Goal: Task Accomplishment & Management: Manage account settings

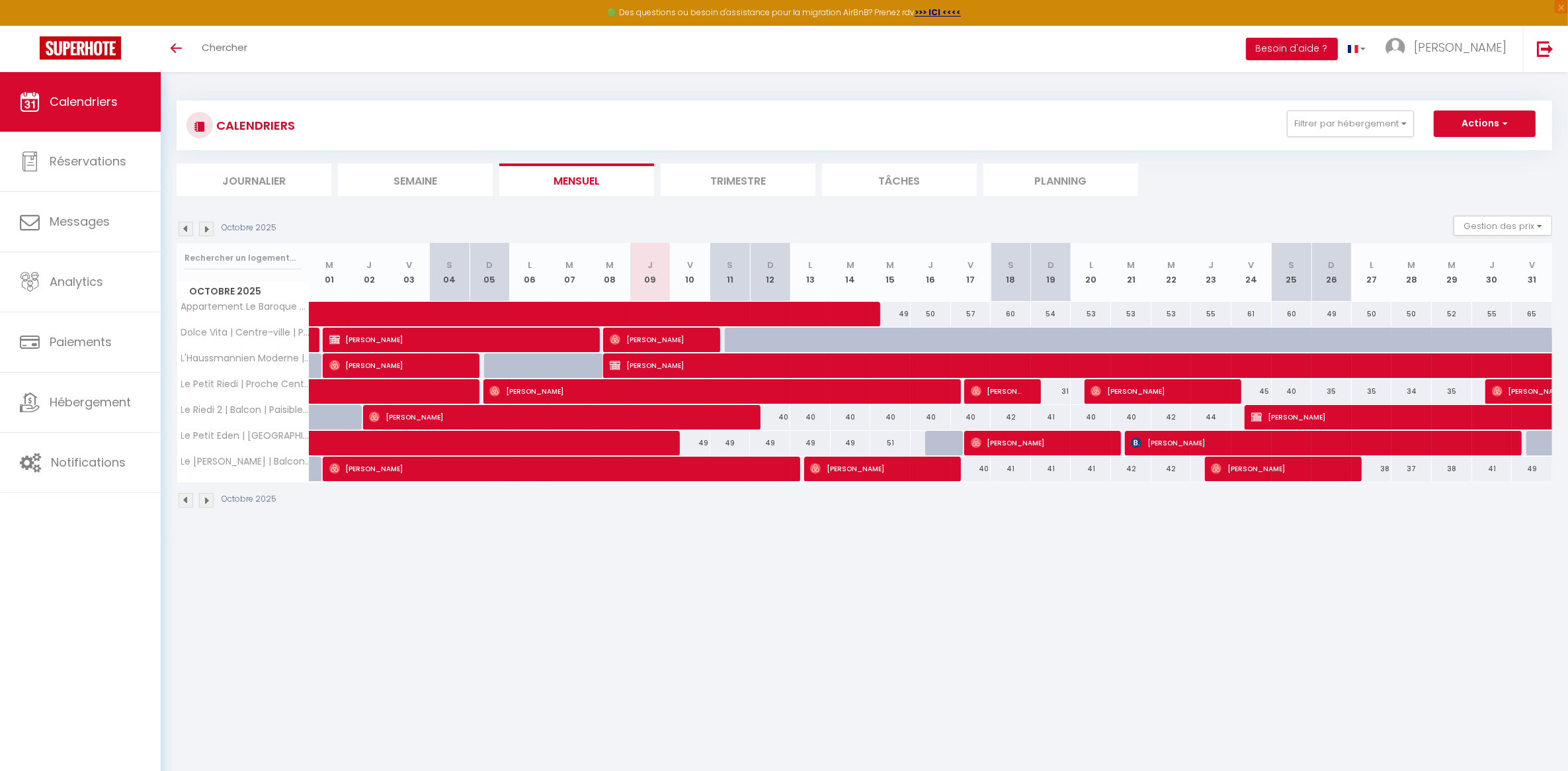
click at [1338, 50] on button "Besoin d'aide ?" at bounding box center [1292, 49] width 92 height 23
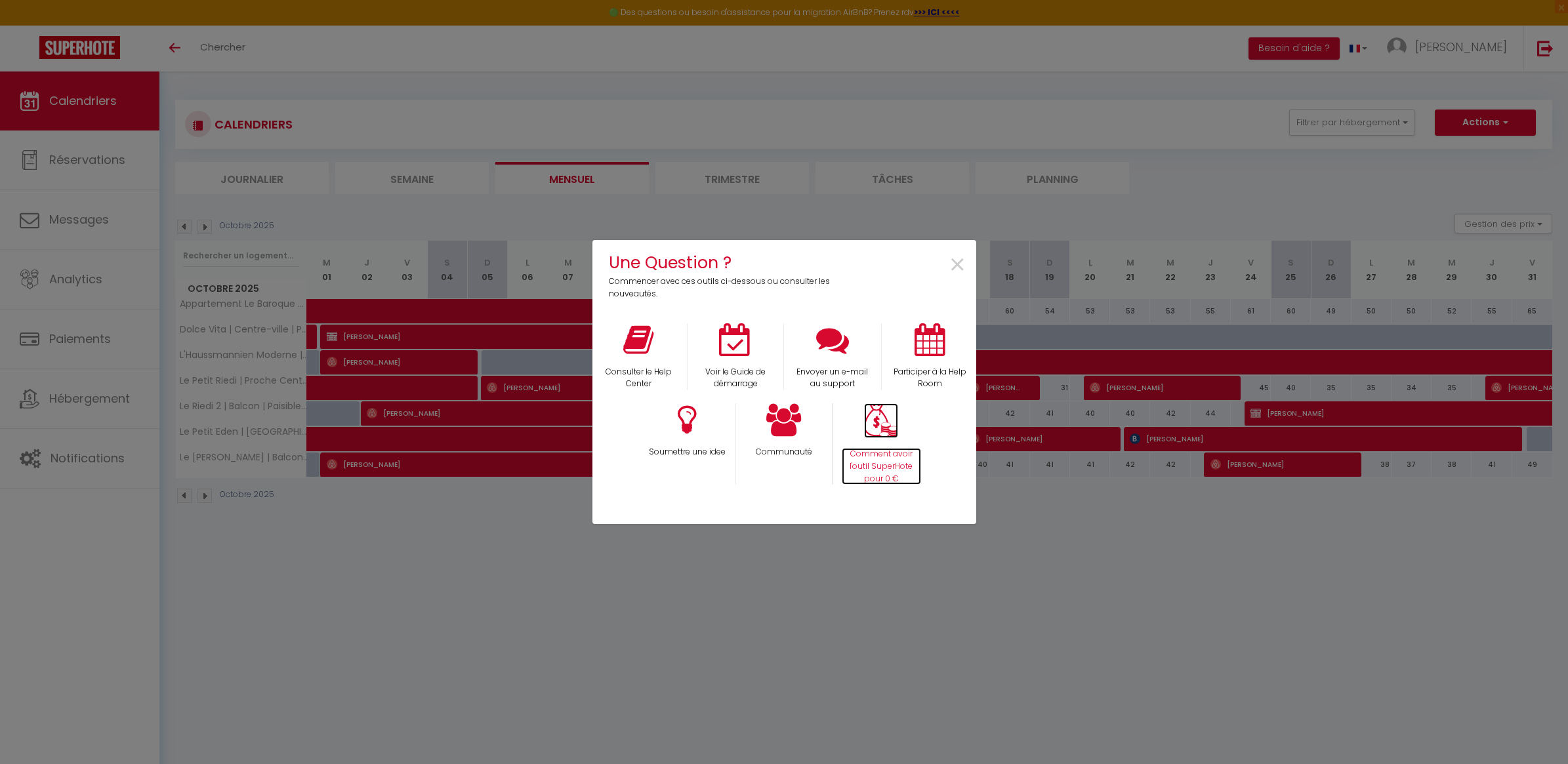
click at [883, 427] on img at bounding box center [881, 421] width 34 height 35
click at [955, 262] on span "×" at bounding box center [957, 265] width 18 height 41
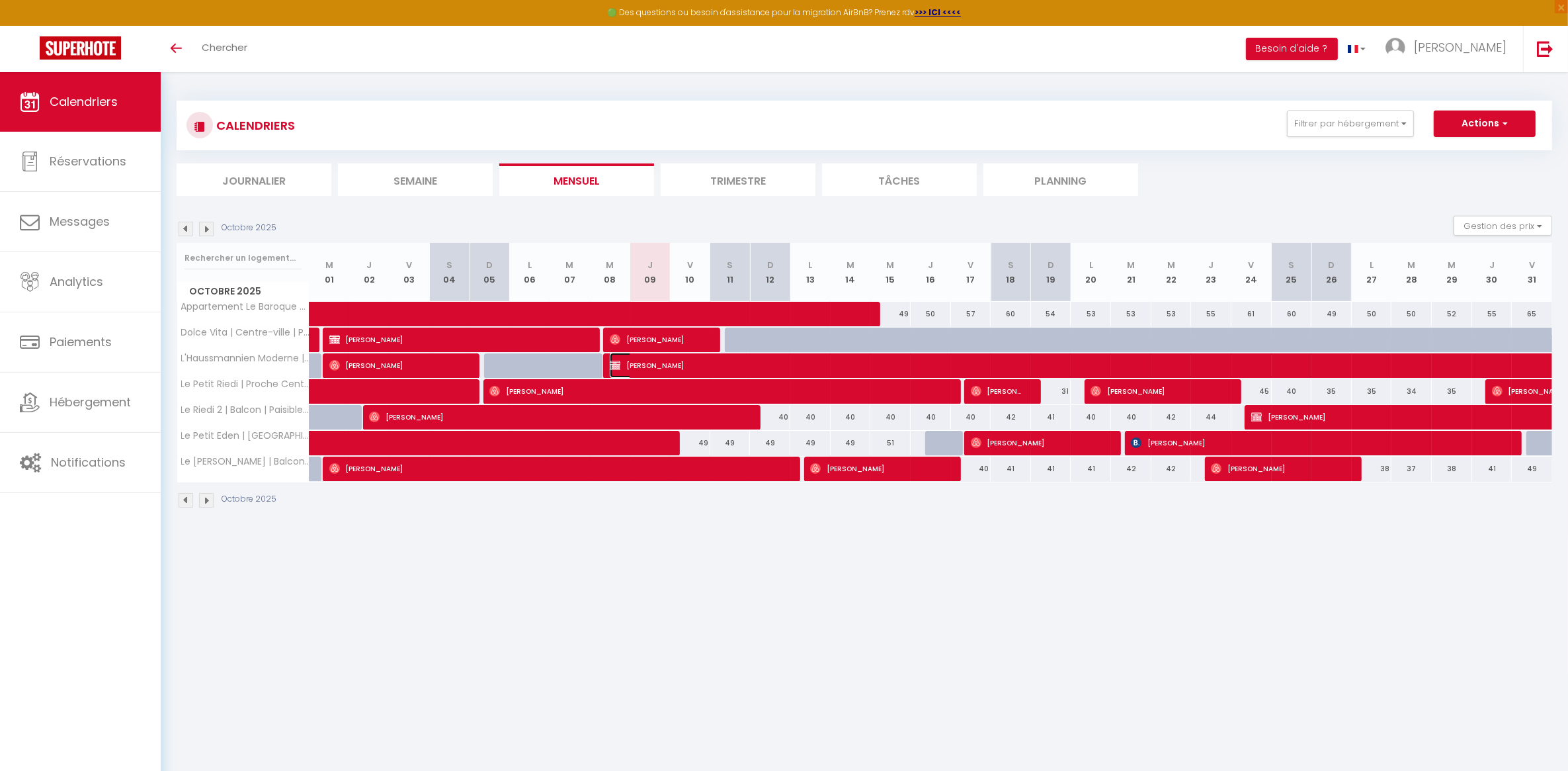
click at [682, 364] on span "[PERSON_NAME]" at bounding box center [975, 365] width 730 height 25
select select "OK"
select select "0"
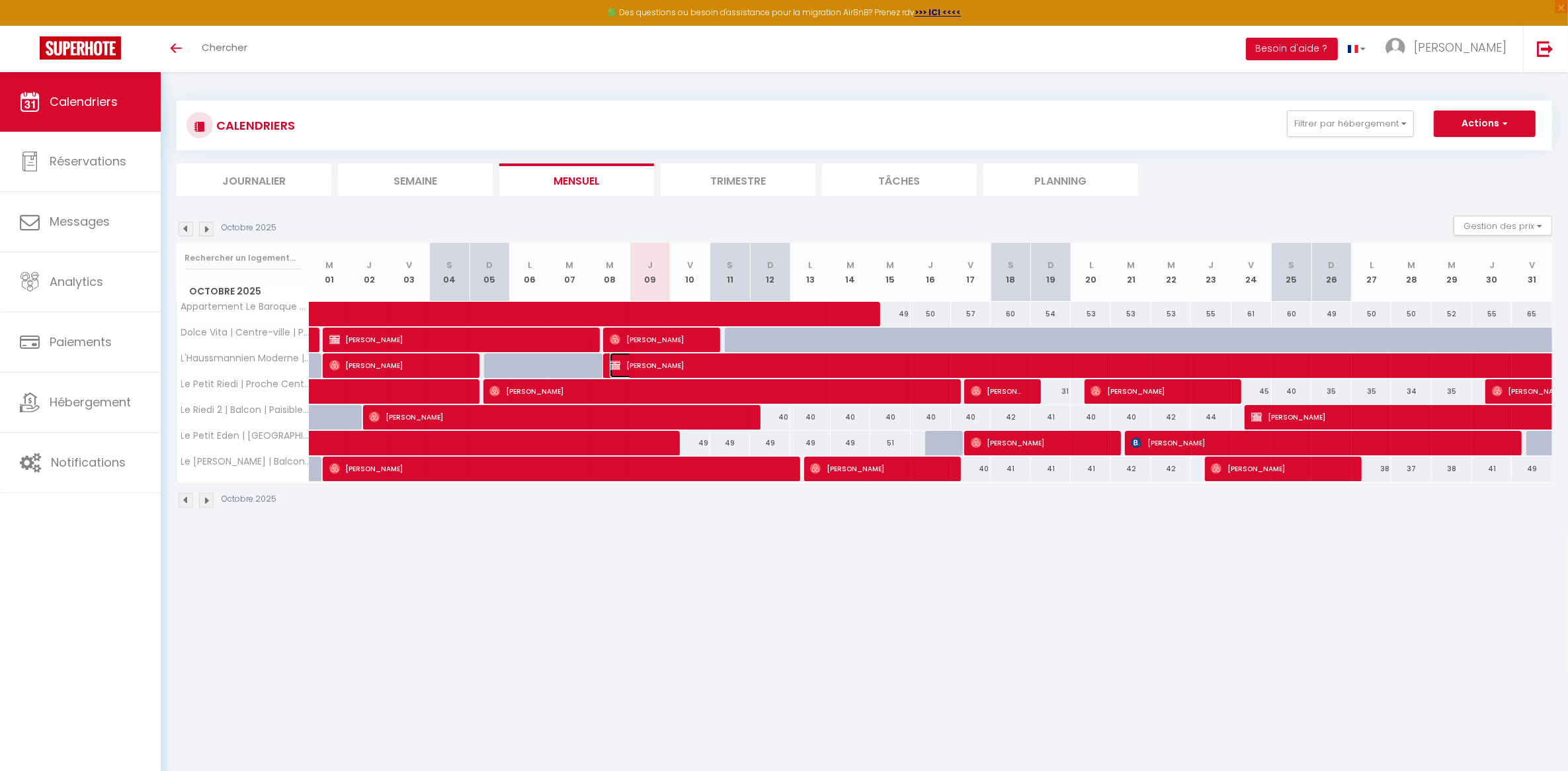
select select "1"
select select
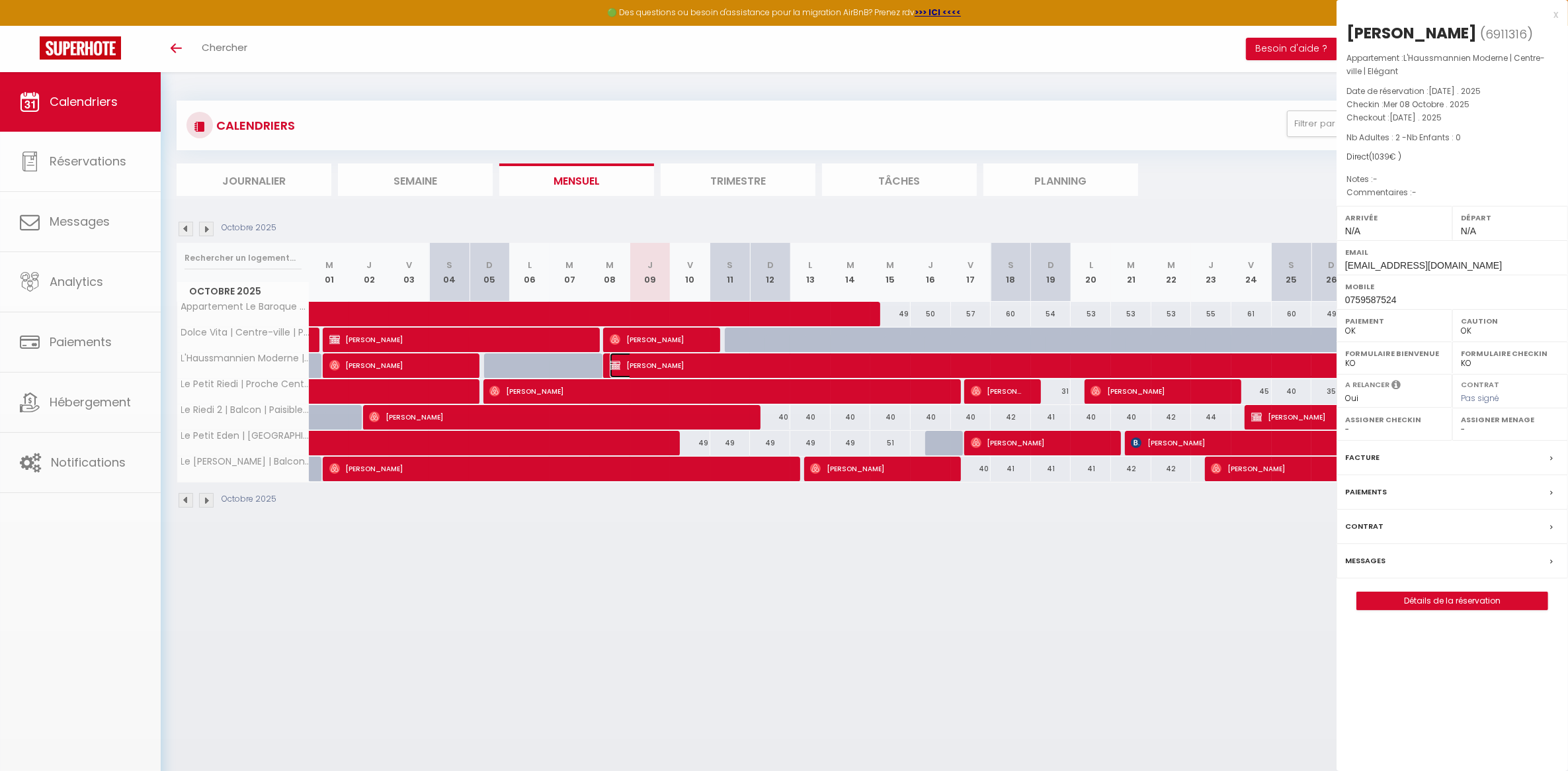
select select "48044"
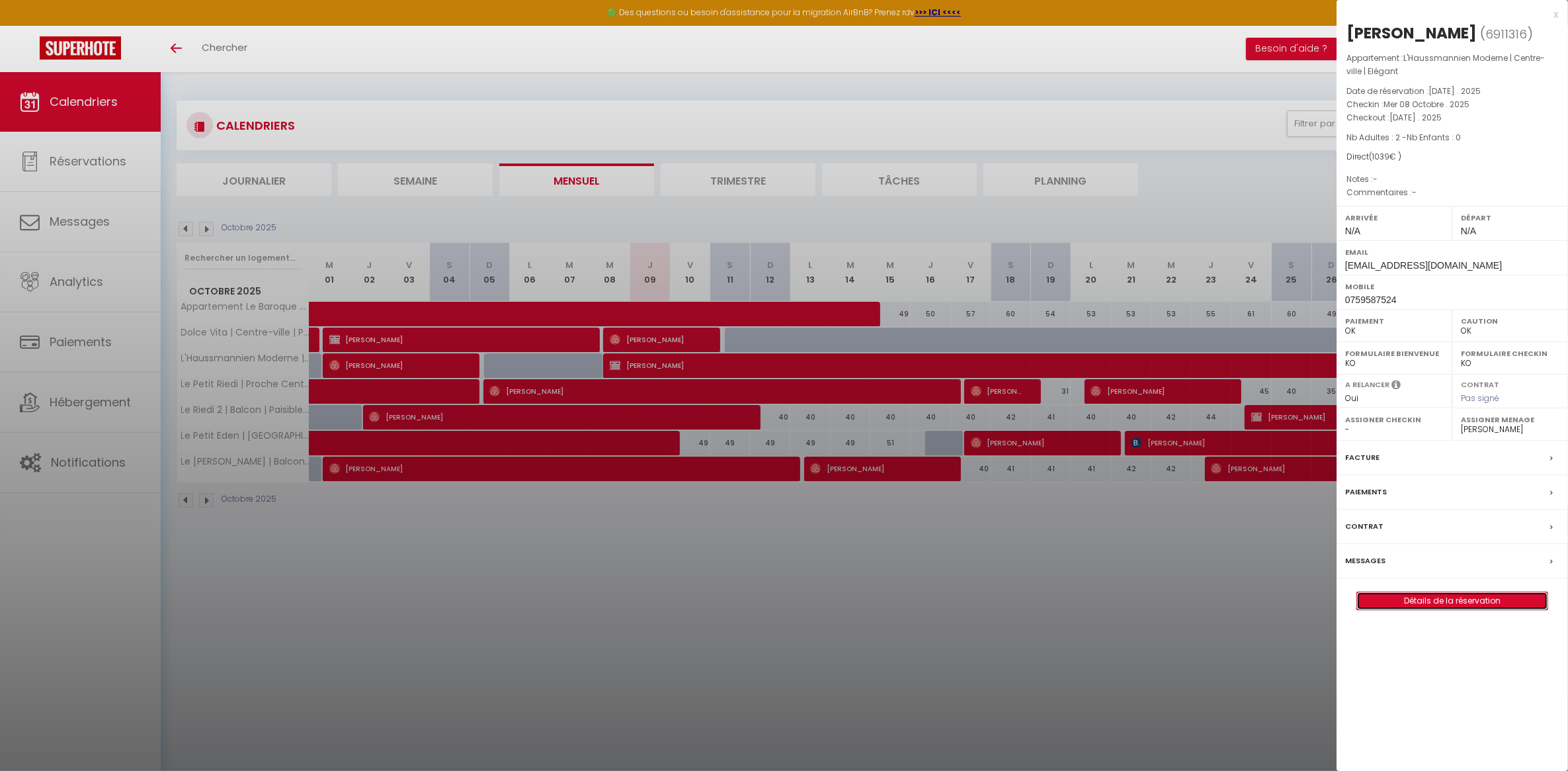
click at [1429, 603] on link "Détails de la réservation" at bounding box center [1452, 601] width 190 height 17
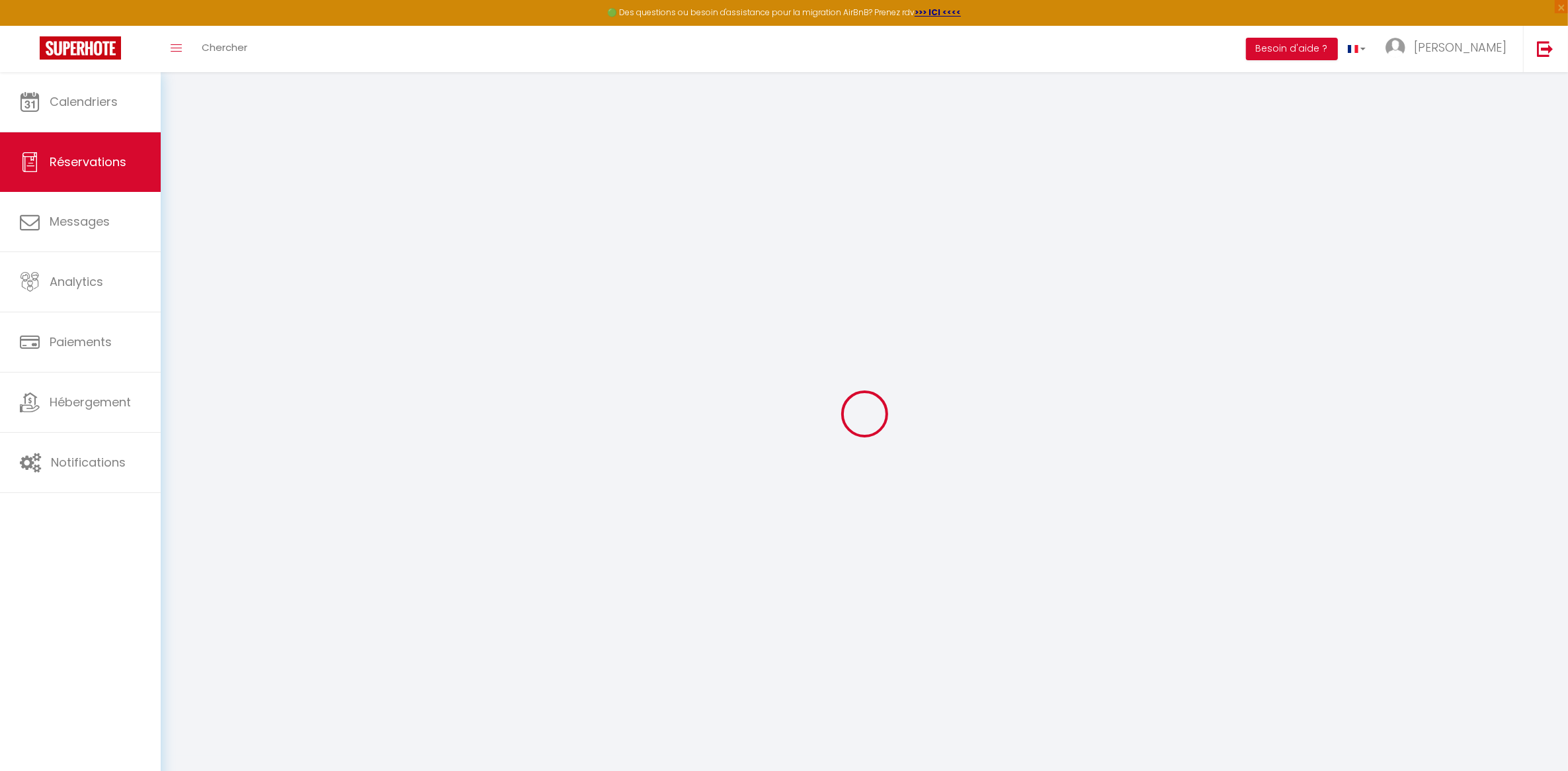
select select
checkbox input "false"
select select
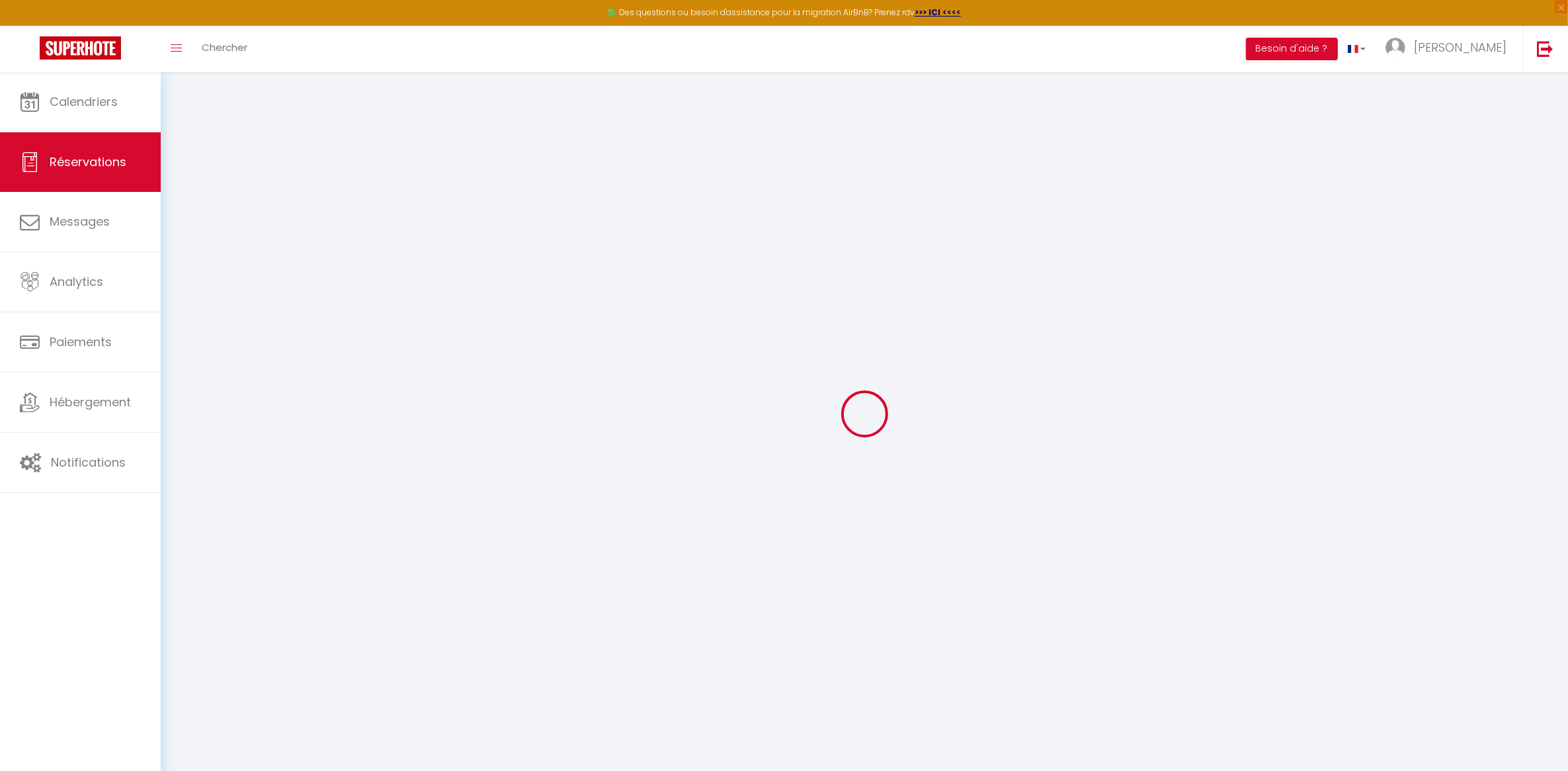
checkbox input "false"
type input "50"
select select
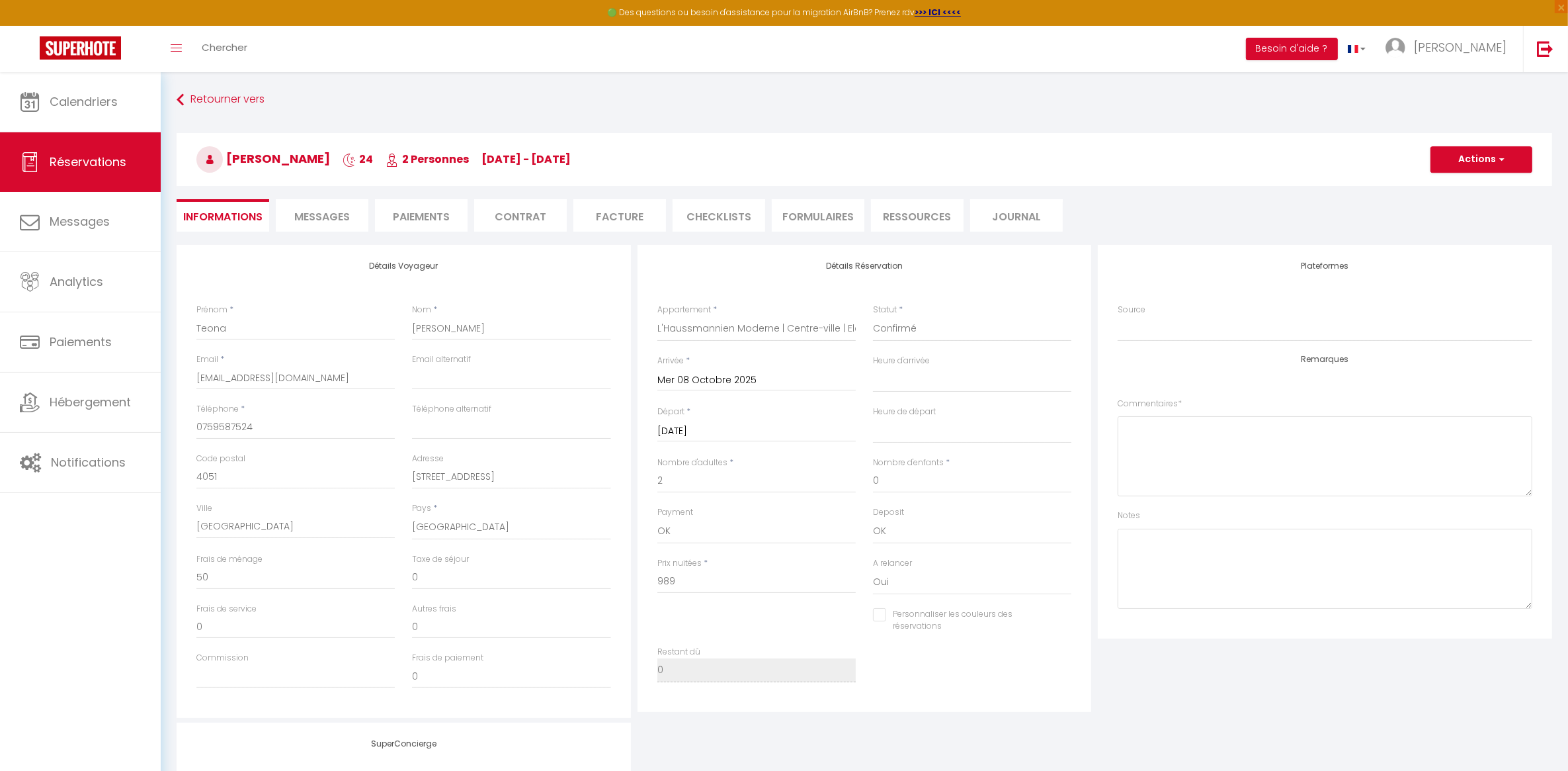
checkbox input "false"
select select
click at [1463, 140] on h3 "[PERSON_NAME] 24 2 Personnes [DATE] - [DATE]" at bounding box center [865, 159] width 1376 height 53
click at [1470, 157] on button "Actions" at bounding box center [1482, 159] width 102 height 26
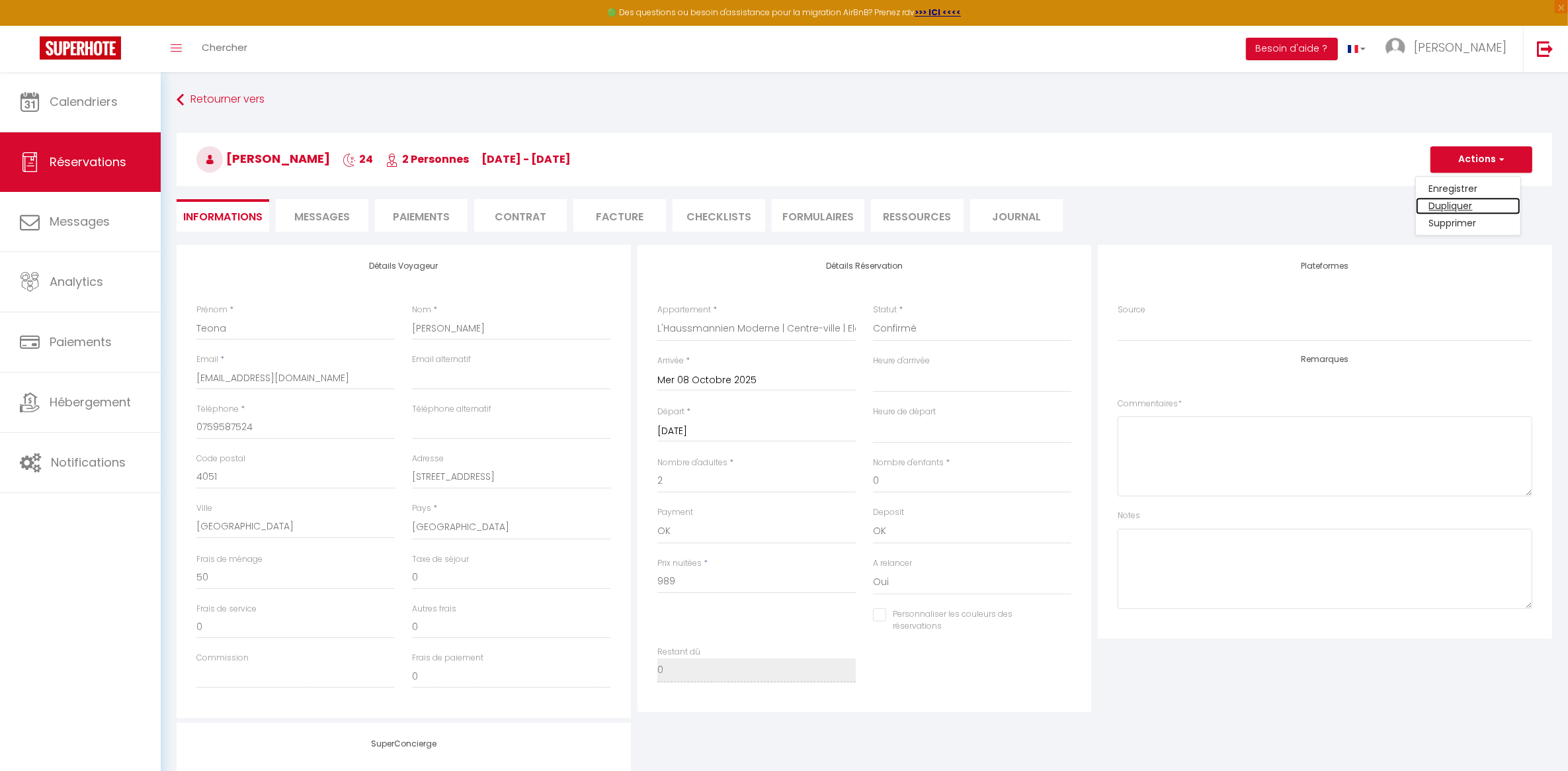
click at [1449, 207] on link "Dupliquer" at bounding box center [1468, 206] width 105 height 17
select select
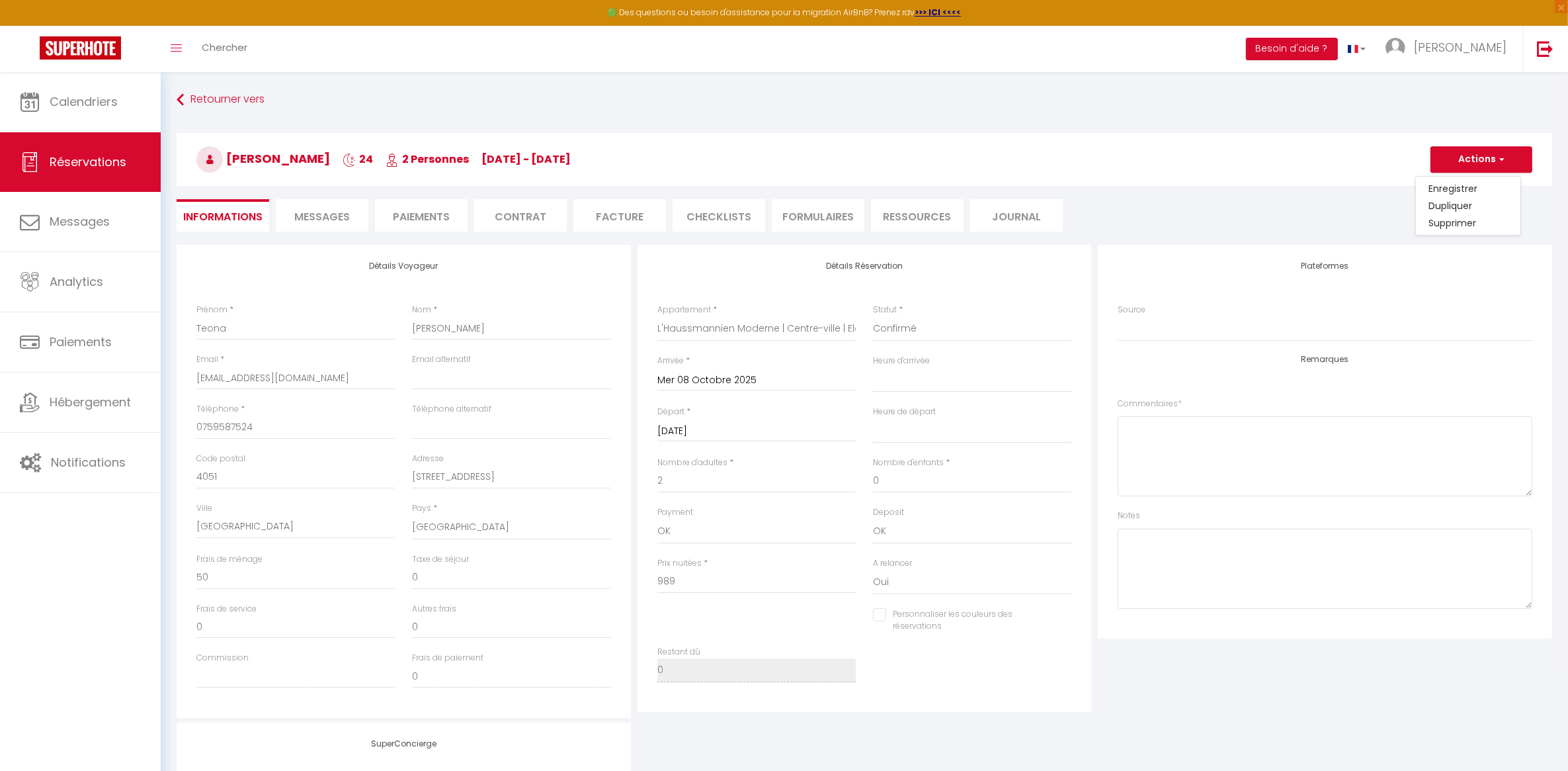
select select
checkbox input "false"
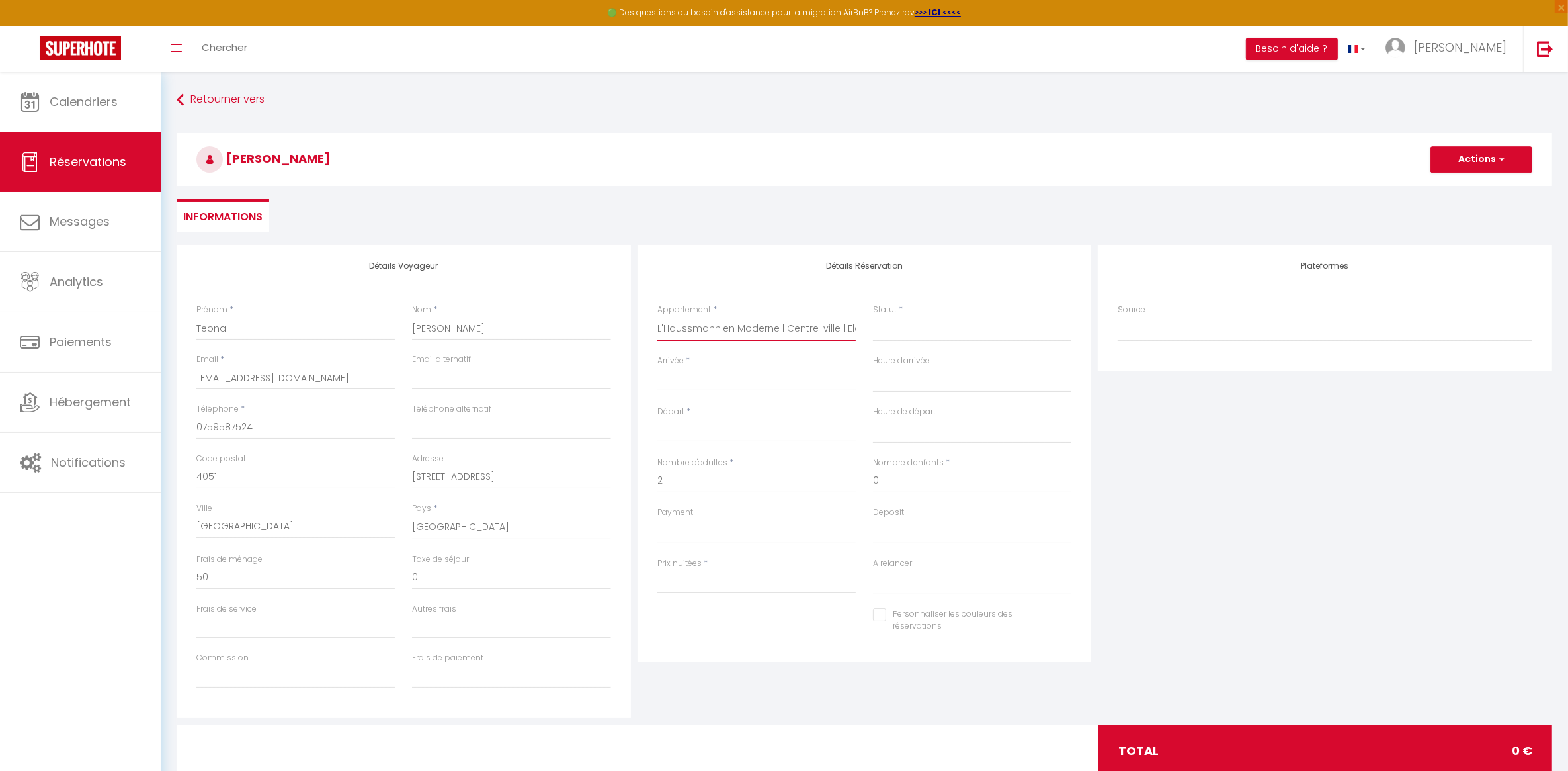
click at [743, 338] on select "L'Haussmannien Moderne | Centre-ville | Elégant [GEOGRAPHIC_DATA][PERSON_NAME] …" at bounding box center [756, 329] width 198 height 25
select select "36261"
click at [657, 316] on select "L'Haussmannien Moderne | Centre-ville | Elégant [GEOGRAPHIC_DATA][PERSON_NAME] …" at bounding box center [756, 329] width 198 height 25
select select
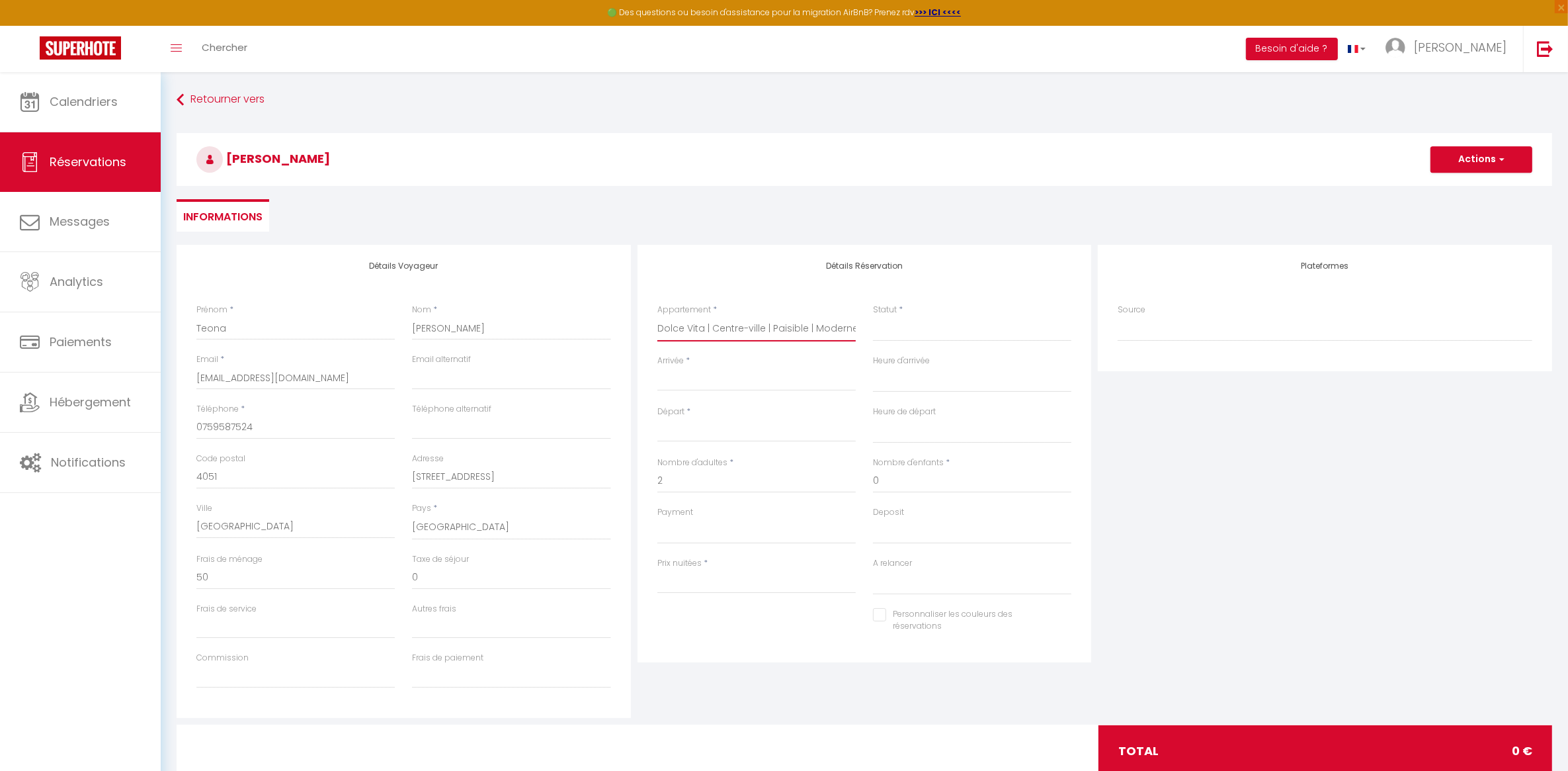
select select
type input "0"
select select
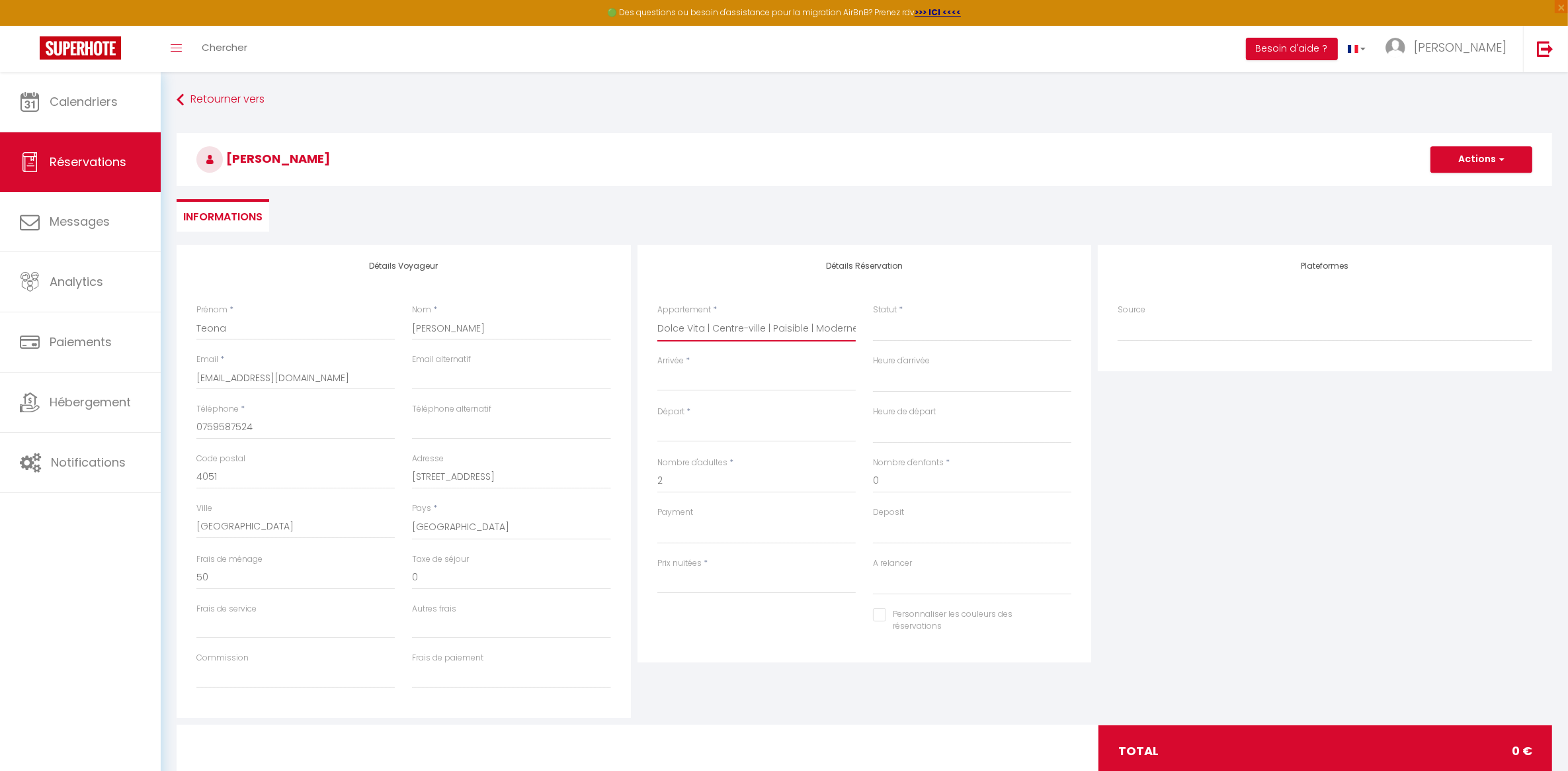
checkbox input "false"
click at [749, 380] on input "Arrivée" at bounding box center [756, 380] width 198 height 17
select select
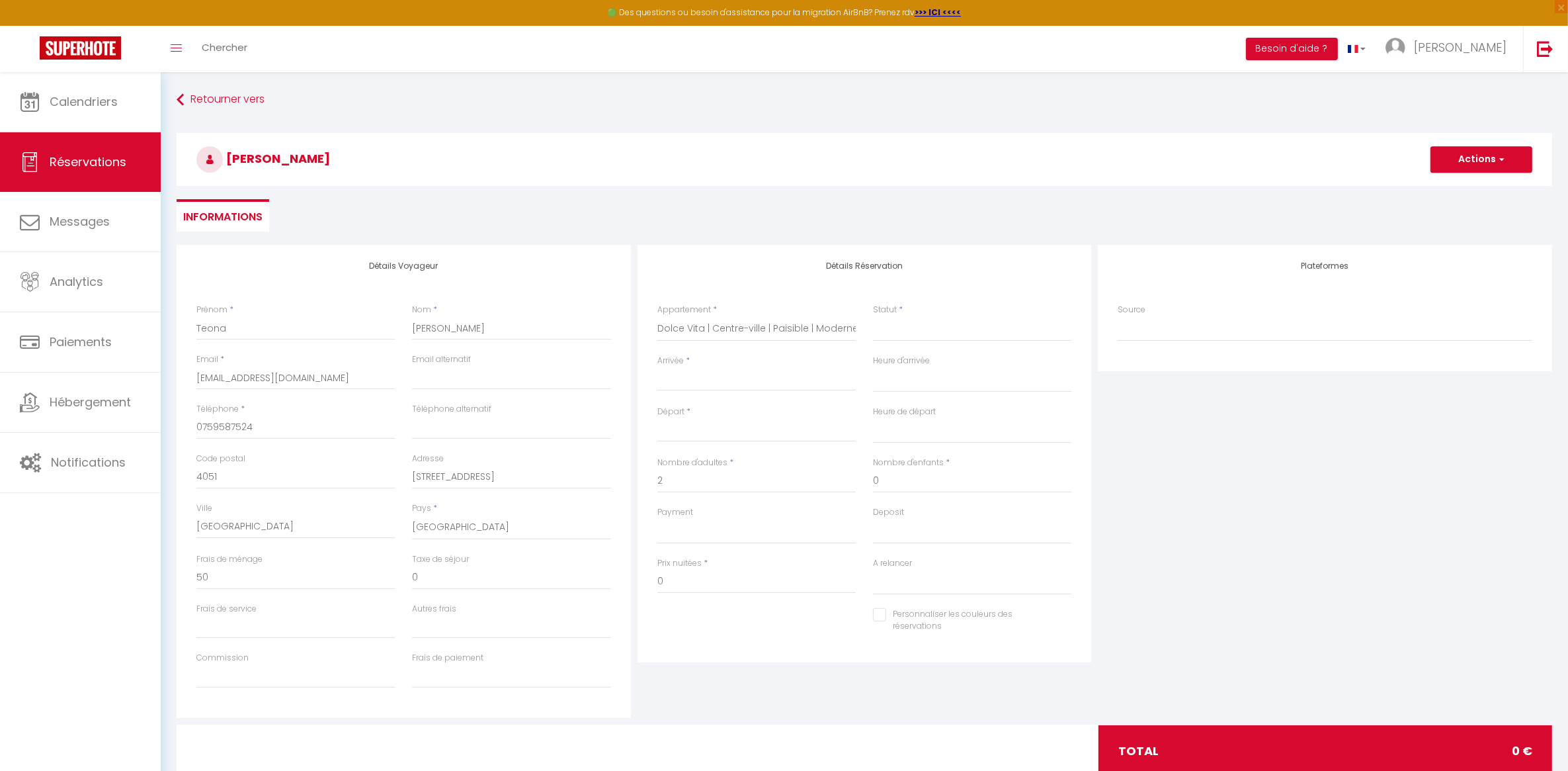
select select
checkbox input "false"
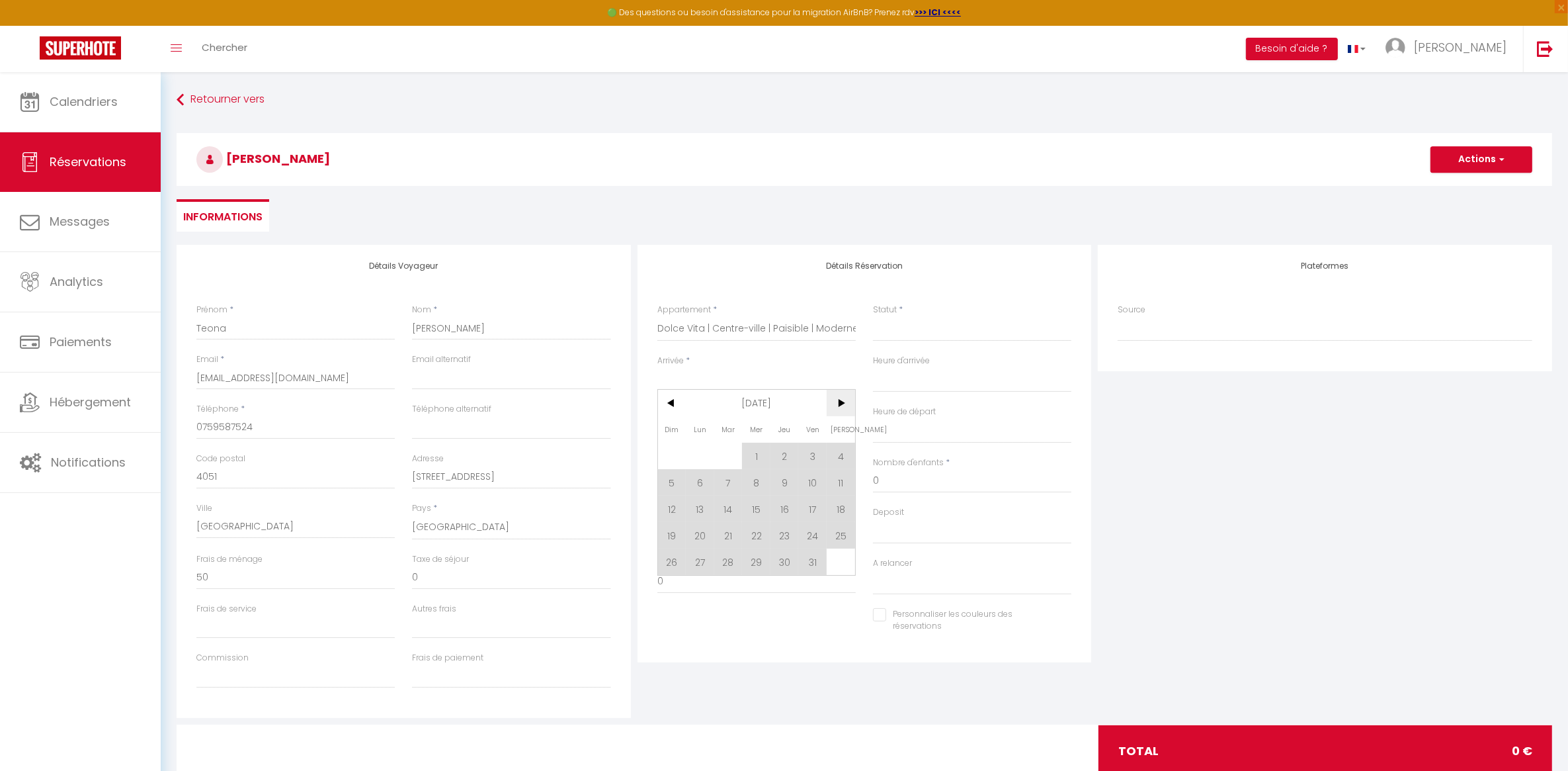
click at [848, 401] on span ">" at bounding box center [841, 403] width 28 height 26
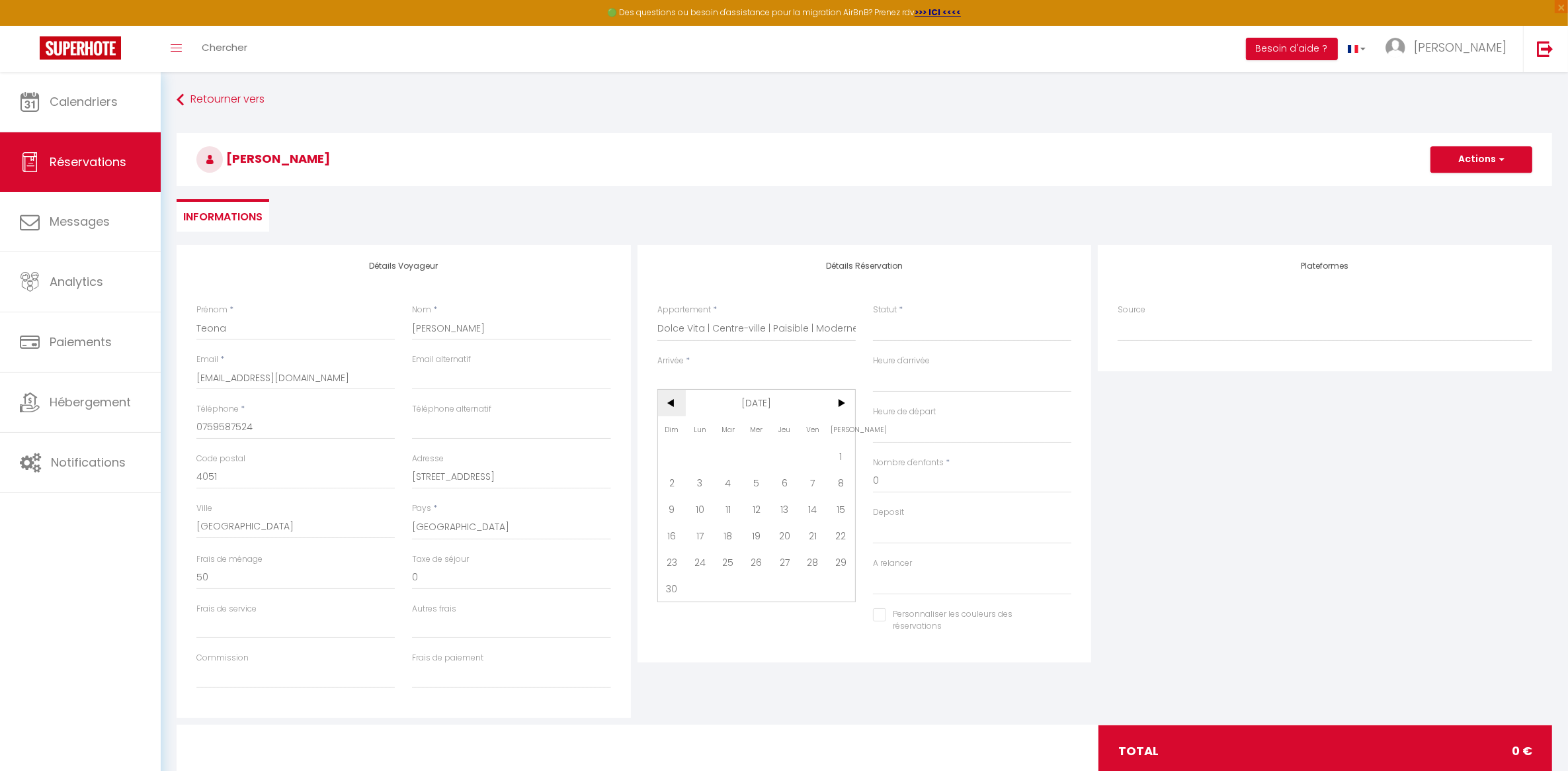
click at [666, 399] on span "<" at bounding box center [672, 403] width 28 height 26
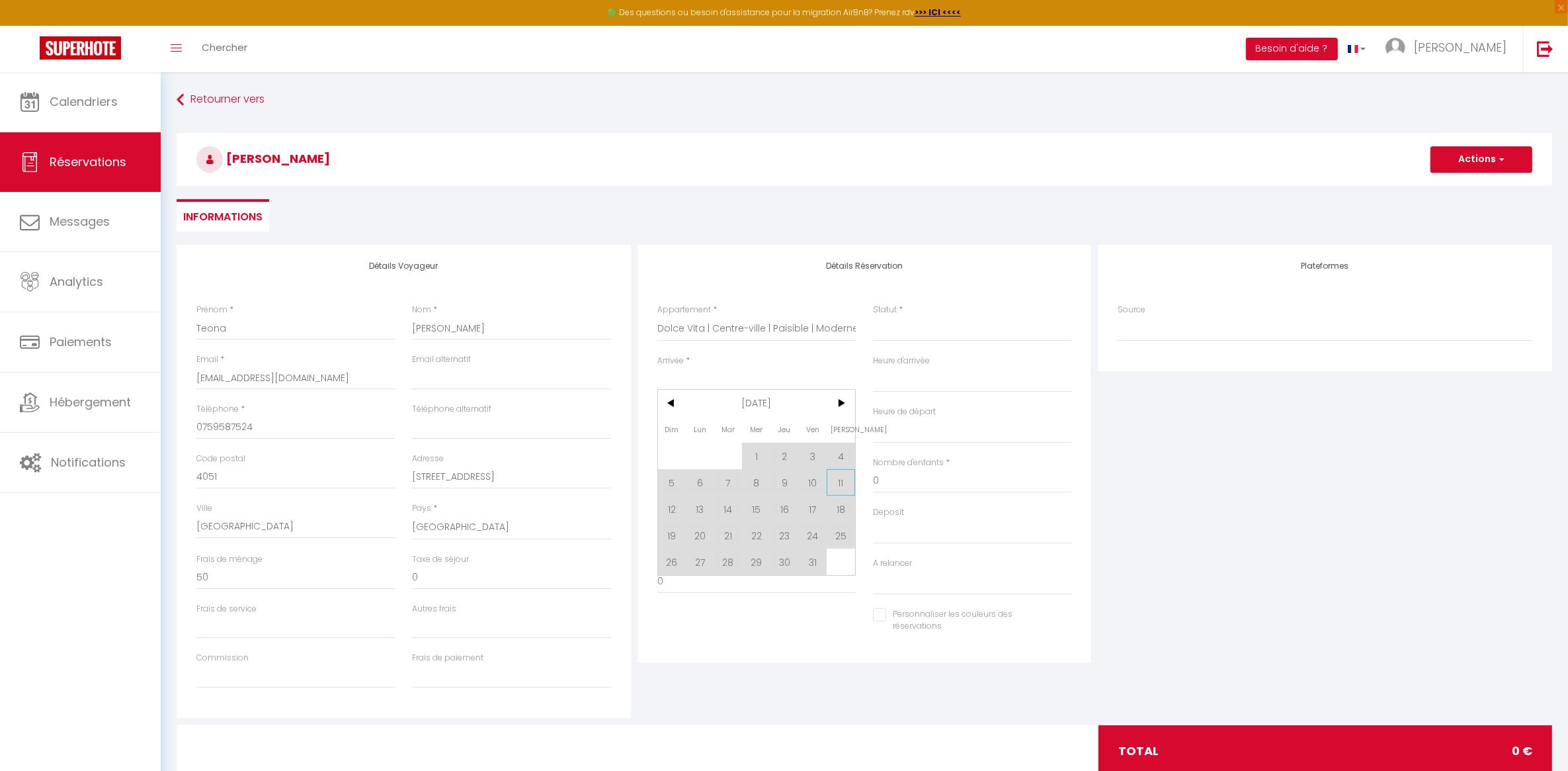
click at [846, 476] on span "11" at bounding box center [841, 482] width 28 height 26
select select
type input "[DATE]"
select select
type input "Dim 12 Octobre 2025"
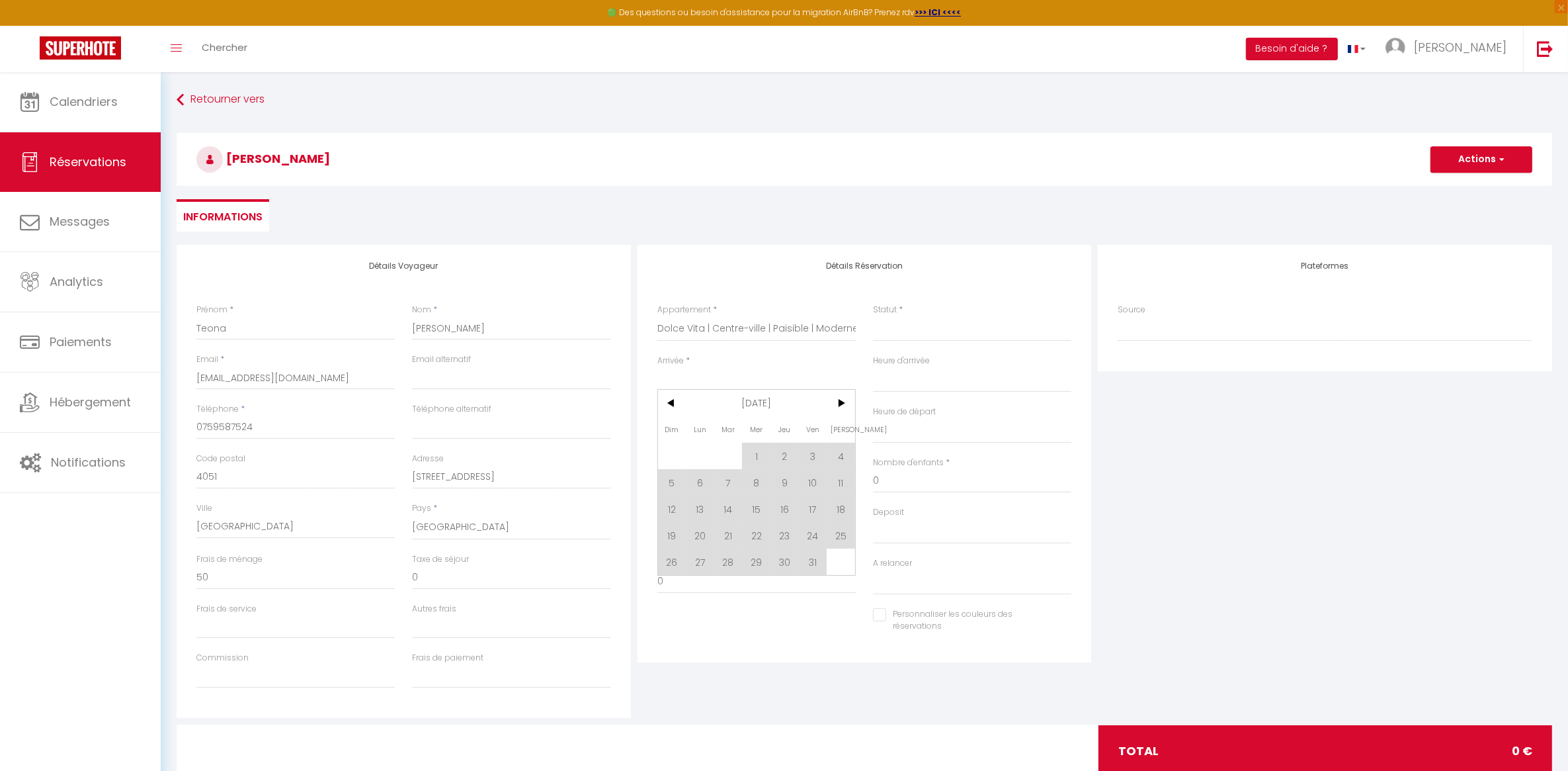
select select
checkbox input "false"
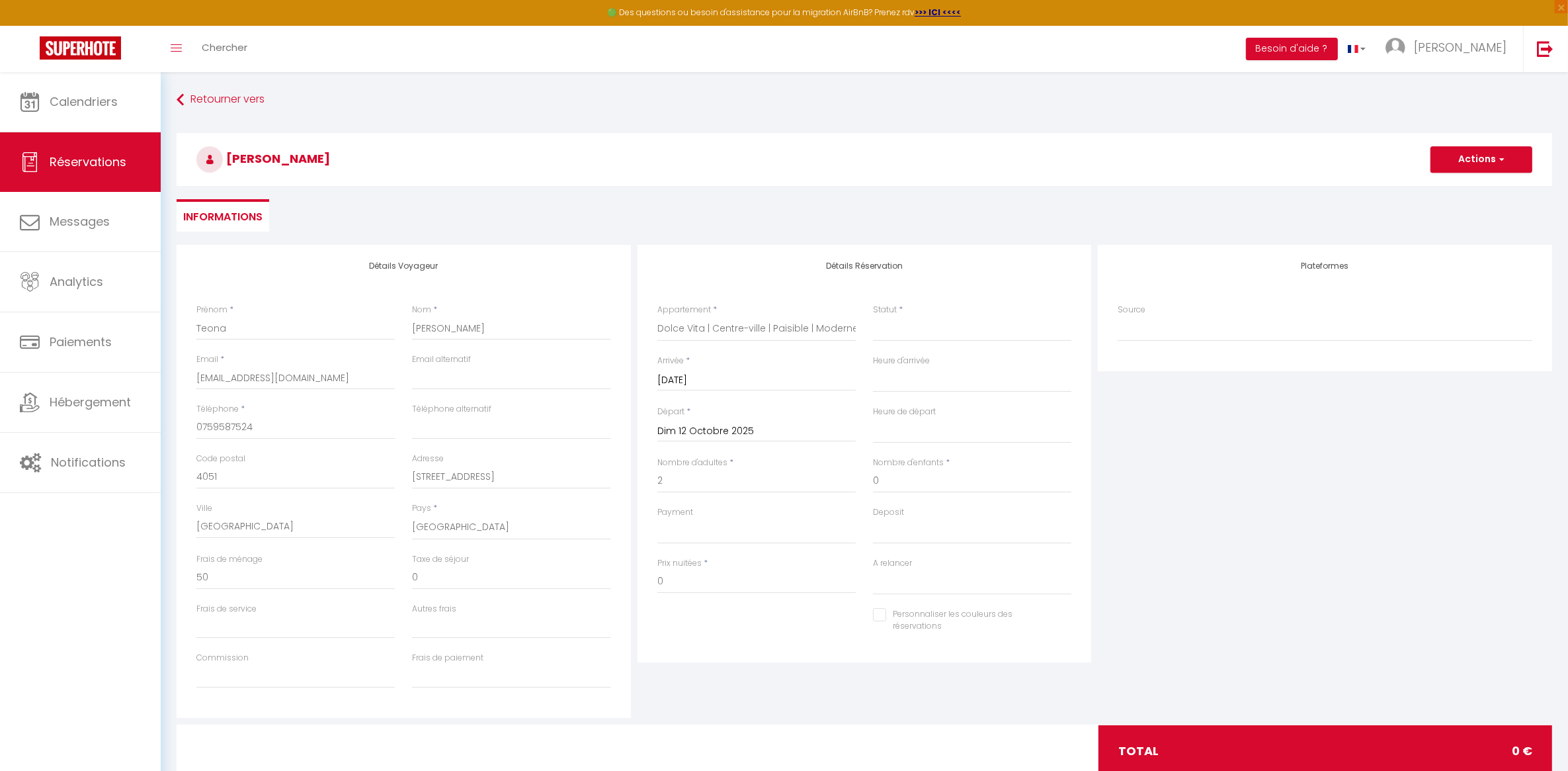
type input "0"
select select
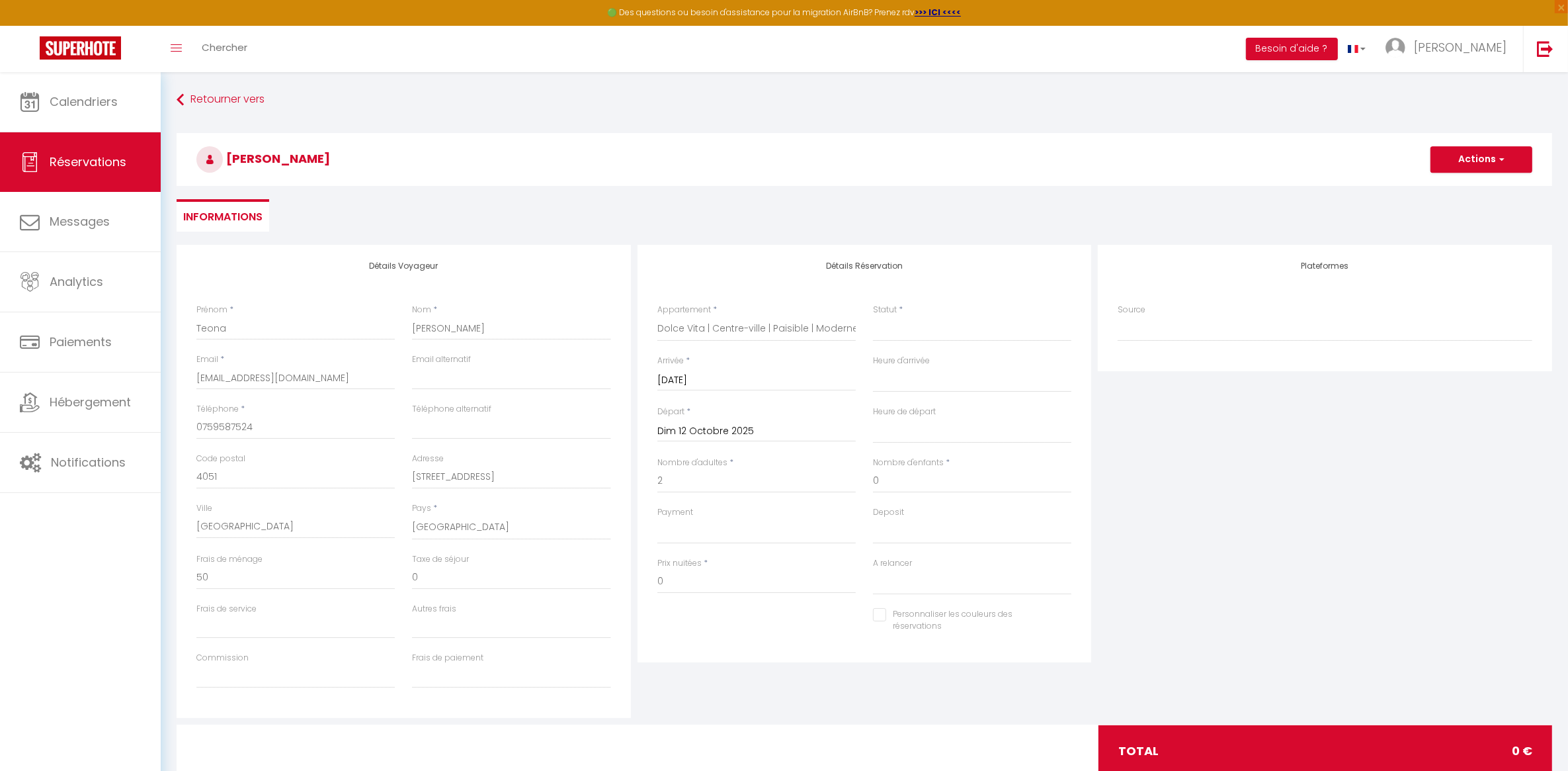
select select
checkbox input "false"
click at [716, 430] on input "Dim 12 Octobre 2025" at bounding box center [756, 431] width 198 height 17
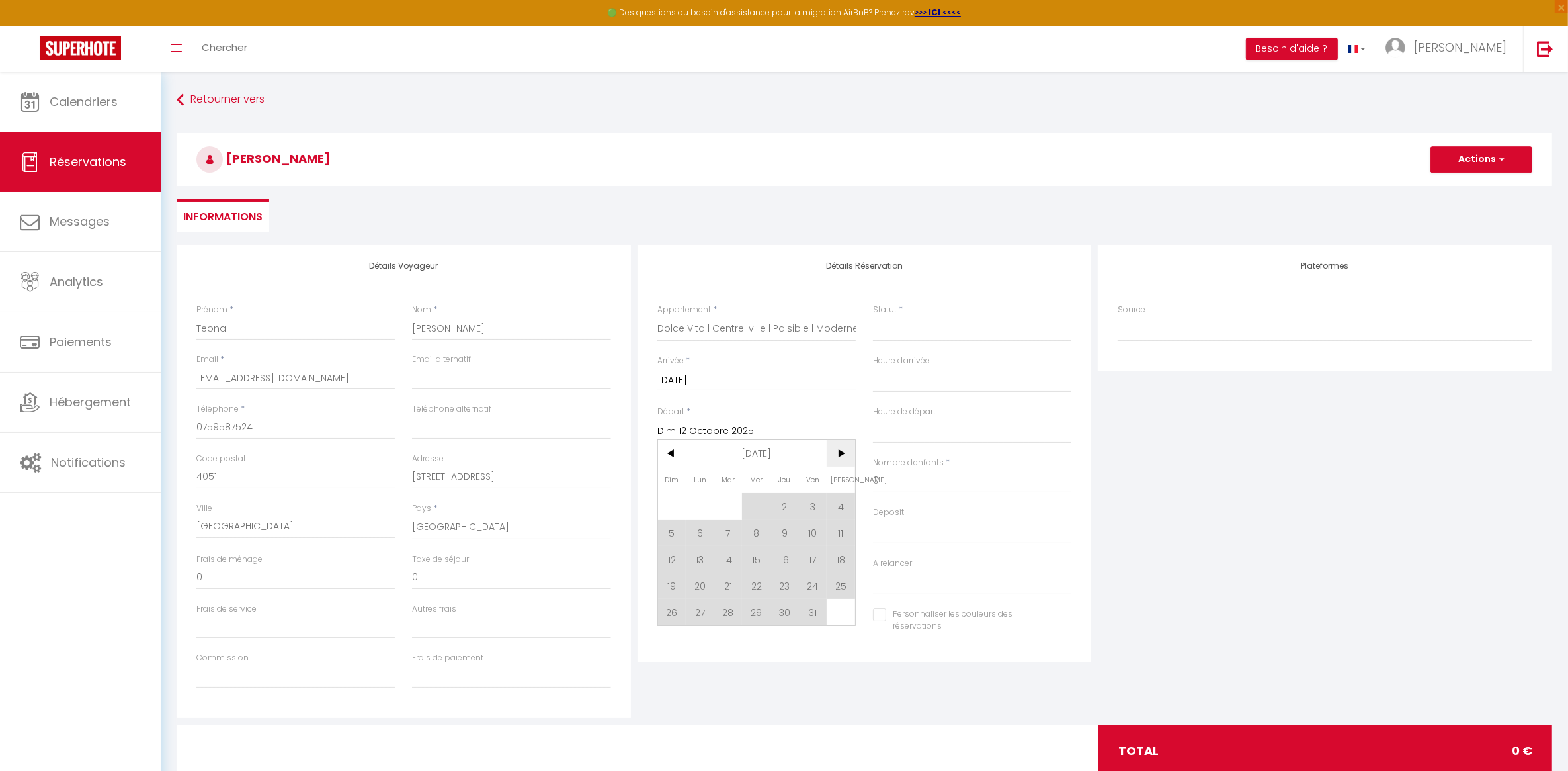
click at [843, 449] on span ">" at bounding box center [841, 453] width 28 height 26
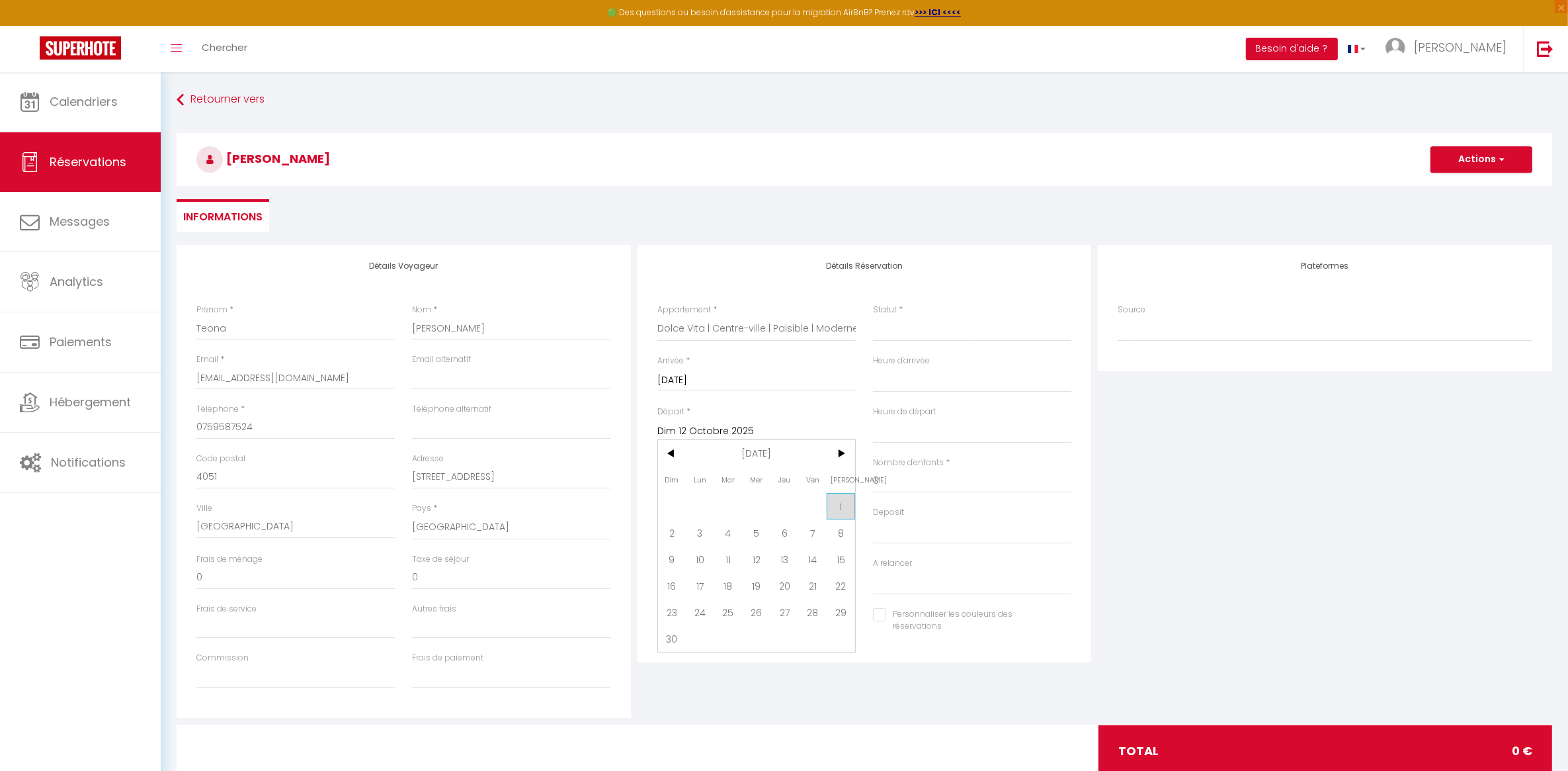
click at [851, 496] on span "1" at bounding box center [841, 506] width 28 height 26
select select
type input "[DATE]"
select select
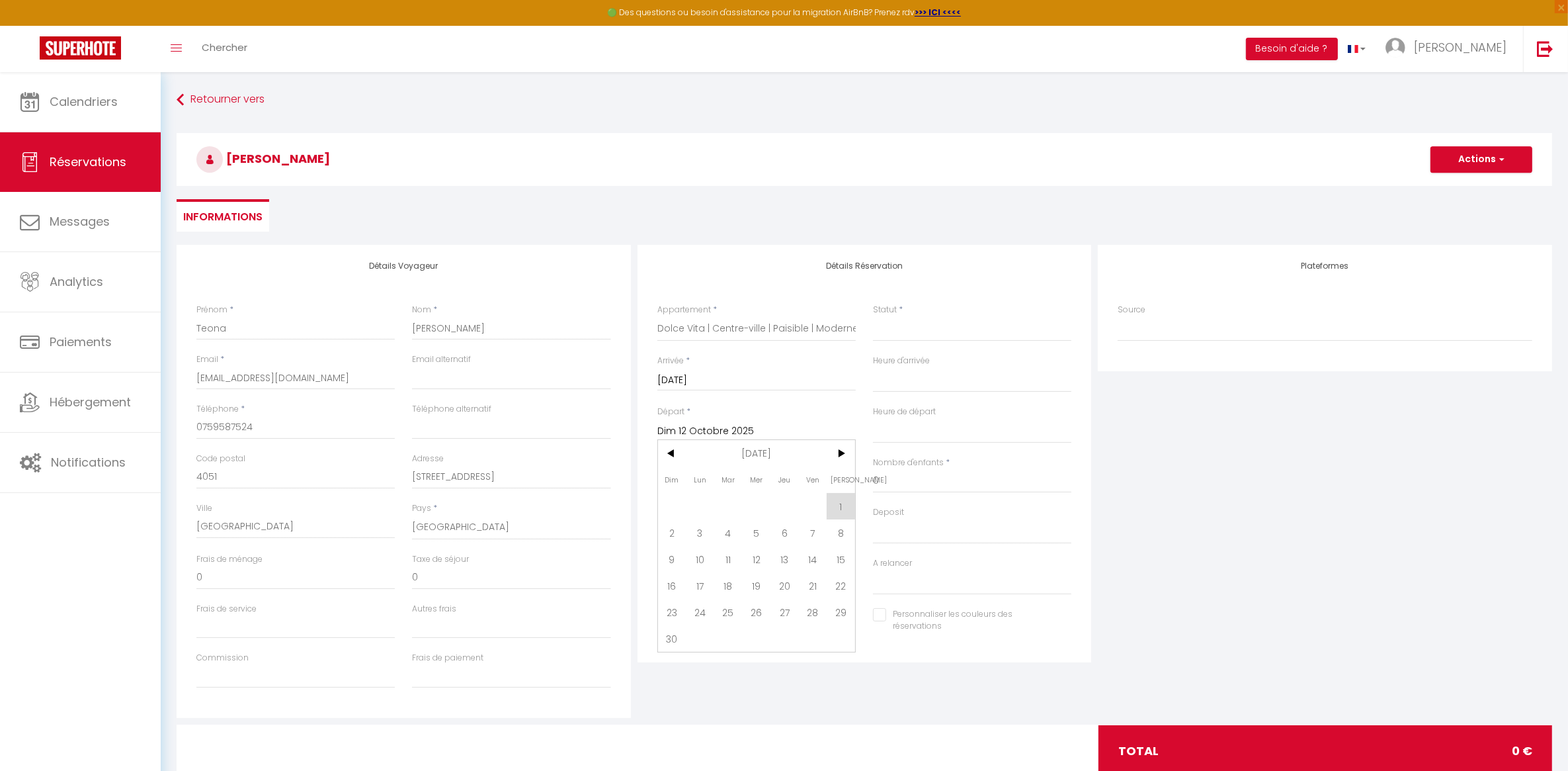
select select
checkbox input "false"
select select
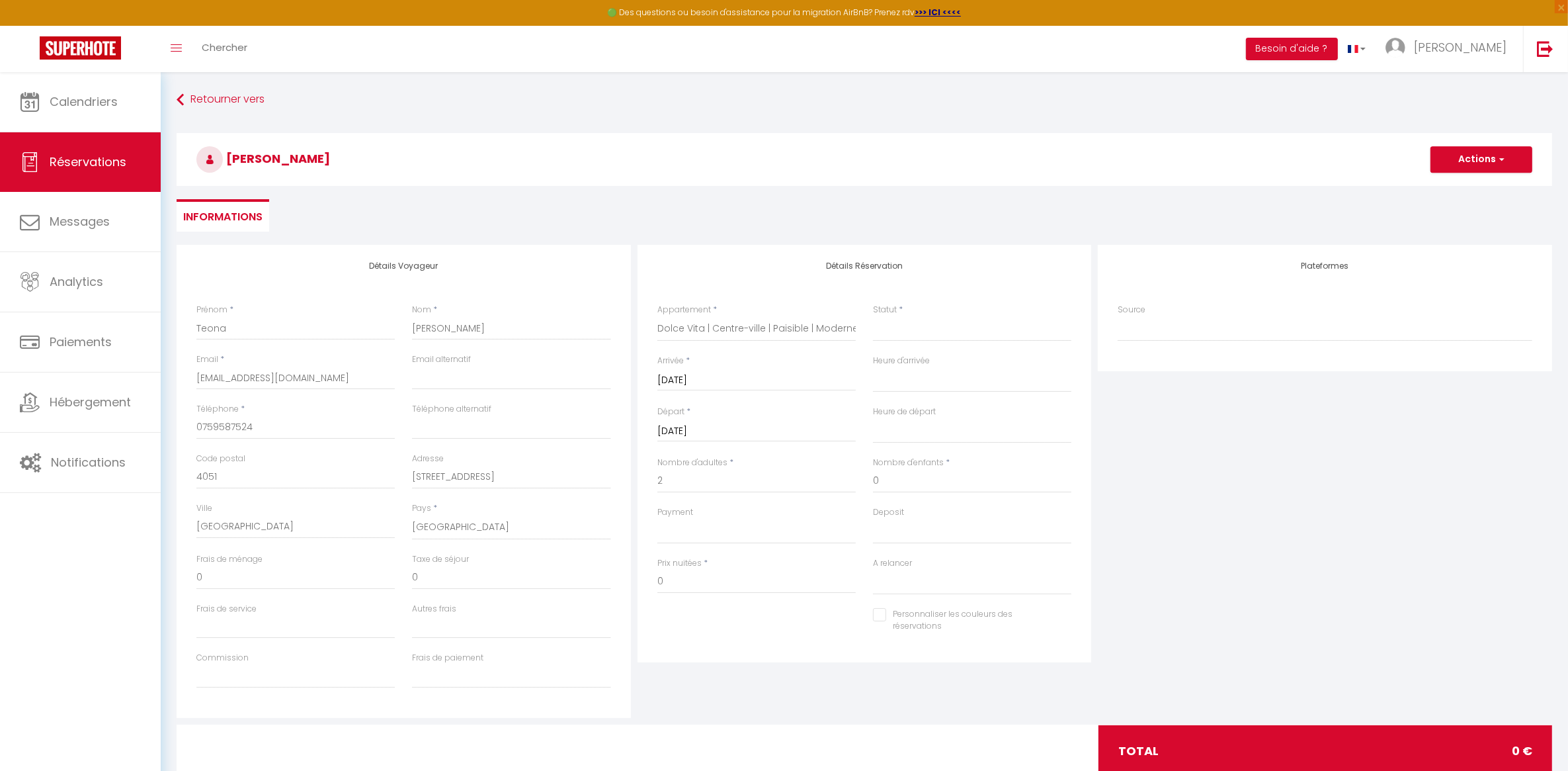
select select
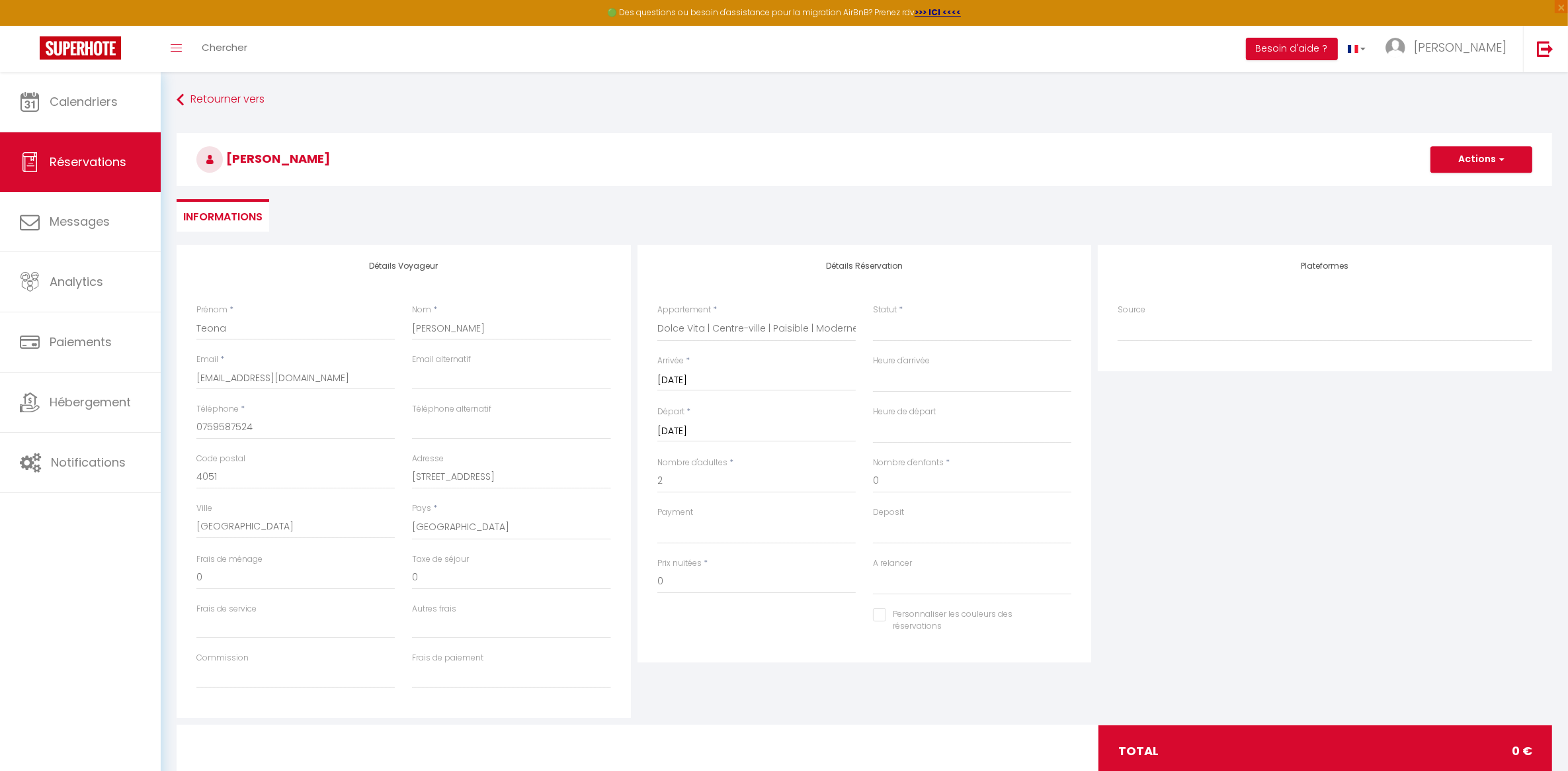
checkbox input "false"
click at [908, 336] on select "Confirmé Non Confirmé [PERSON_NAME] par le voyageur No Show Request" at bounding box center [972, 329] width 198 height 25
select select "1"
click at [873, 316] on select "Confirmé Non Confirmé [PERSON_NAME] par le voyageur No Show Request" at bounding box center [972, 329] width 198 height 25
select select
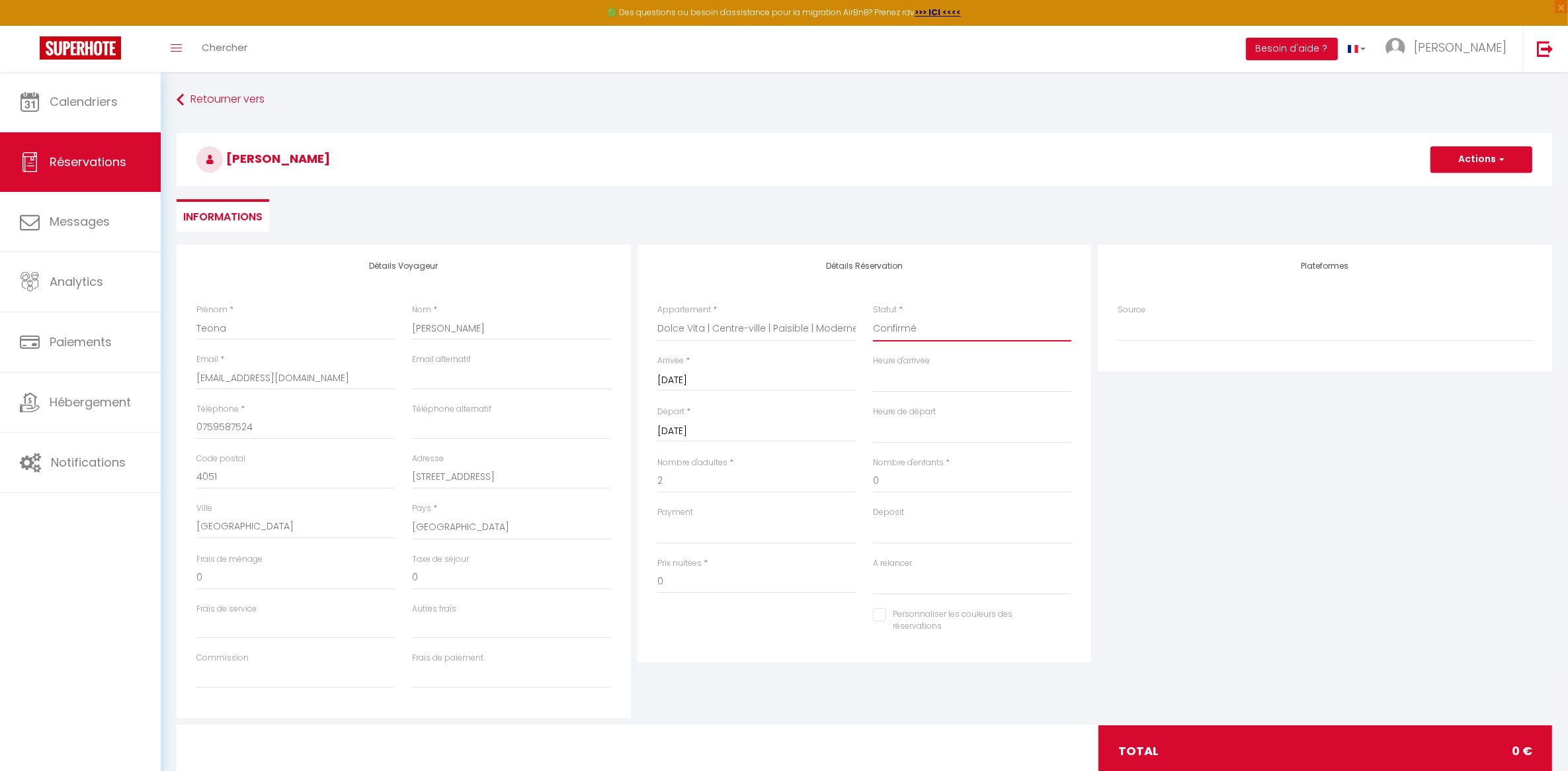
select select
checkbox input "false"
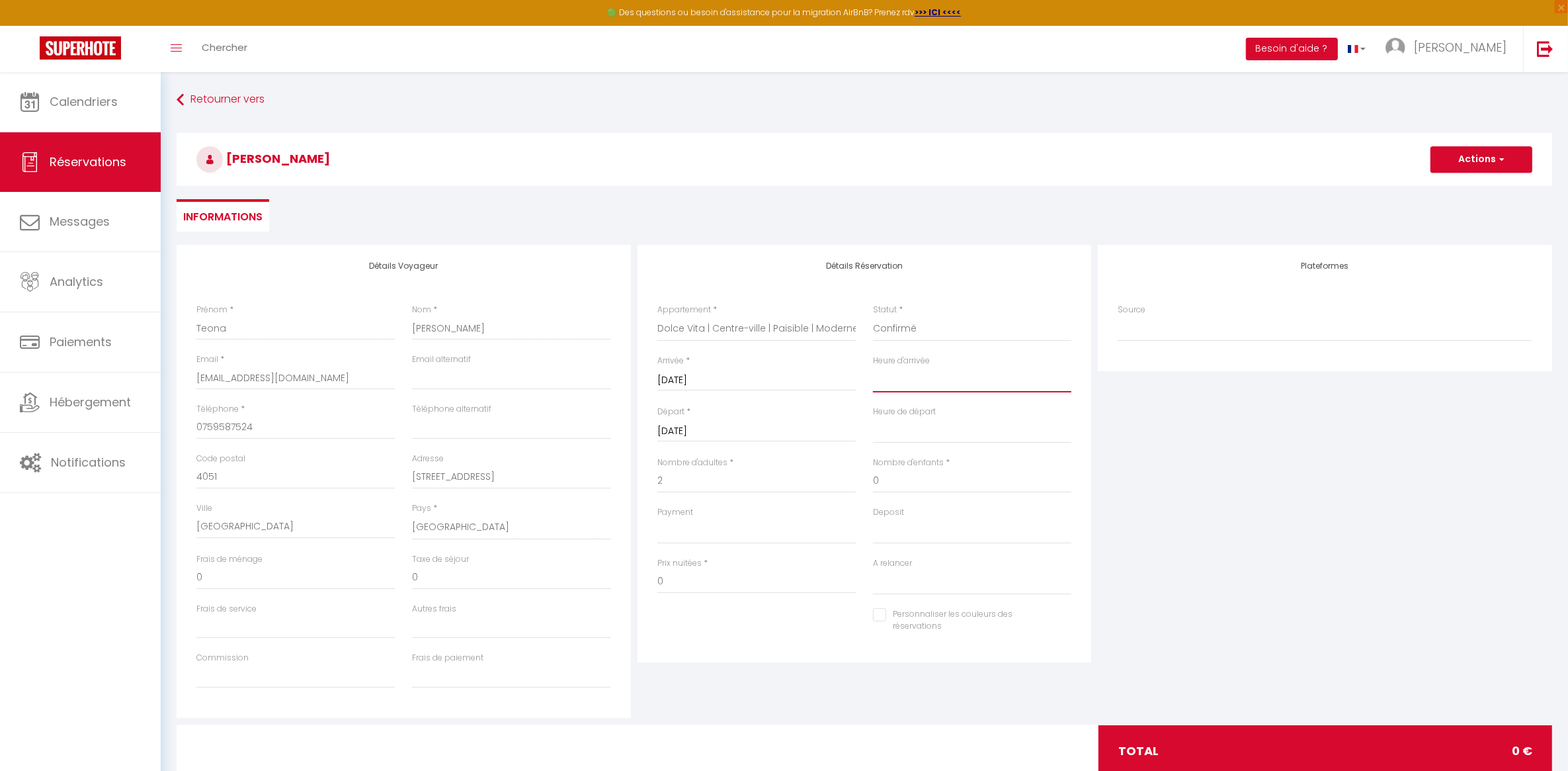
click at [904, 382] on select "00:00 00:30 01:00 01:30 02:00 02:30 03:00 03:30 04:00 04:30 05:00 05:30 06:00 0…" at bounding box center [972, 380] width 198 height 25
select select "16:00"
click at [873, 367] on select "00:00 00:30 01:00 01:30 02:00 02:30 03:00 03:30 04:00 04:30 05:00 05:30 06:00 0…" at bounding box center [972, 380] width 198 height 25
select select
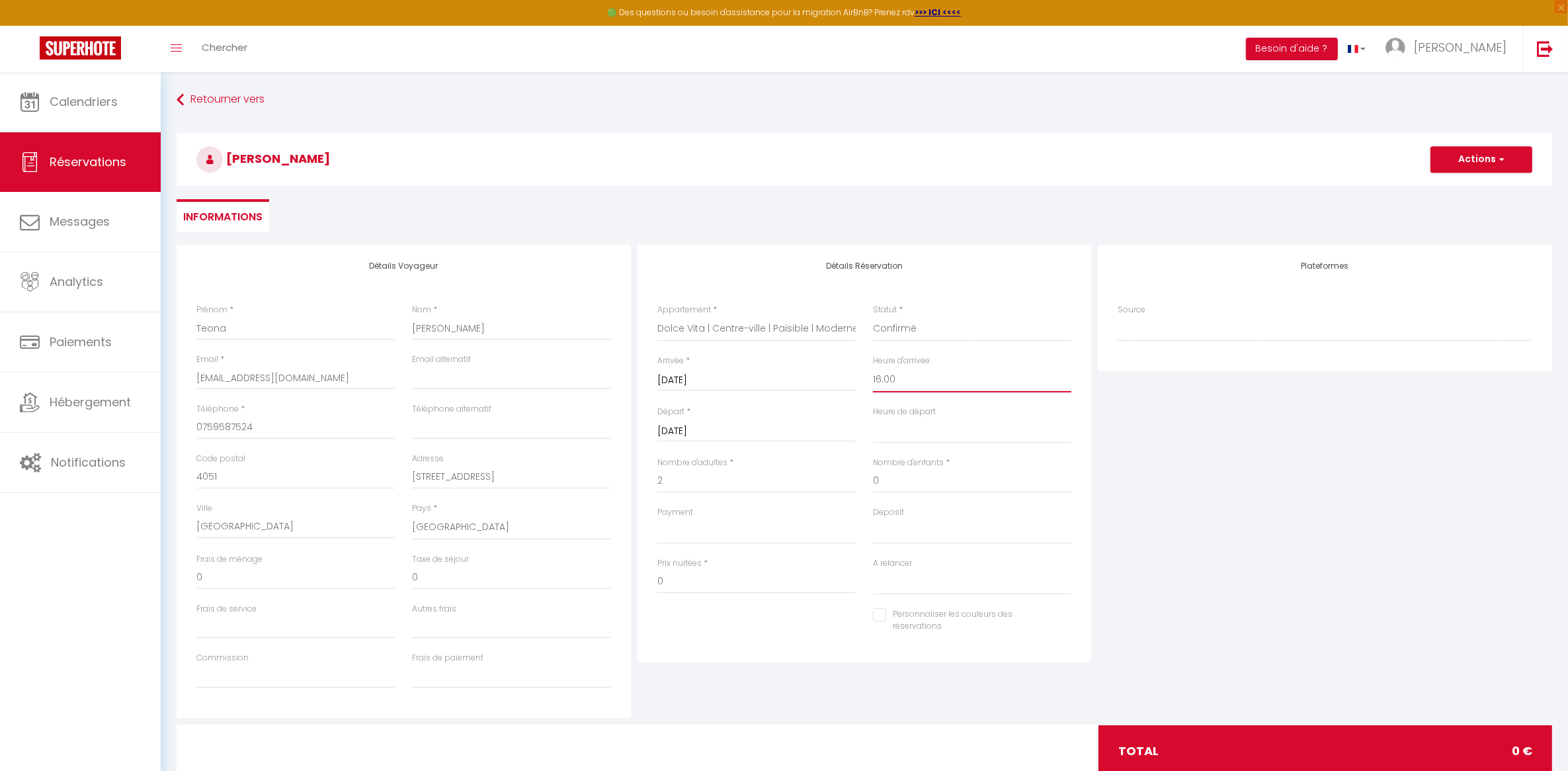
select select
checkbox input "false"
click at [901, 430] on select "00:00 00:30 01:00 01:30 02:00 02:30 03:00 03:30 04:00 04:30 05:00 05:30 06:00 0…" at bounding box center [972, 431] width 198 height 25
select select "10:00"
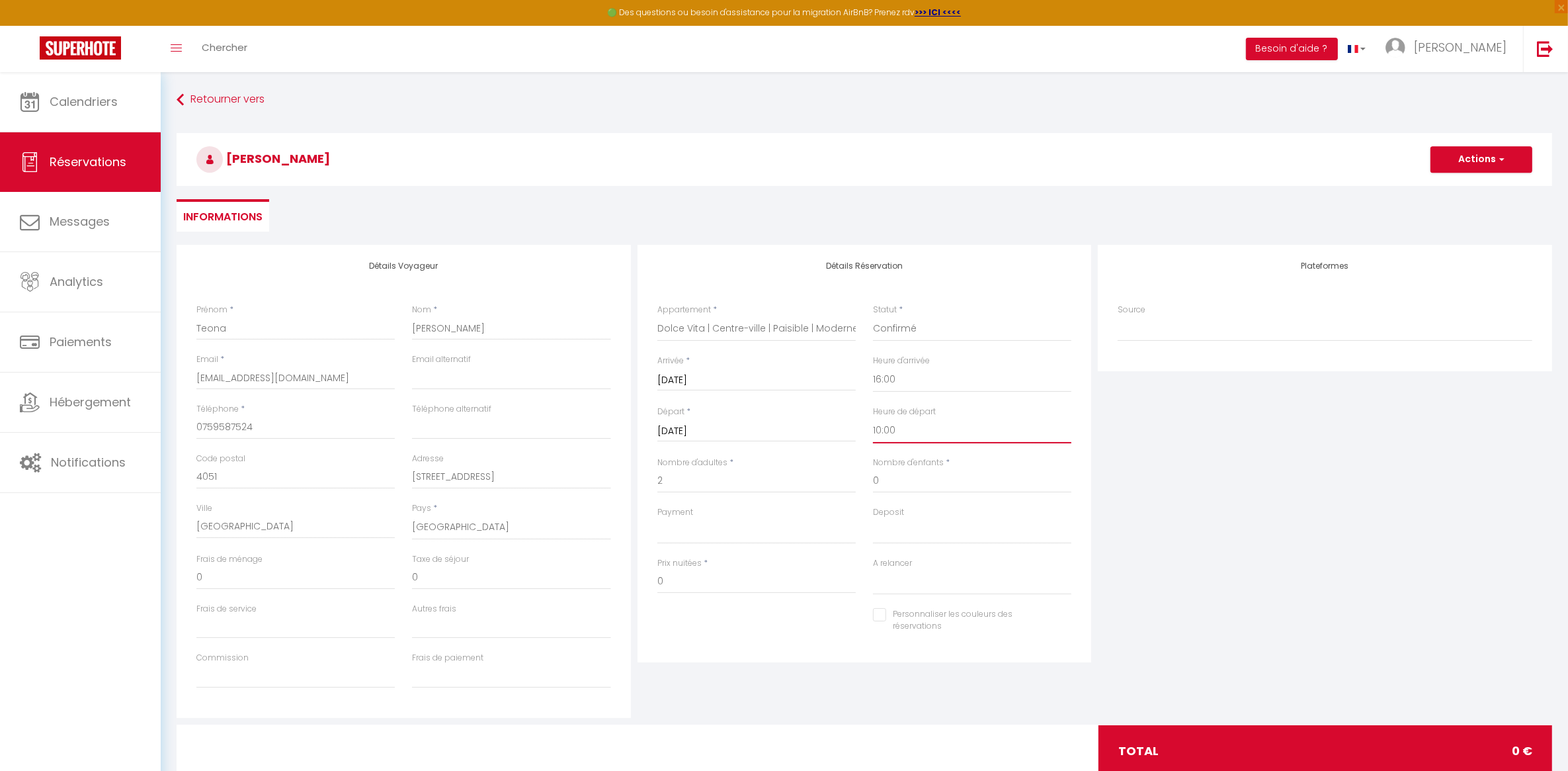
click at [873, 418] on select "00:00 00:30 01:00 01:30 02:00 02:30 03:00 03:30 04:00 04:30 05:00 05:30 06:00 0…" at bounding box center [972, 431] width 198 height 25
select select
checkbox input "false"
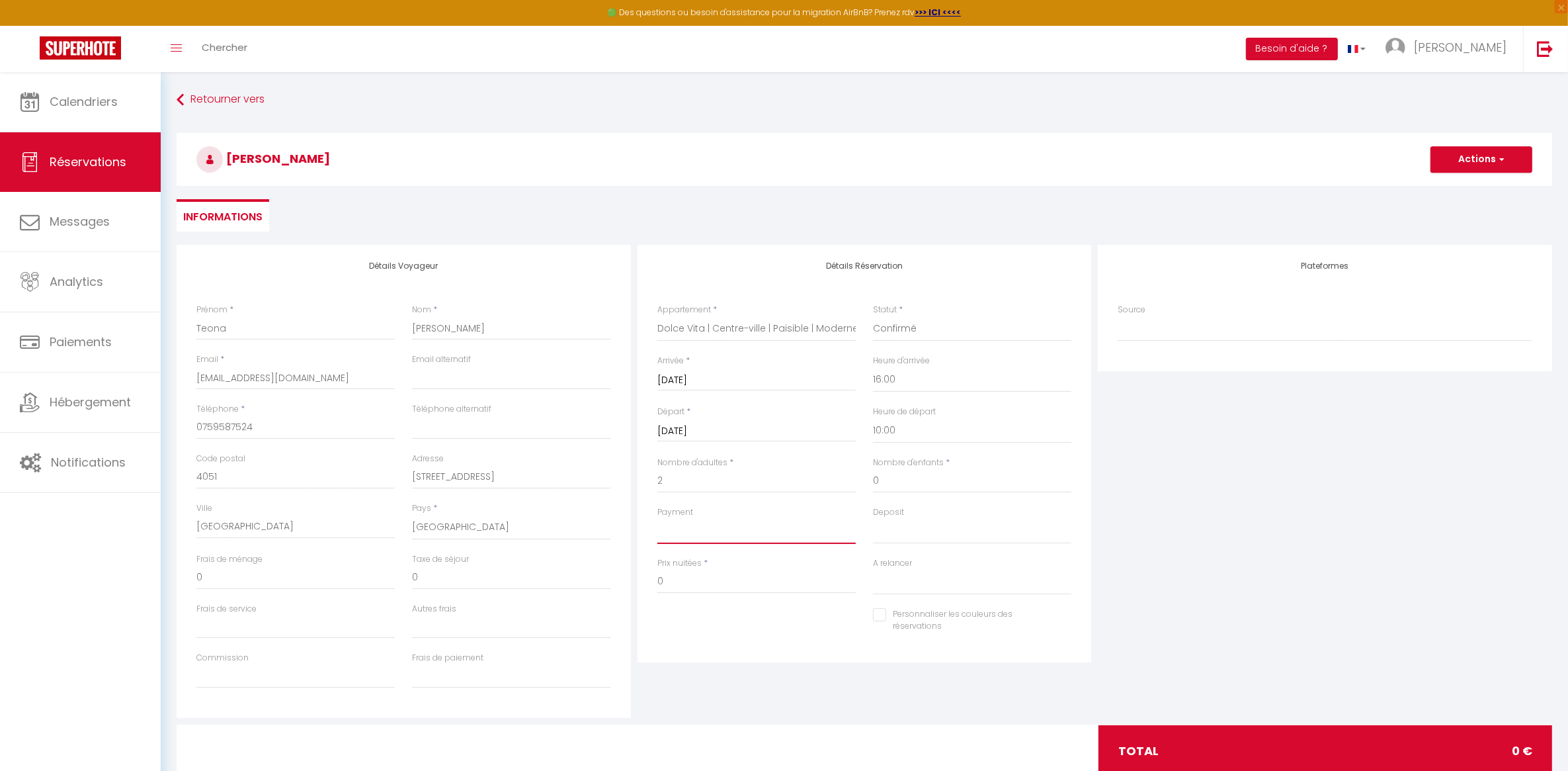
click at [746, 530] on select "OK KO" at bounding box center [756, 532] width 198 height 25
select select "12"
click at [657, 519] on select "OK KO" at bounding box center [756, 532] width 198 height 25
select select
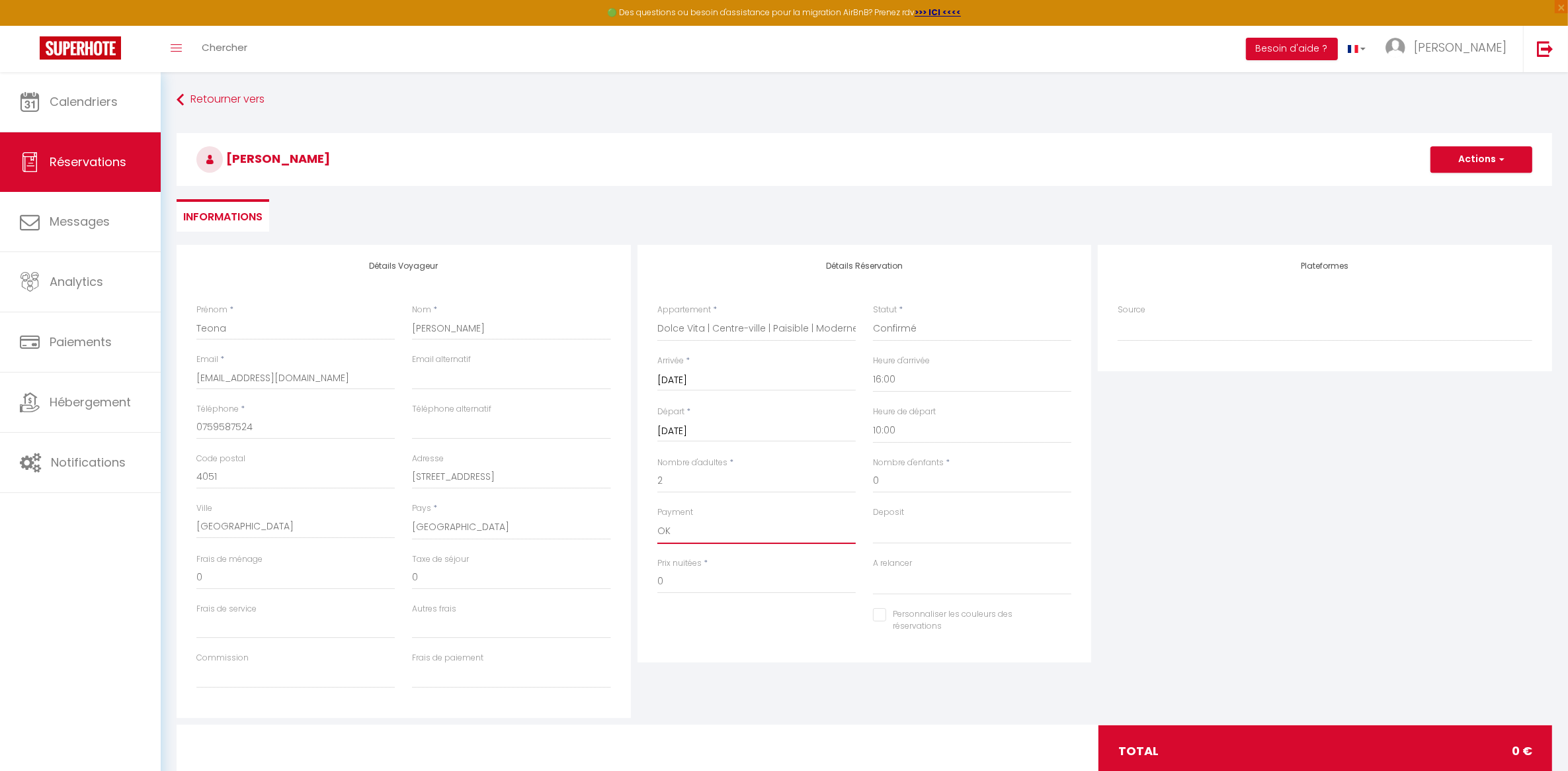
checkbox input "false"
click at [699, 580] on input "0" at bounding box center [756, 582] width 198 height 24
type input "909"
click at [287, 578] on input "0" at bounding box center [296, 578] width 198 height 24
select select
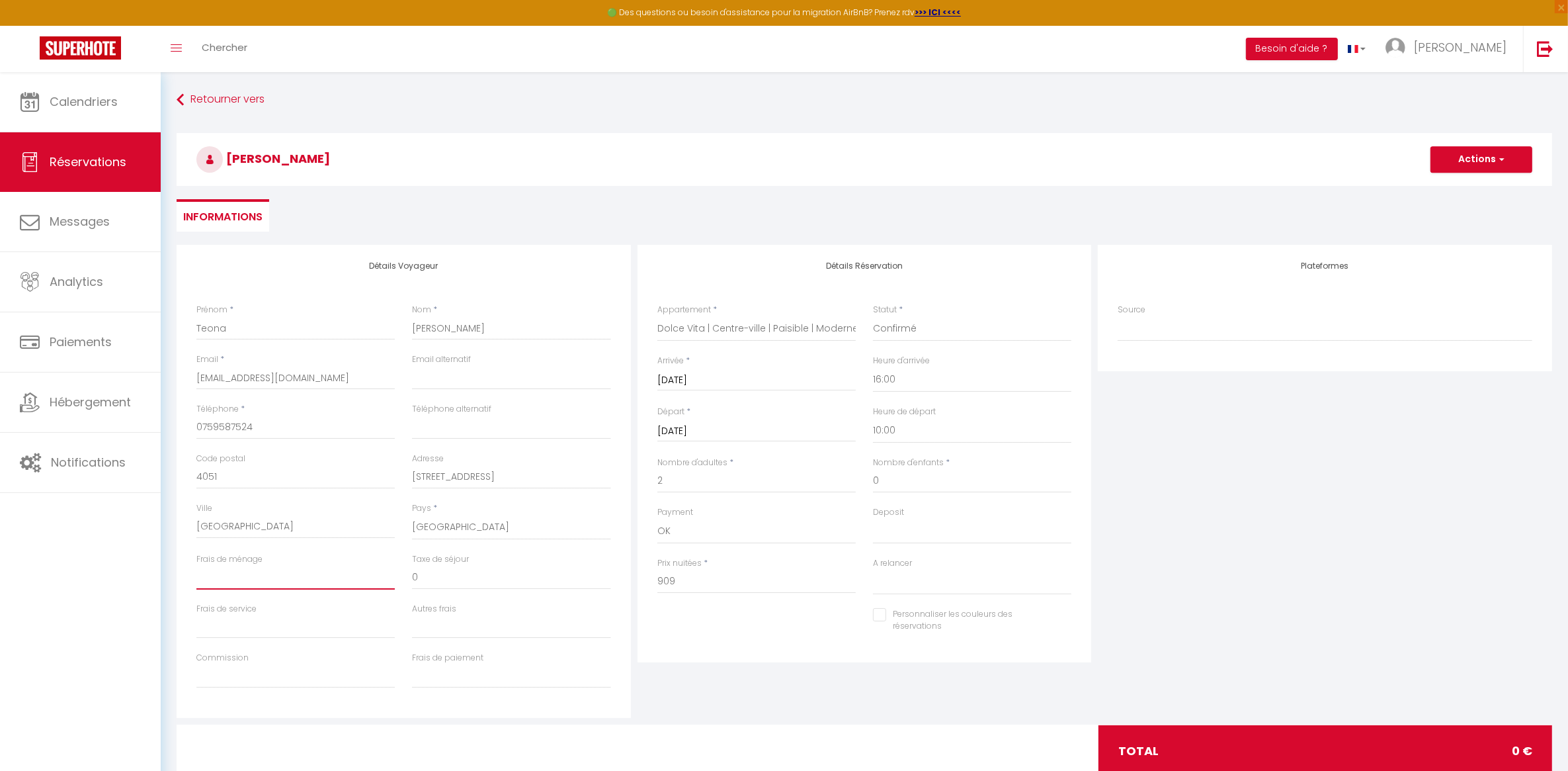
select select
checkbox input "false"
type input "5"
select select
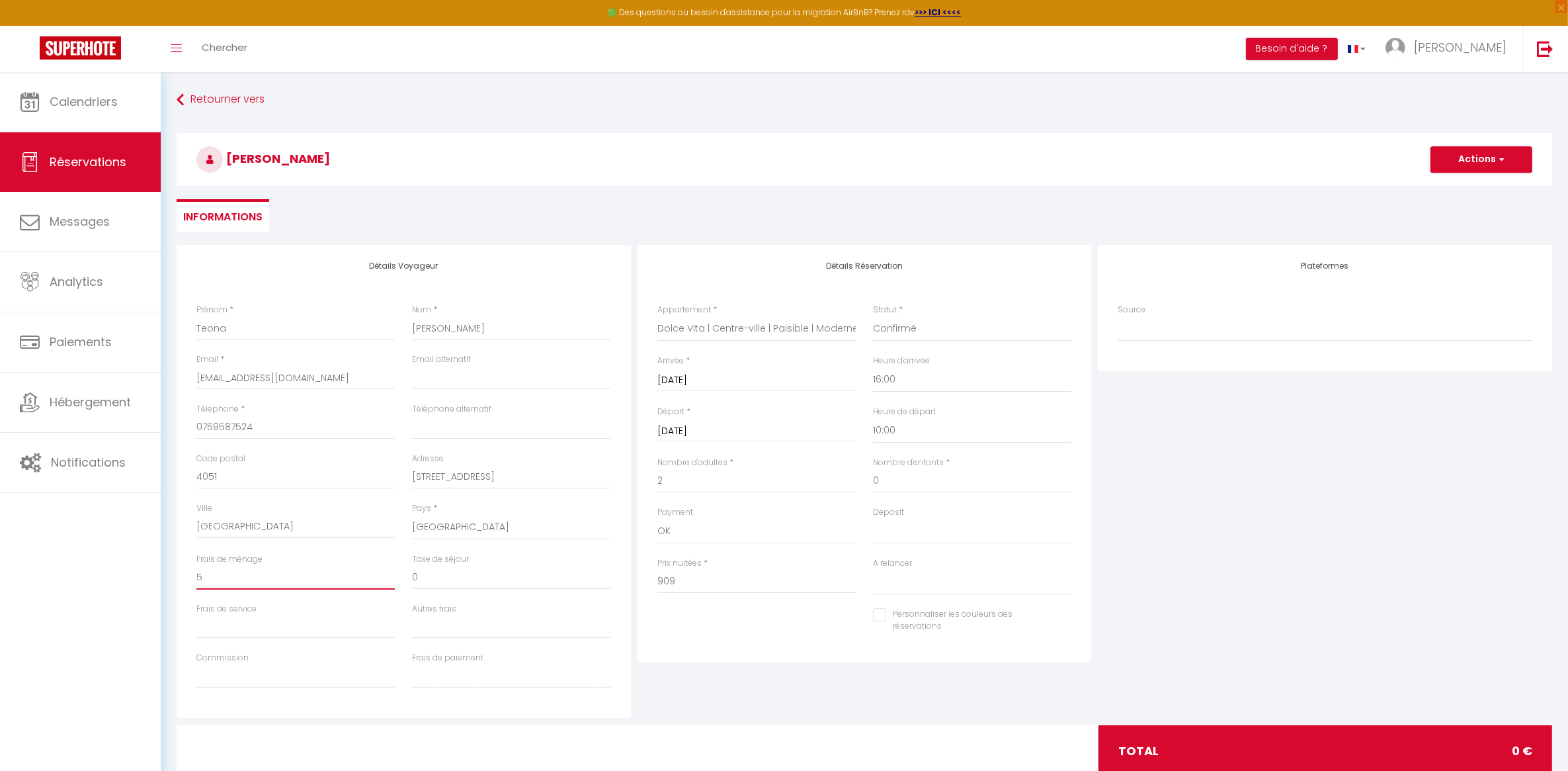
checkbox input "false"
type input "50"
select select
checkbox input "false"
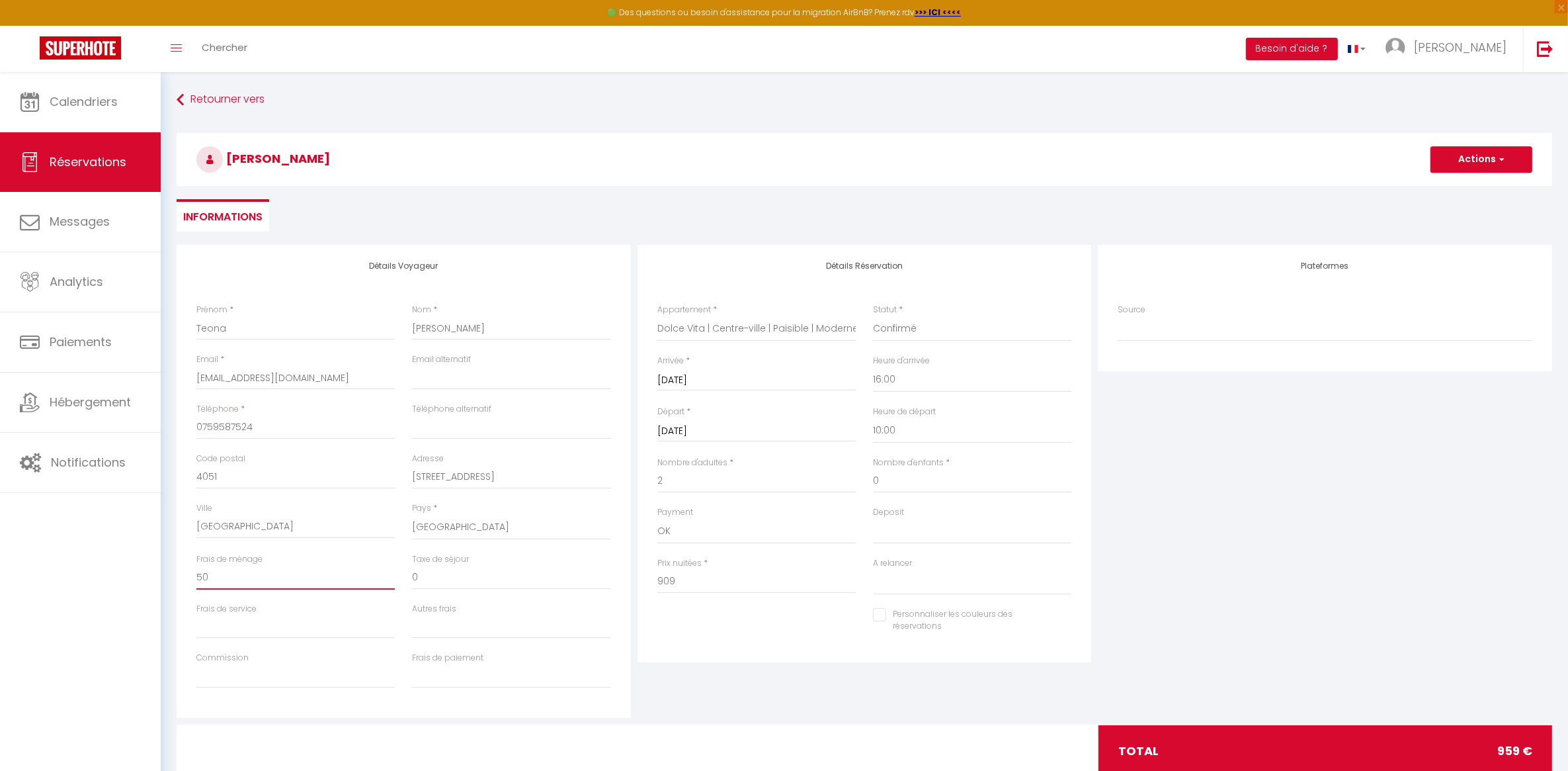
type input "50"
click at [306, 635] on input "Frais de service" at bounding box center [296, 627] width 198 height 24
click at [1479, 157] on button "Actions" at bounding box center [1482, 159] width 102 height 26
click at [1463, 190] on link "Enregistrer" at bounding box center [1468, 188] width 105 height 17
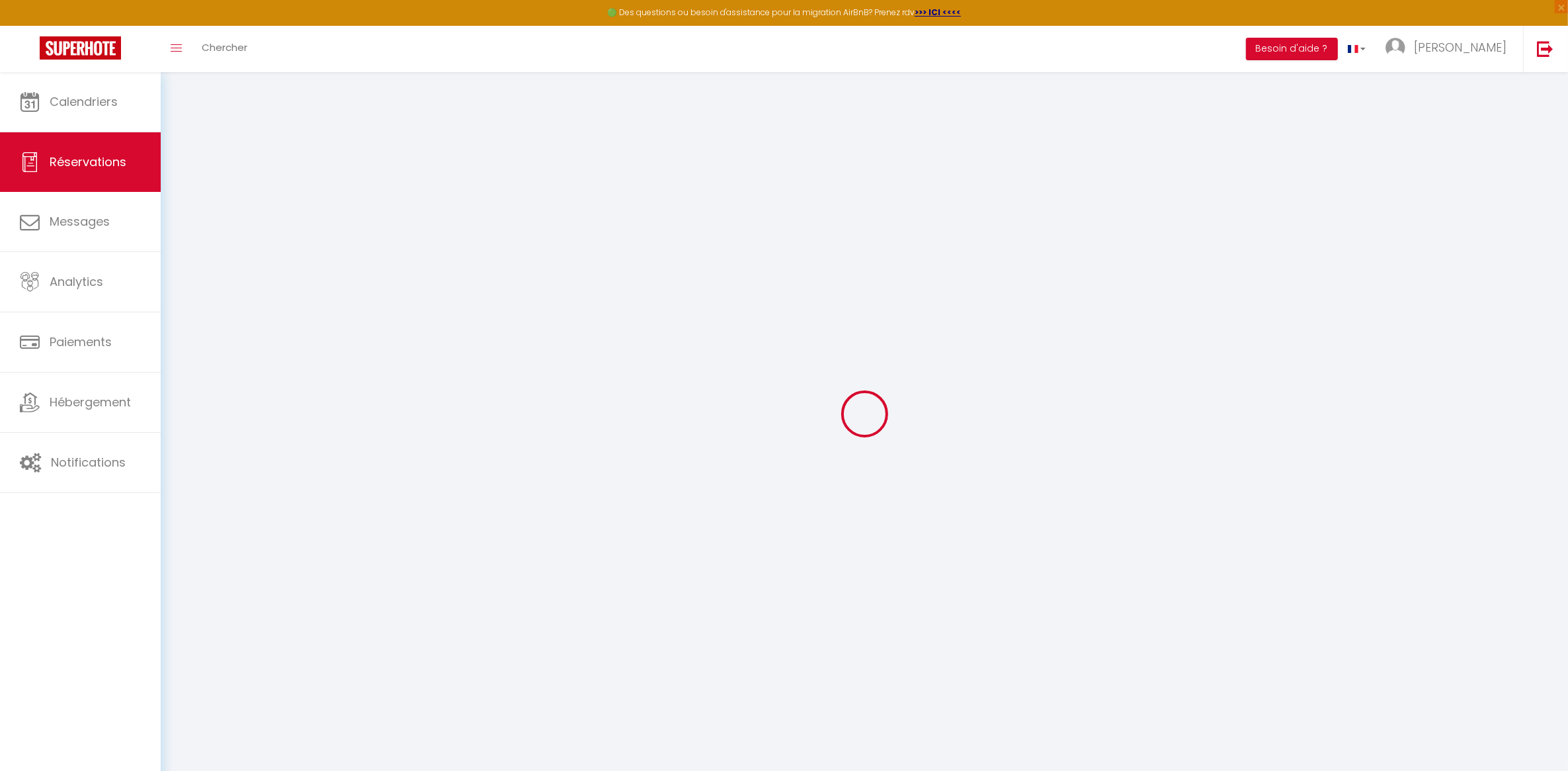
select select "not_cancelled"
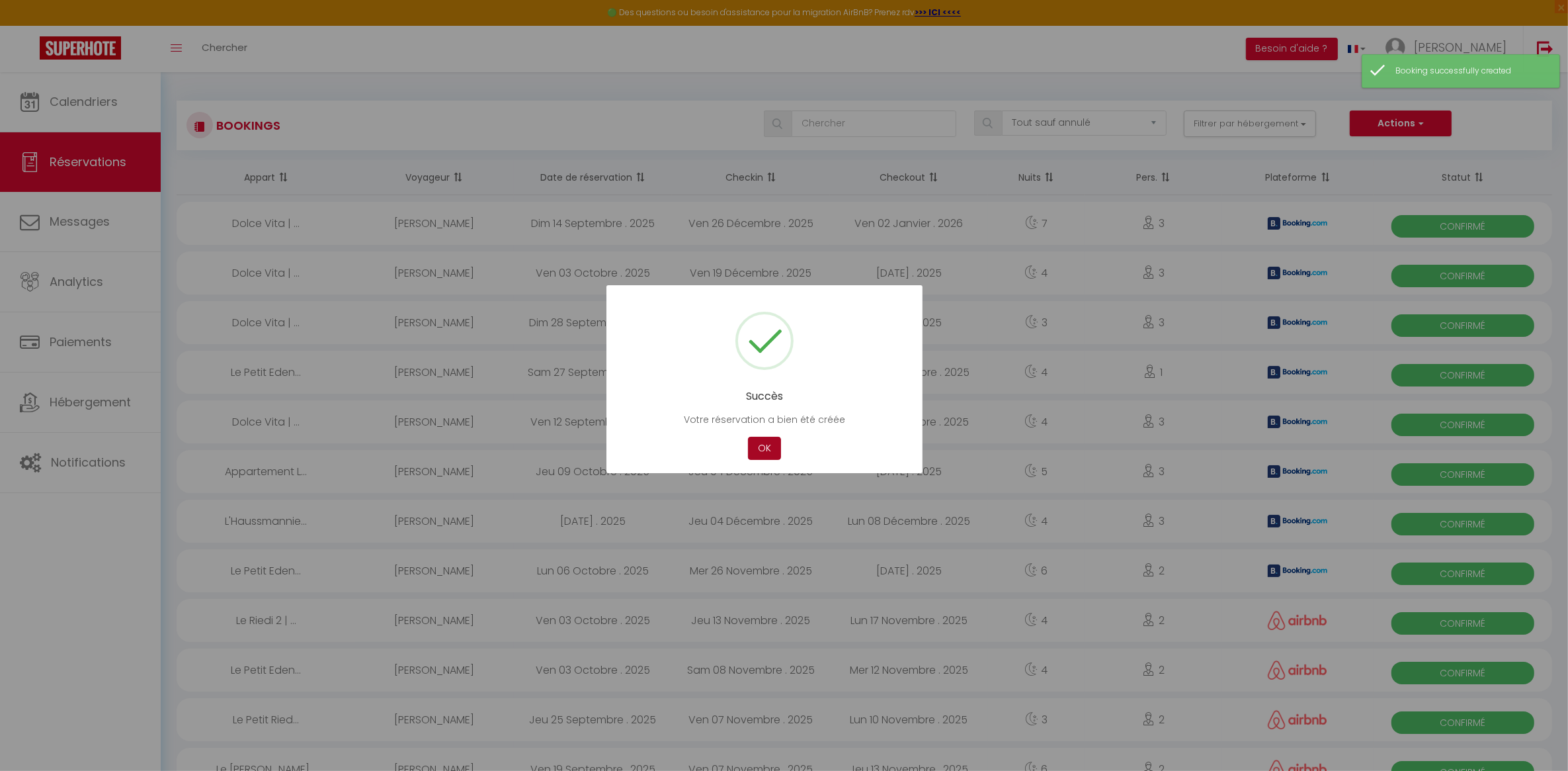
click at [761, 454] on button "OK" at bounding box center [764, 448] width 33 height 23
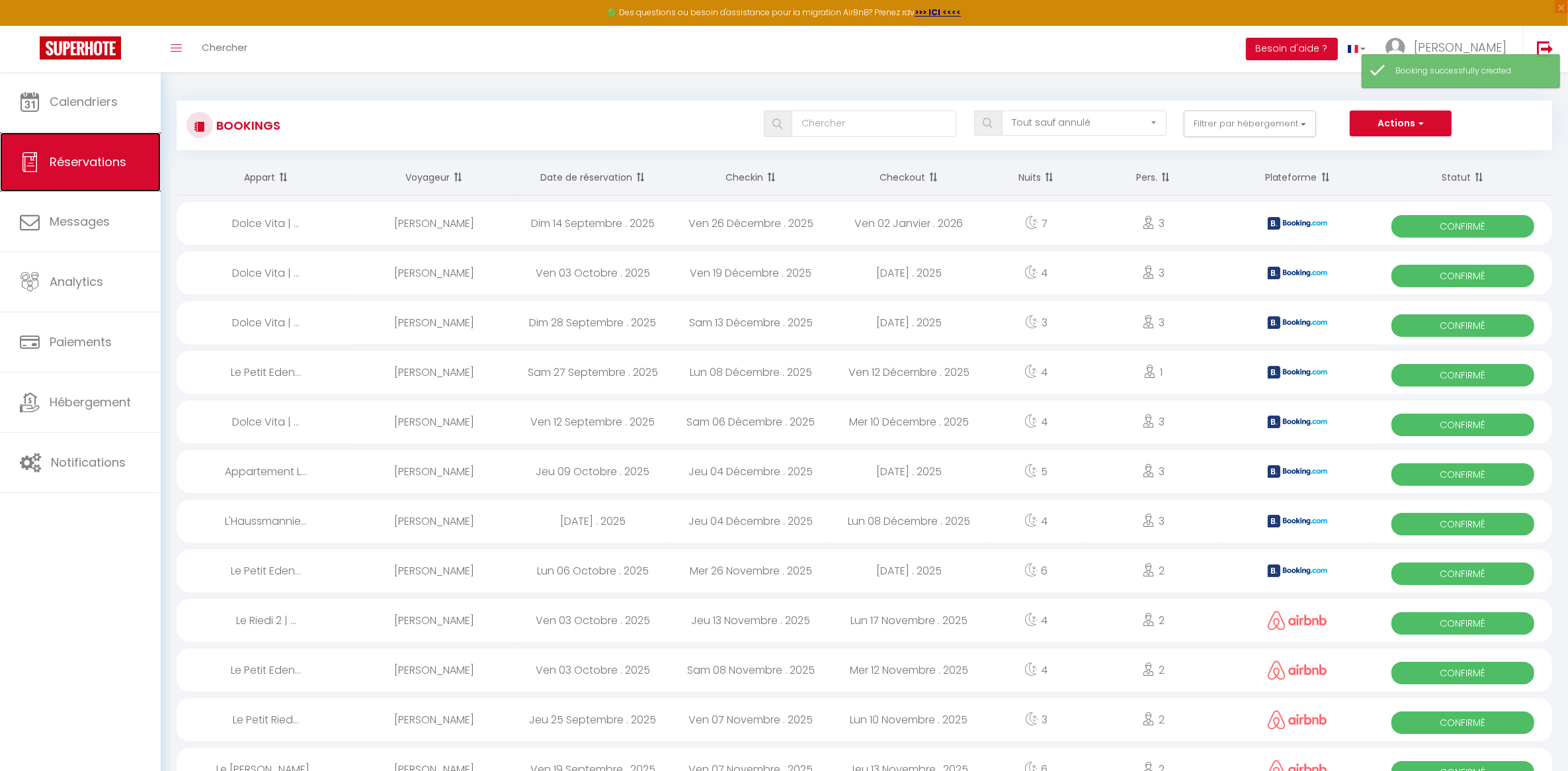
click at [60, 157] on span "Réservations" at bounding box center [88, 161] width 76 height 16
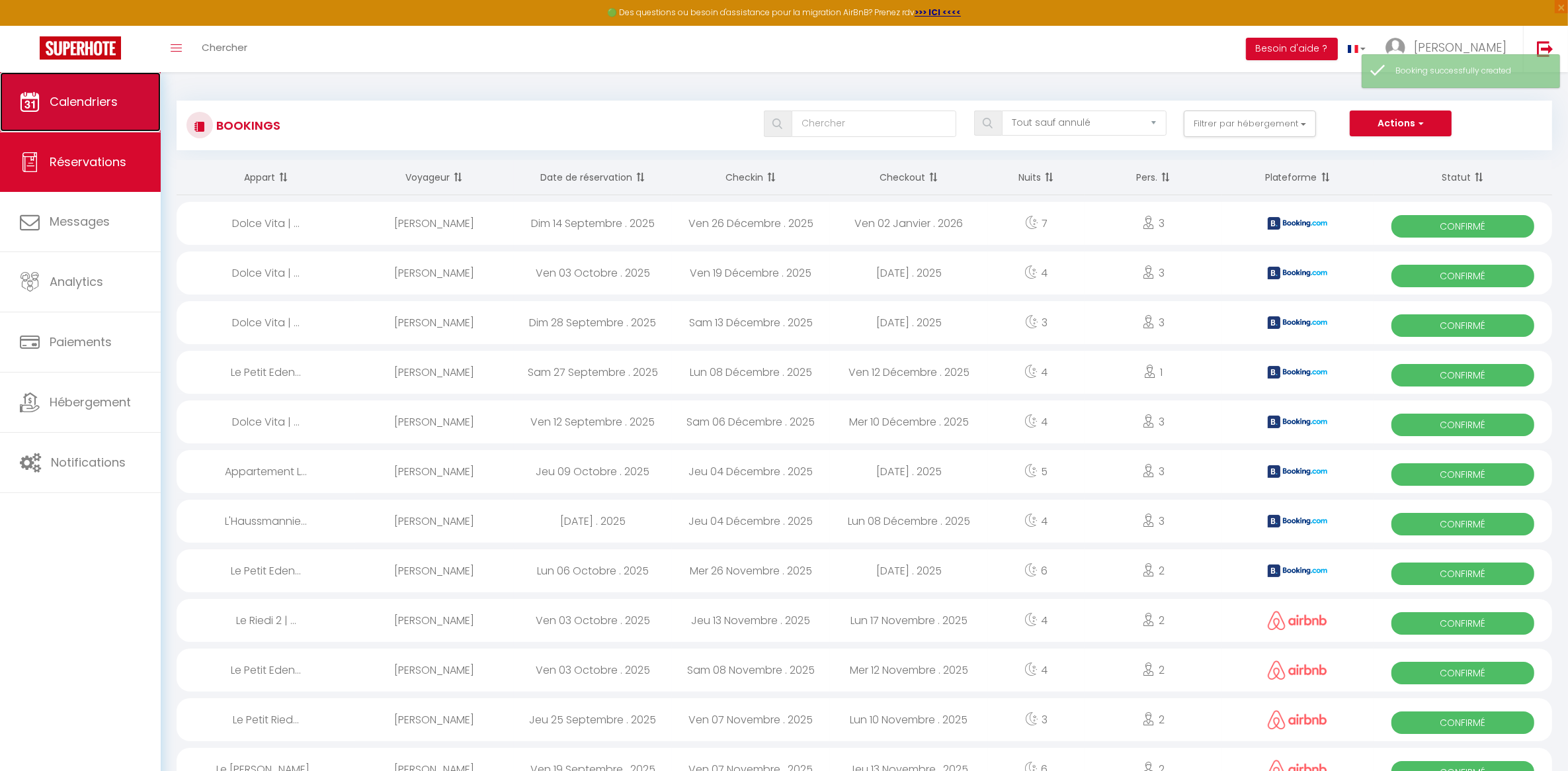
click at [106, 101] on span "Calendriers" at bounding box center [83, 101] width 68 height 16
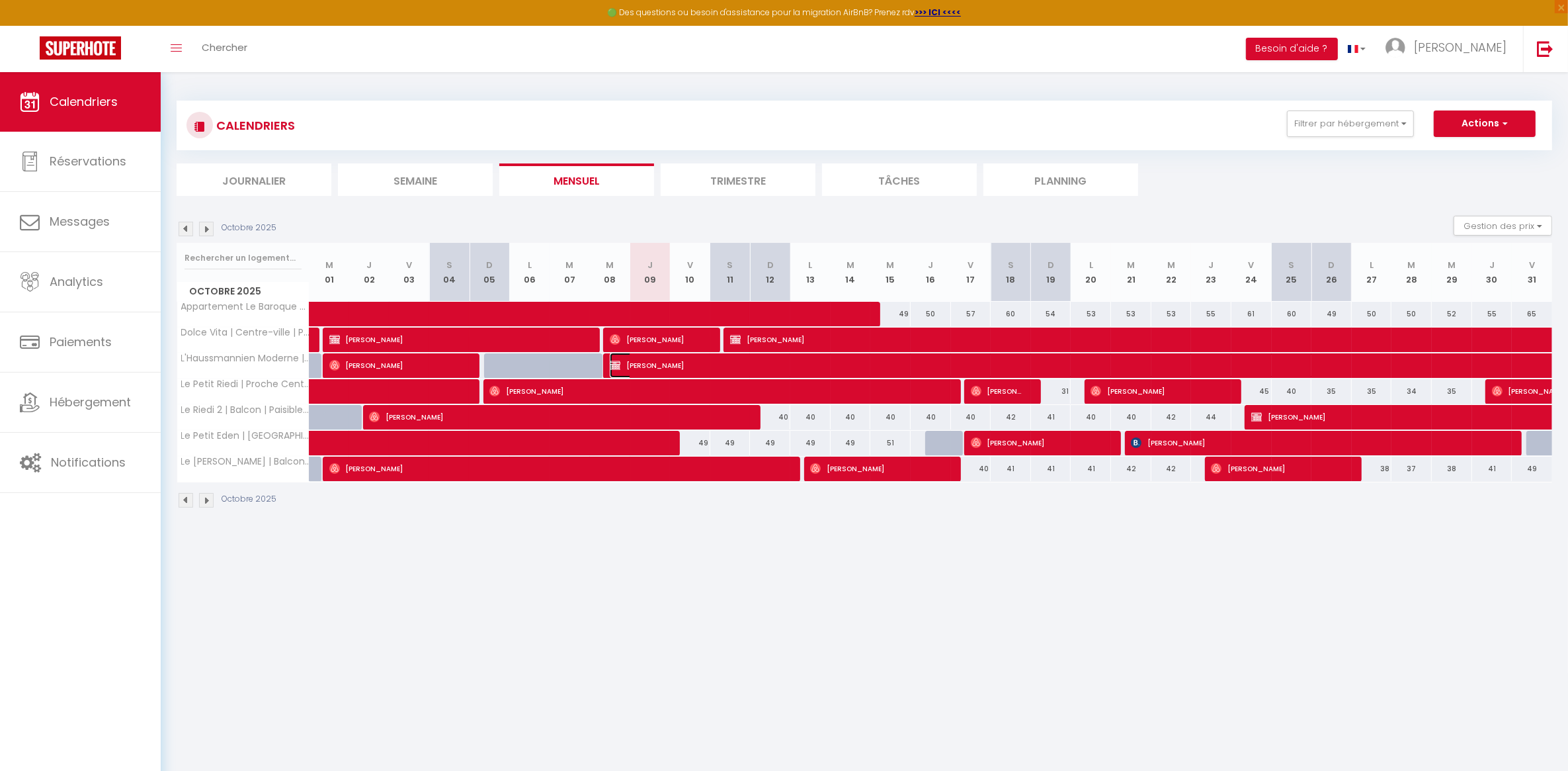
click at [749, 364] on span "[PERSON_NAME]" at bounding box center [975, 365] width 730 height 25
select select "OK"
select select "0"
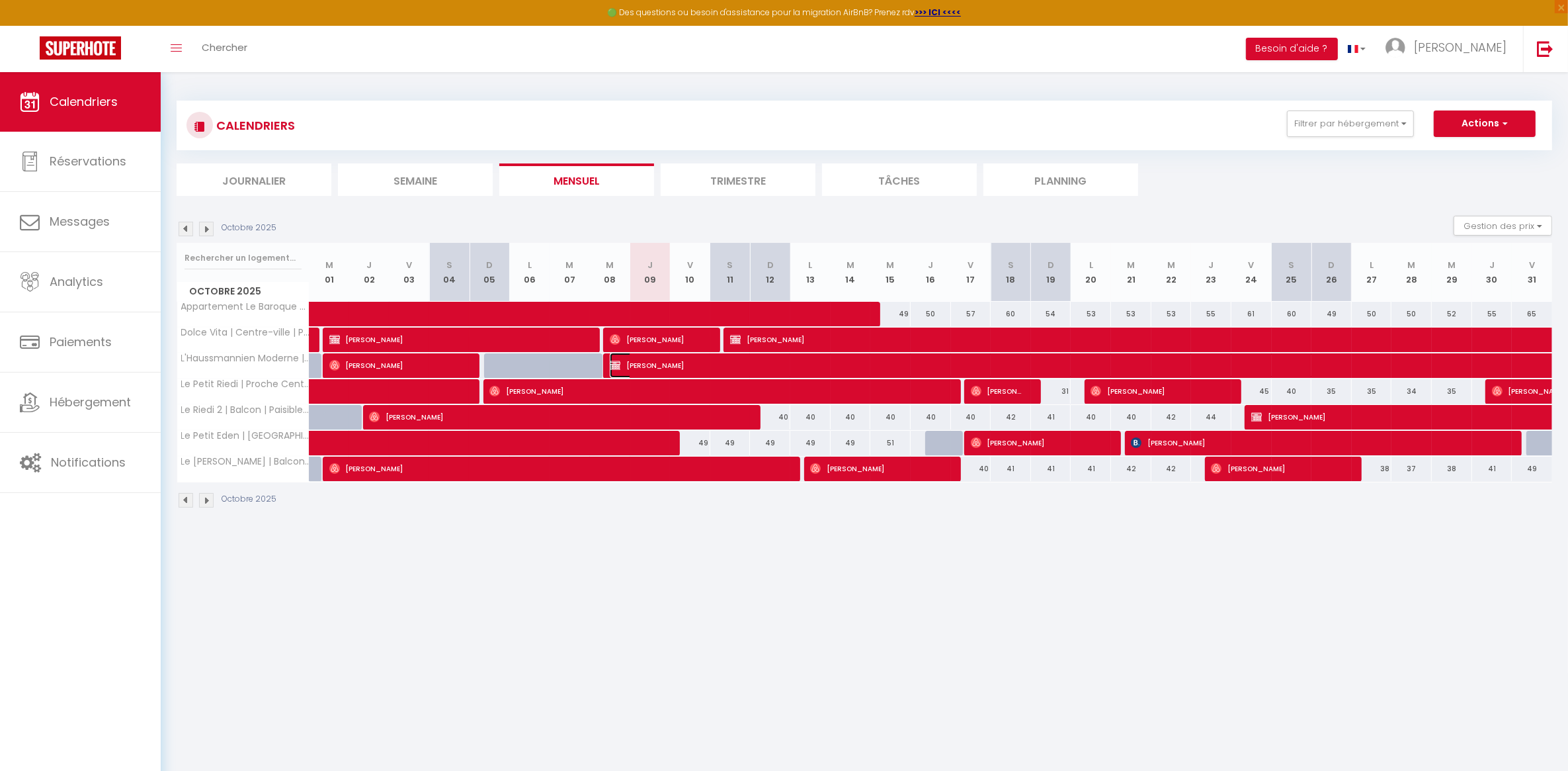
select select "1"
select select
select select "48044"
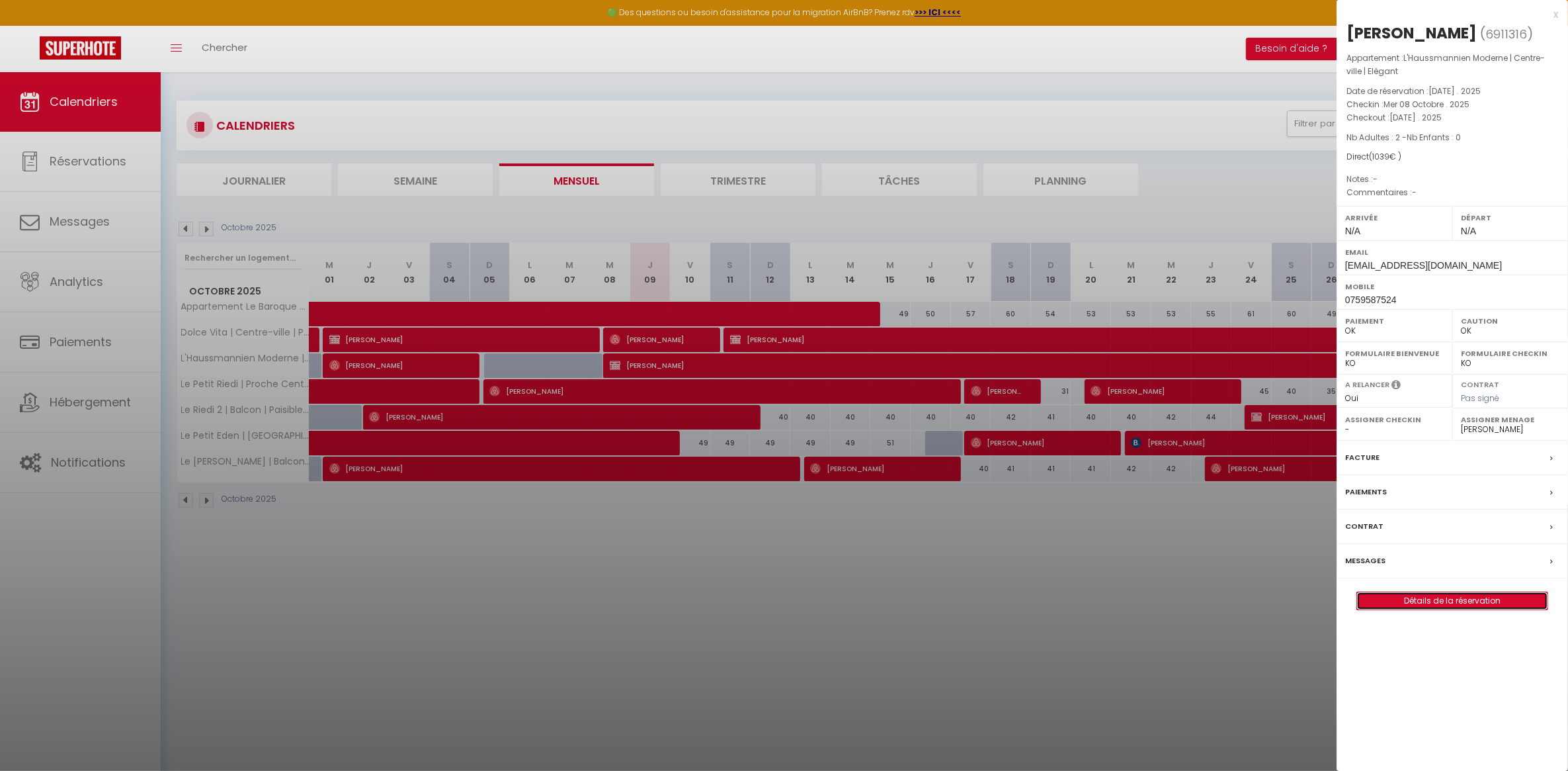
click at [1422, 603] on link "Détails de la réservation" at bounding box center [1452, 601] width 190 height 17
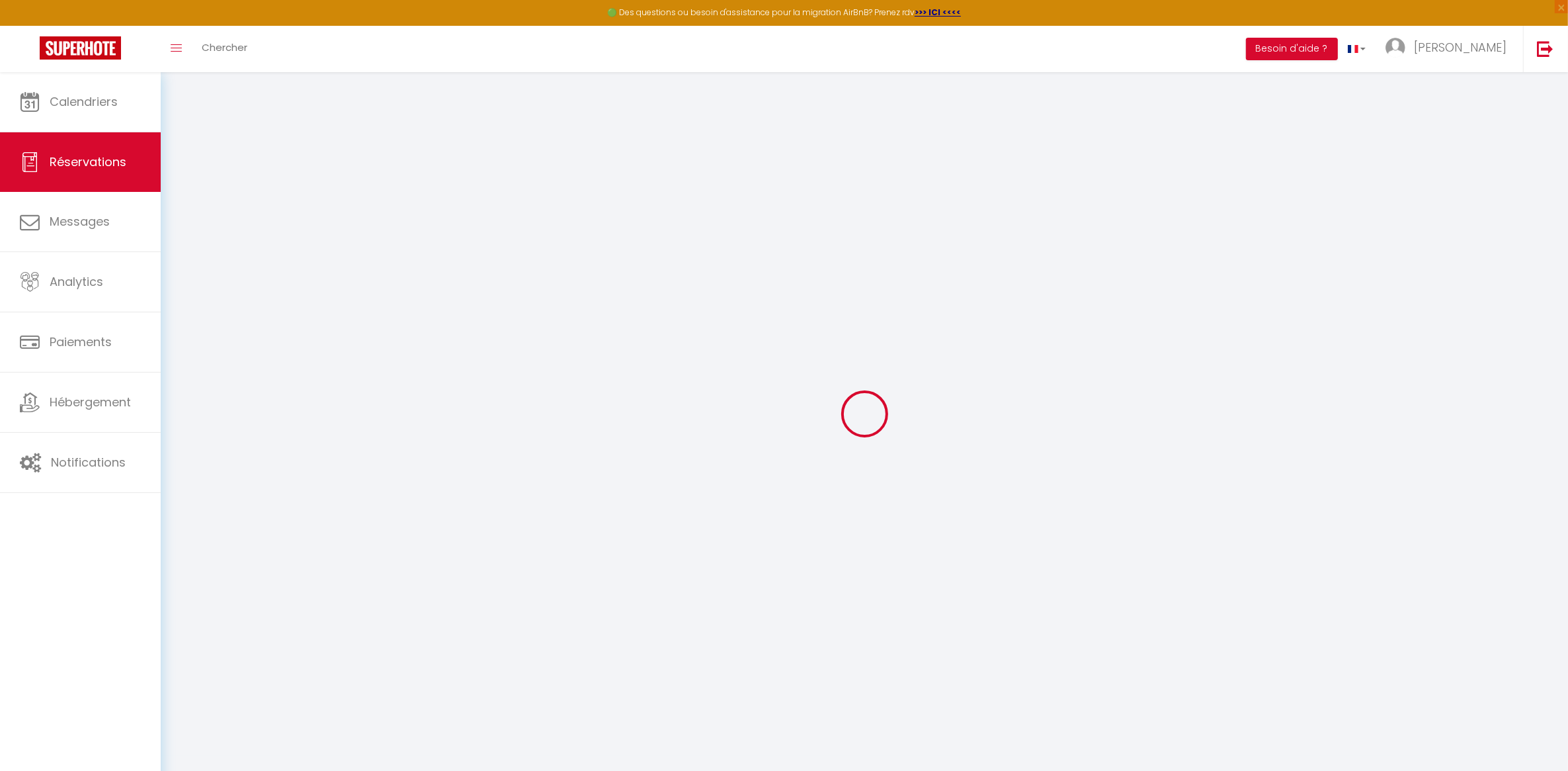
type input "Teona"
type input "[PERSON_NAME]"
type input "[EMAIL_ADDRESS][DOMAIN_NAME]"
type input "0759587524"
type input "4051"
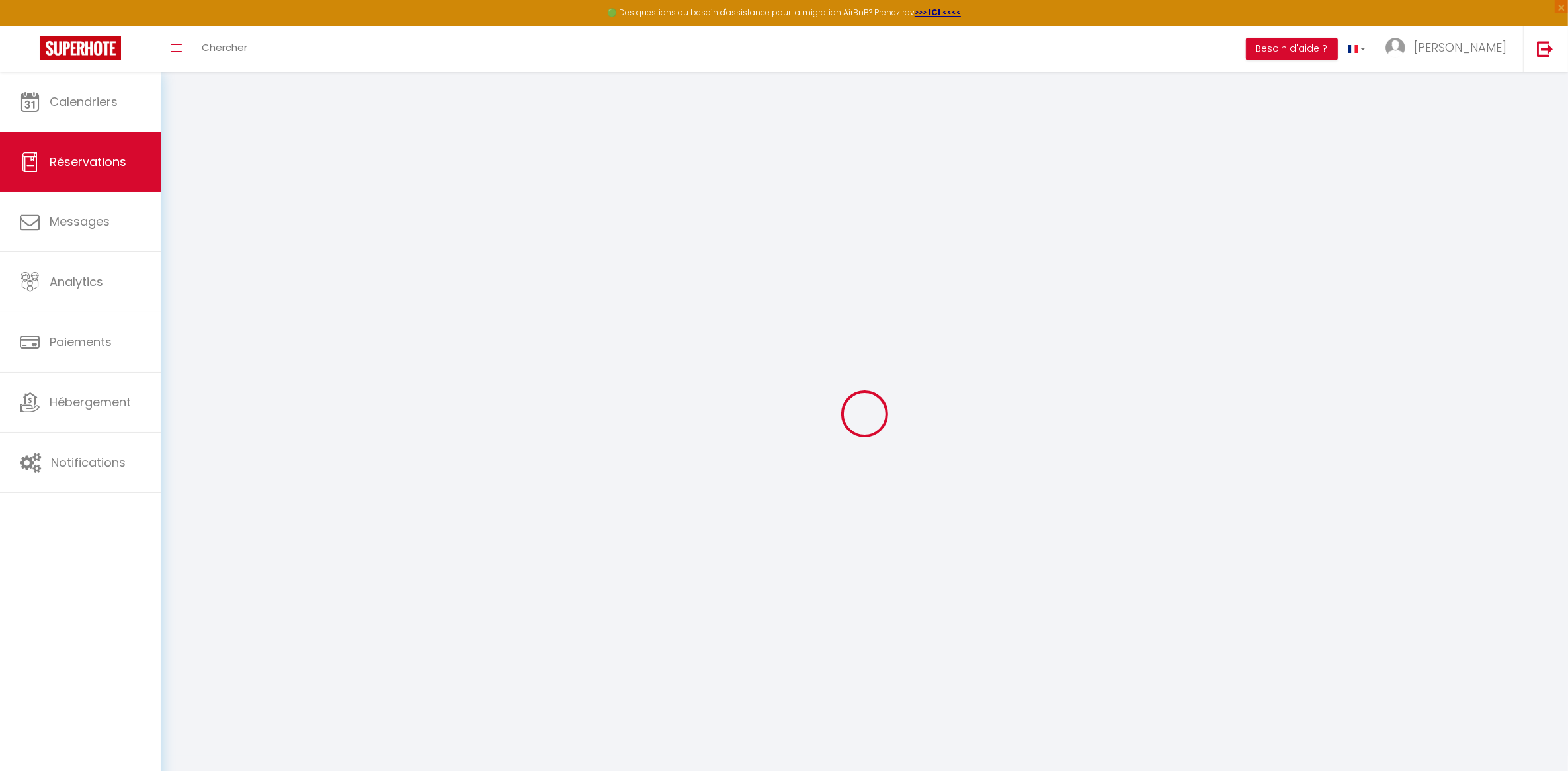
type input "[STREET_ADDRESS]"
type input "[GEOGRAPHIC_DATA]"
select select "CH"
select select "44547"
select select "1"
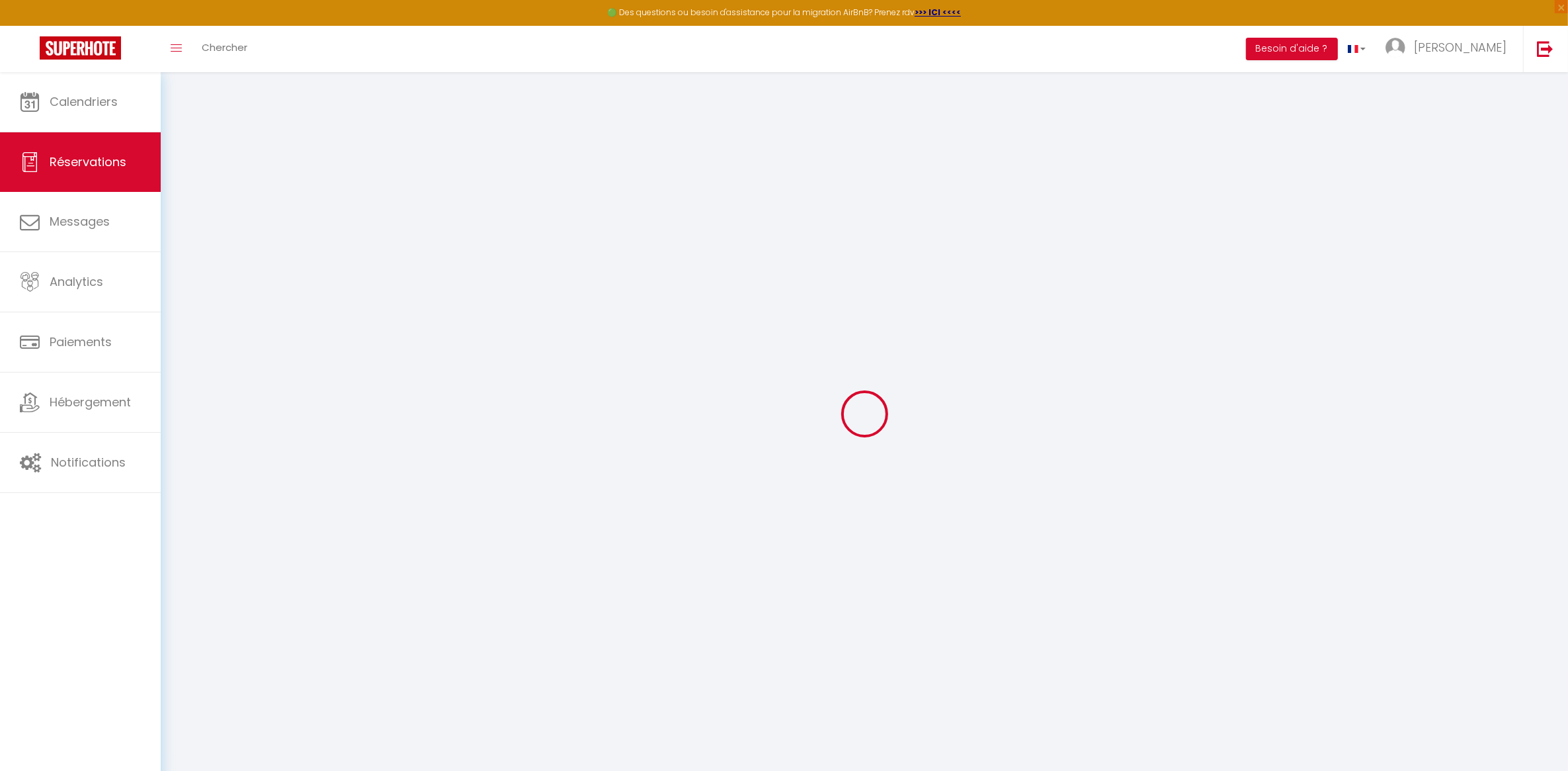
type input "Mer 08 Octobre 2025"
select select
type input "[DATE]"
select select
type input "2"
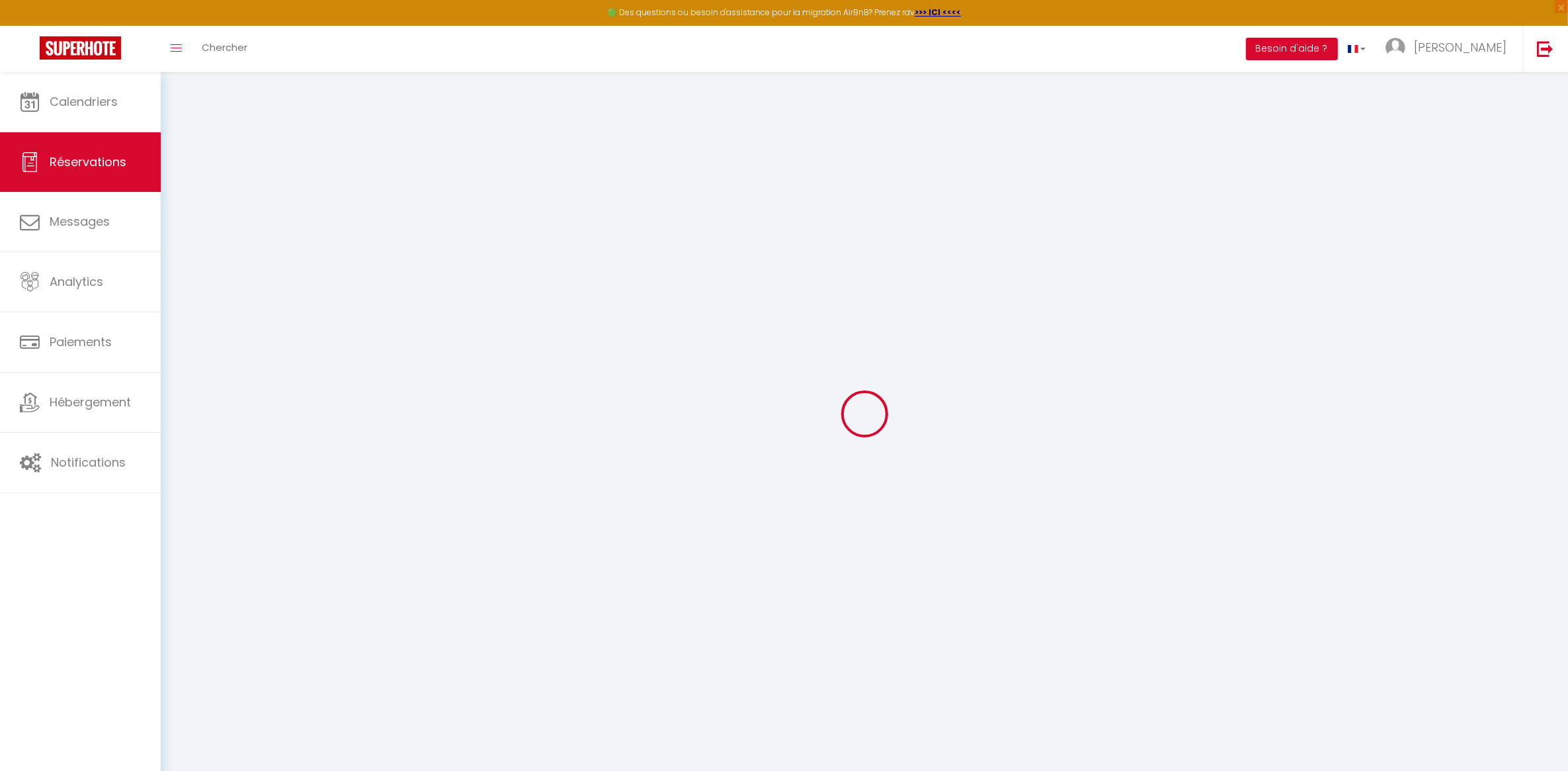
select select "12"
select select
type input "989"
checkbox input "false"
type input "0"
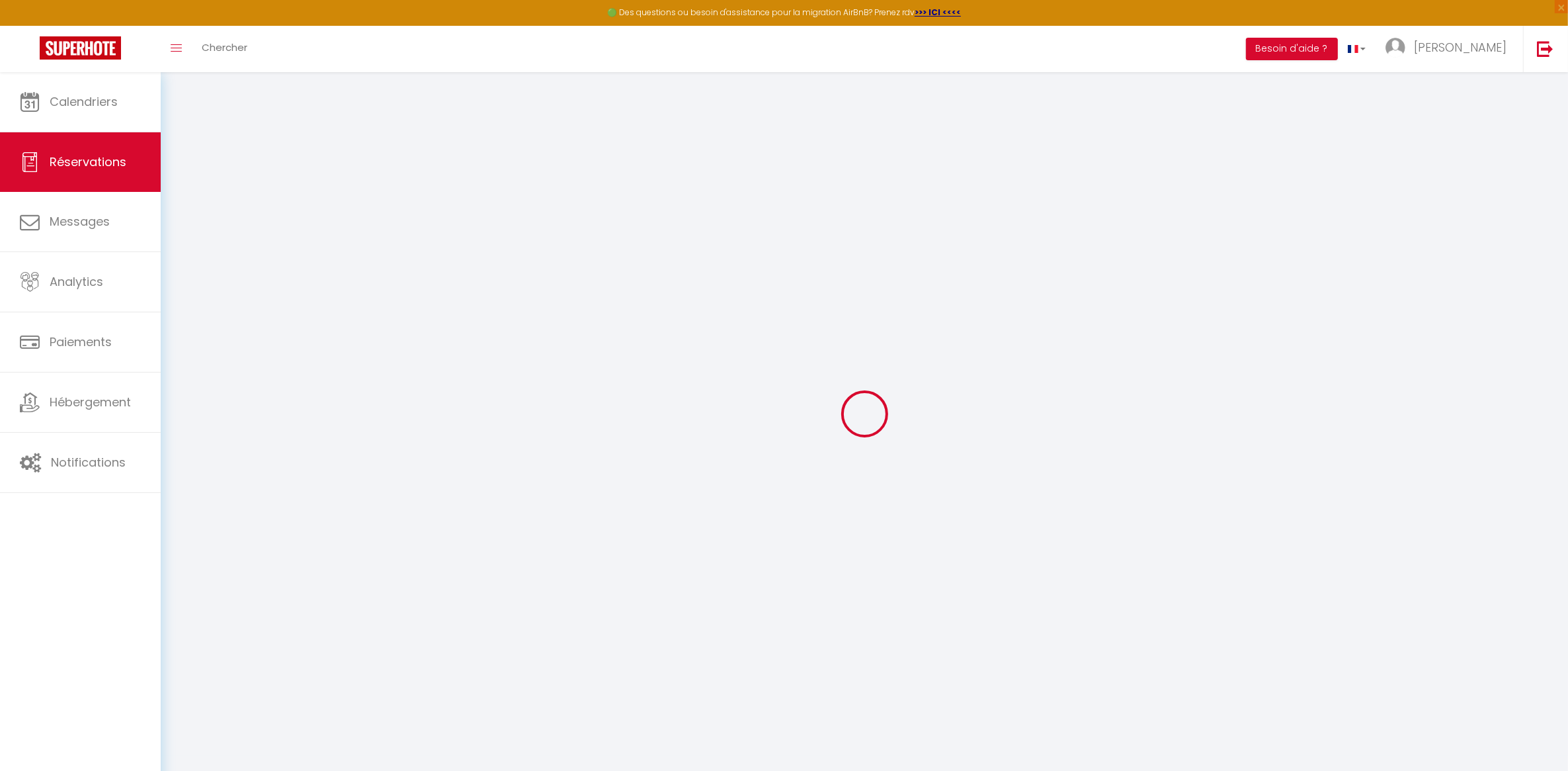
type input "0"
select select
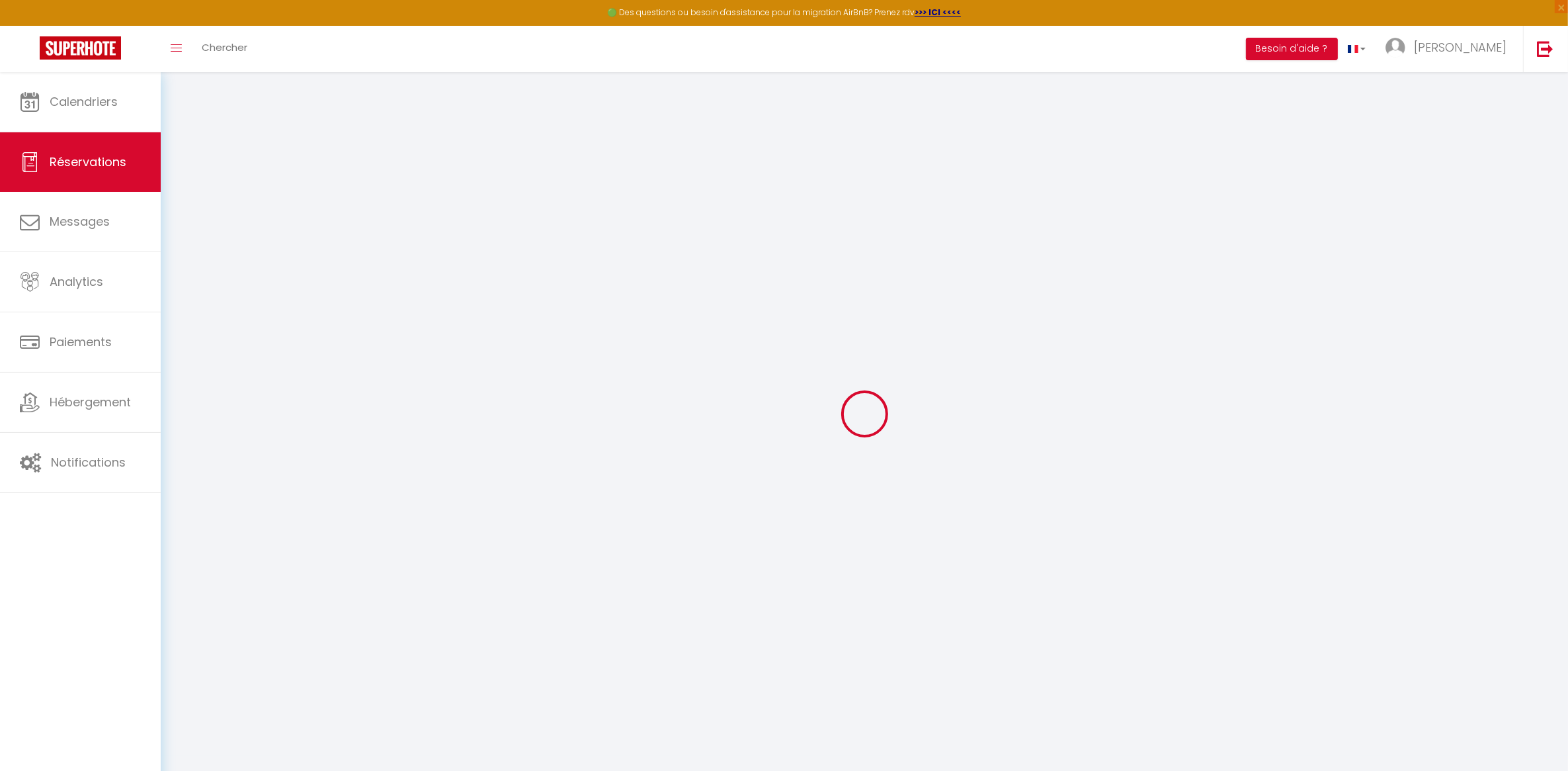
select select "15"
checkbox input "false"
select select
checkbox input "false"
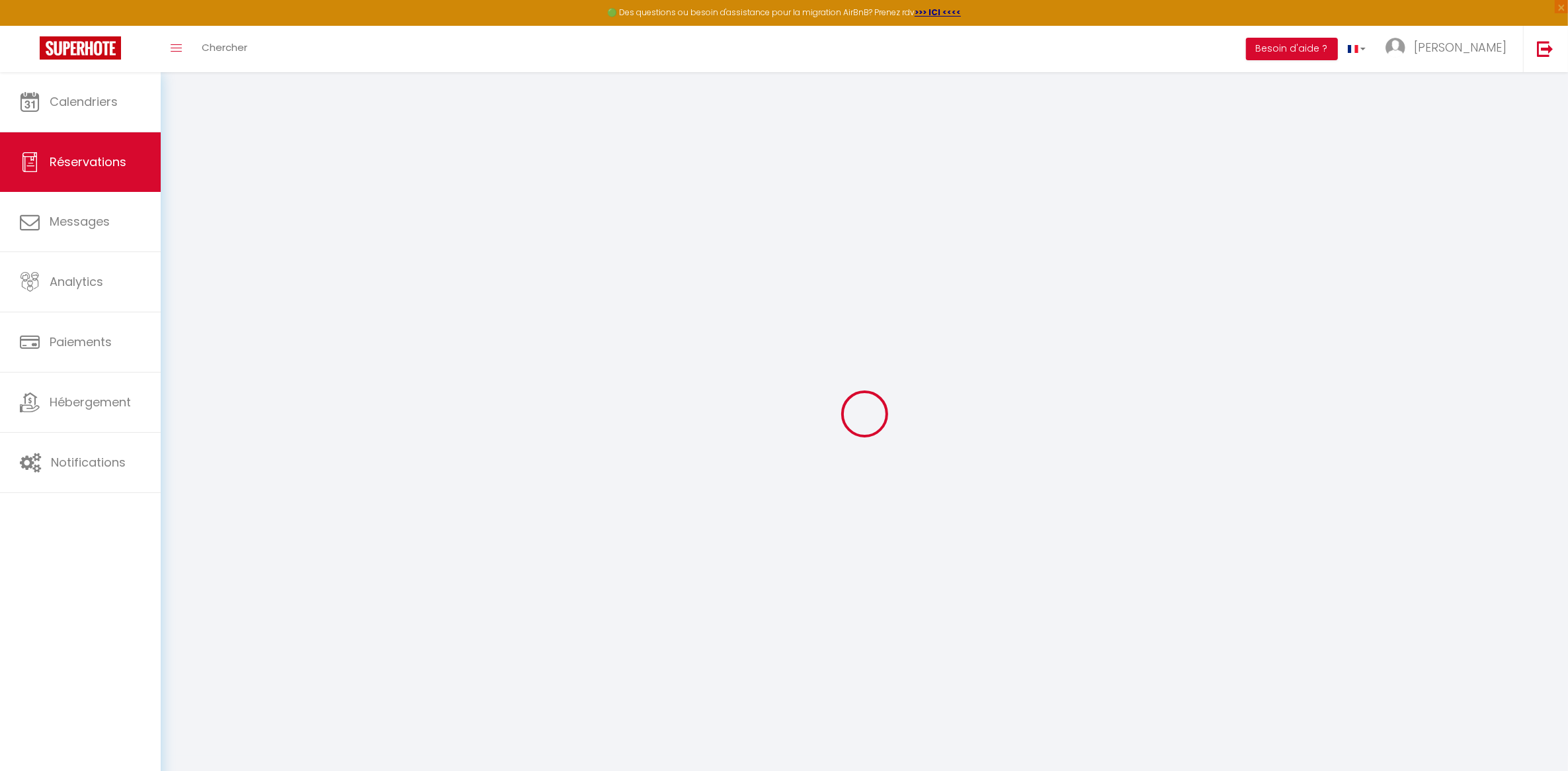
select select
checkbox input "false"
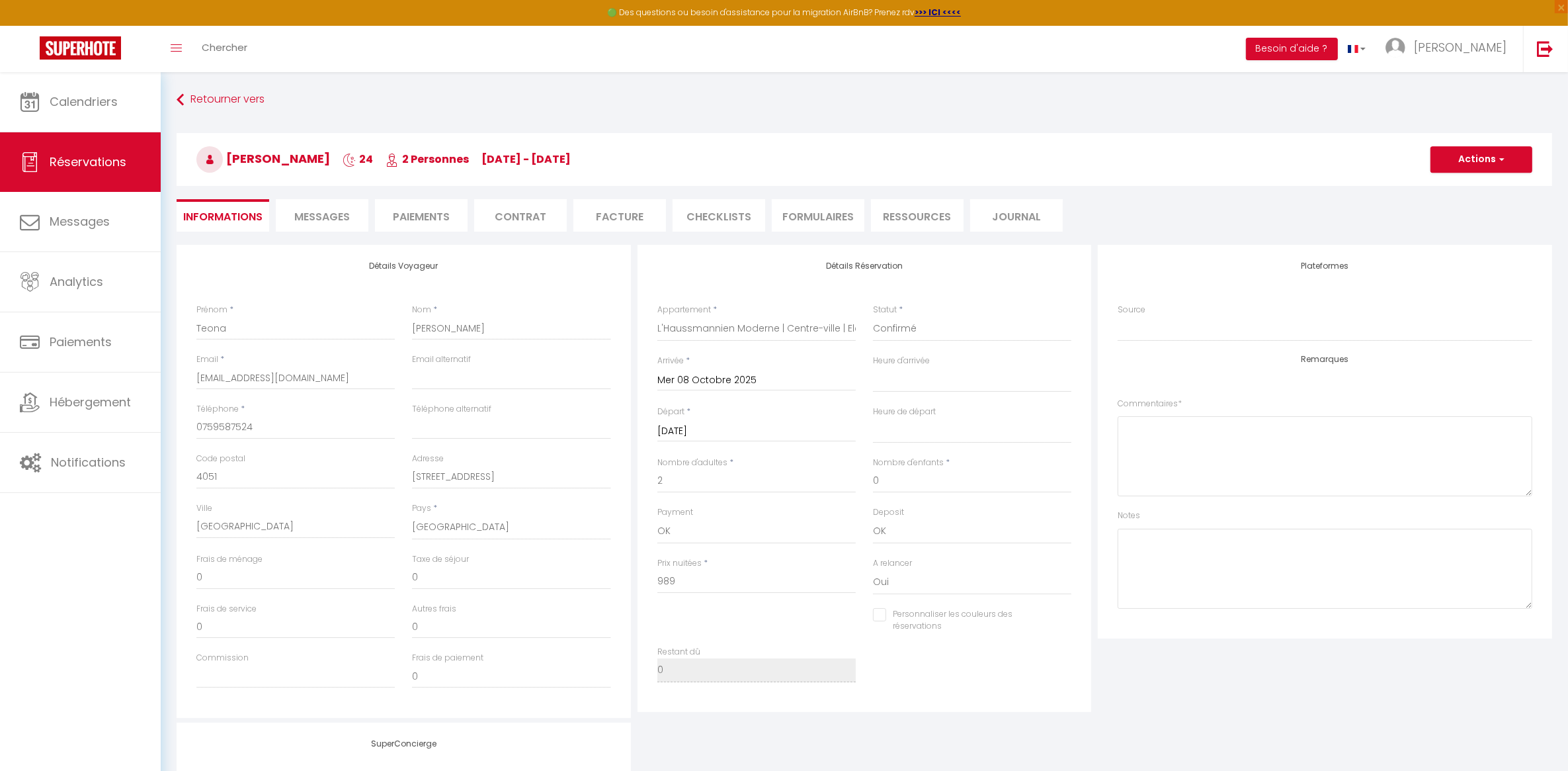
select select
checkbox input "false"
type input "50"
select select
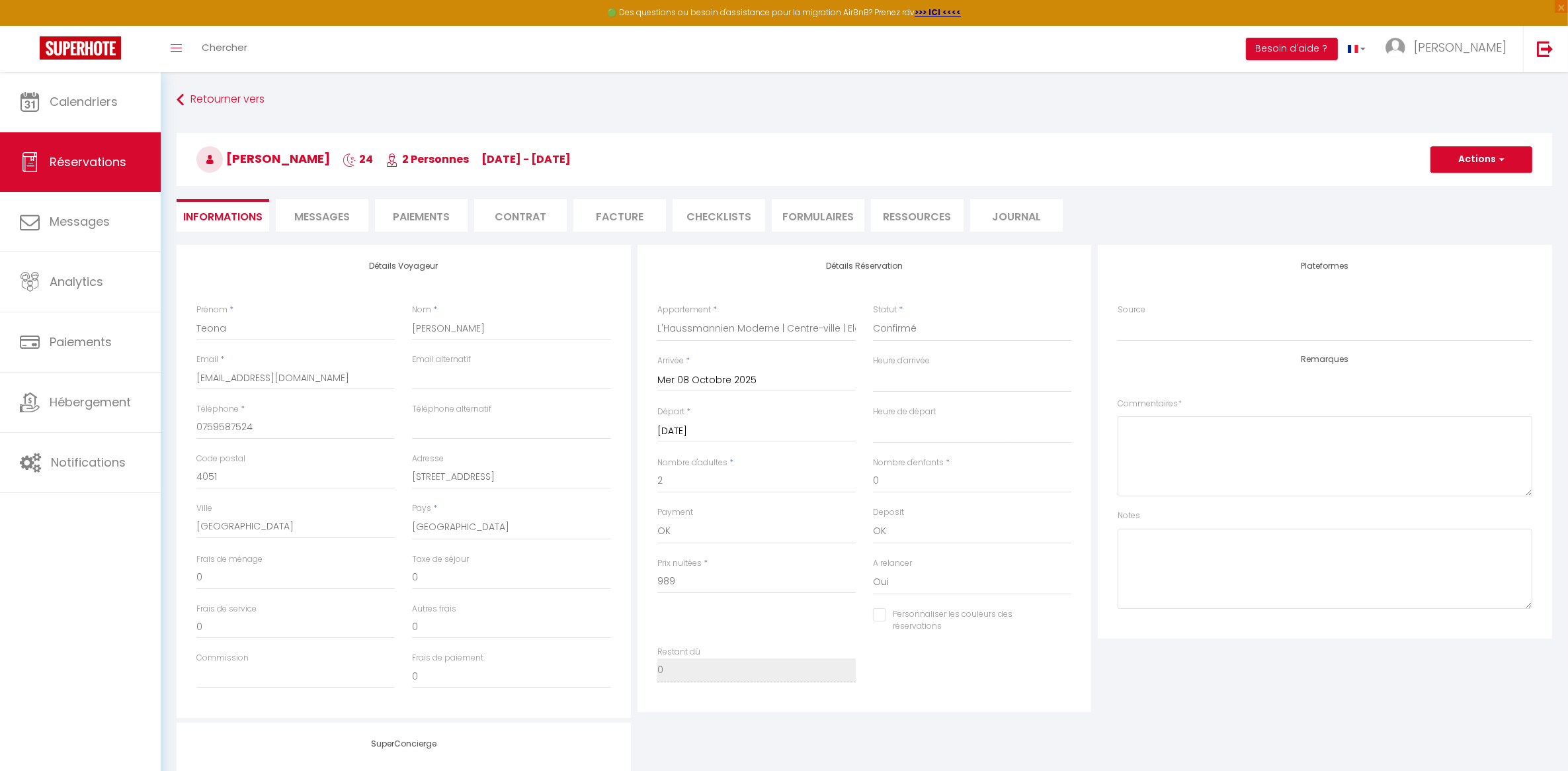
select select
checkbox input "false"
select select
click at [1468, 159] on button "Actions" at bounding box center [1482, 159] width 102 height 26
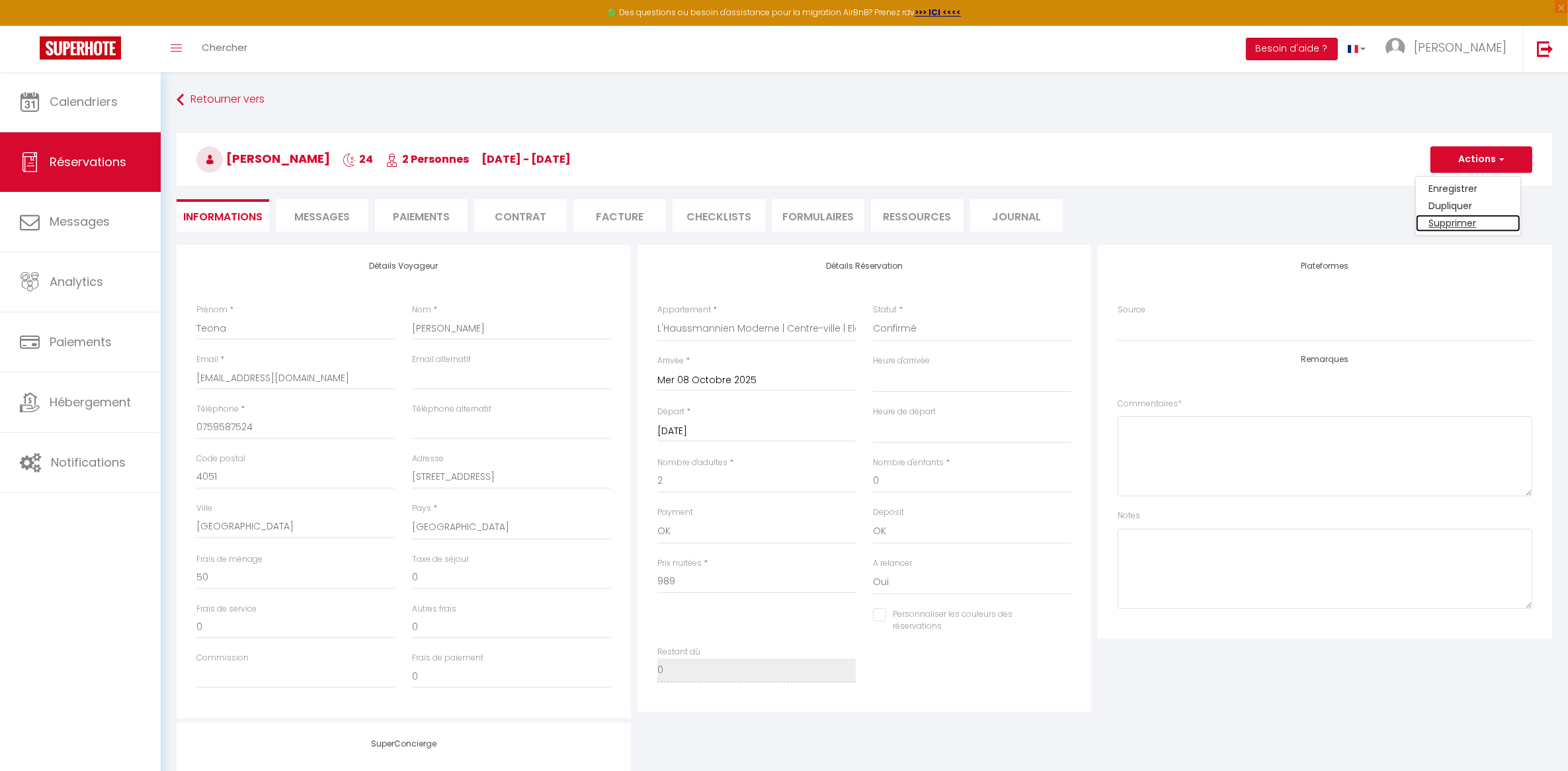
click at [1451, 218] on link "Supprimer" at bounding box center [1468, 223] width 105 height 17
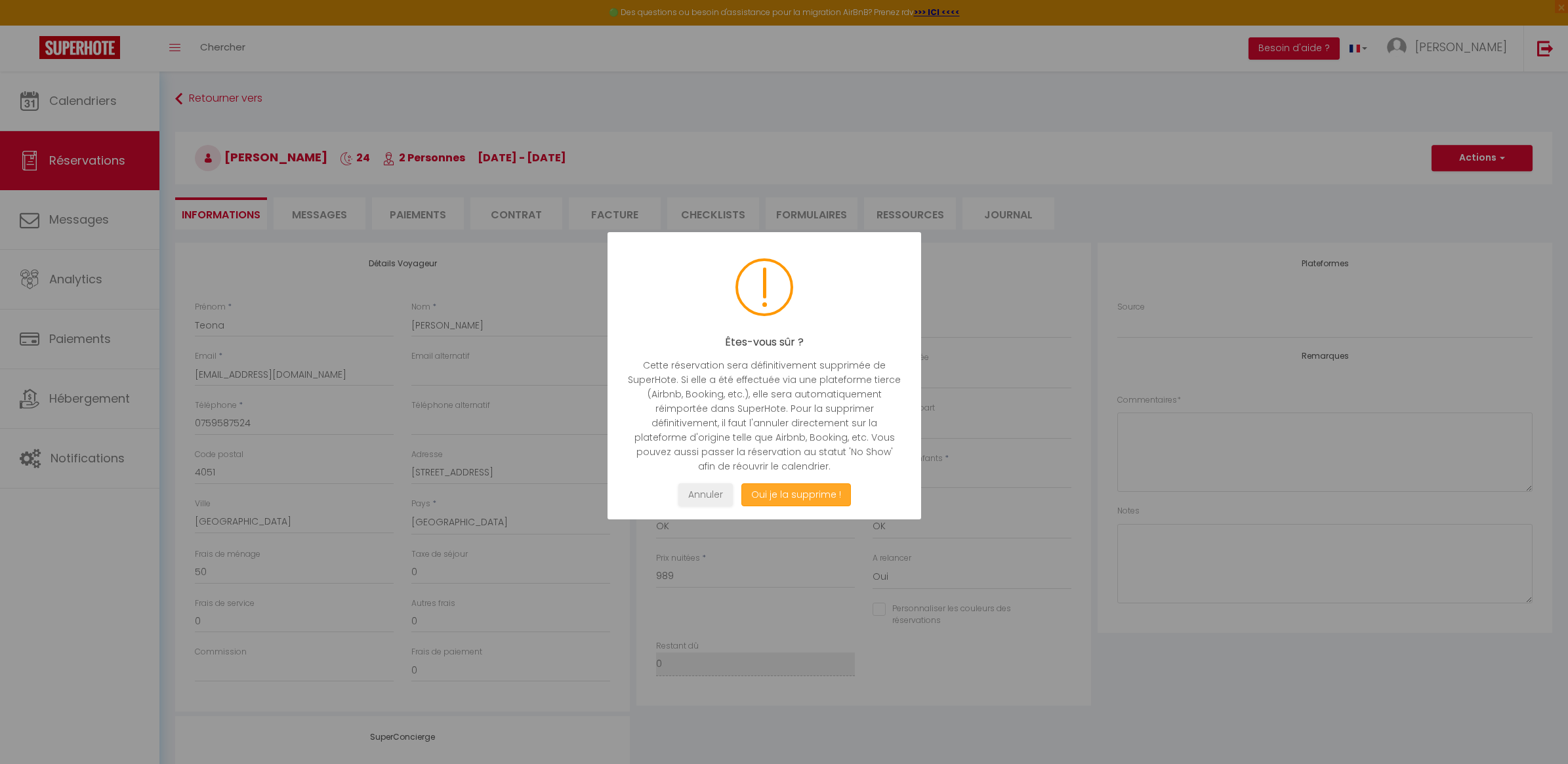
click at [766, 492] on button "Oui je la supprime !" at bounding box center [796, 495] width 109 height 23
click at [790, 496] on button "Oui je la supprime !" at bounding box center [796, 495] width 109 height 23
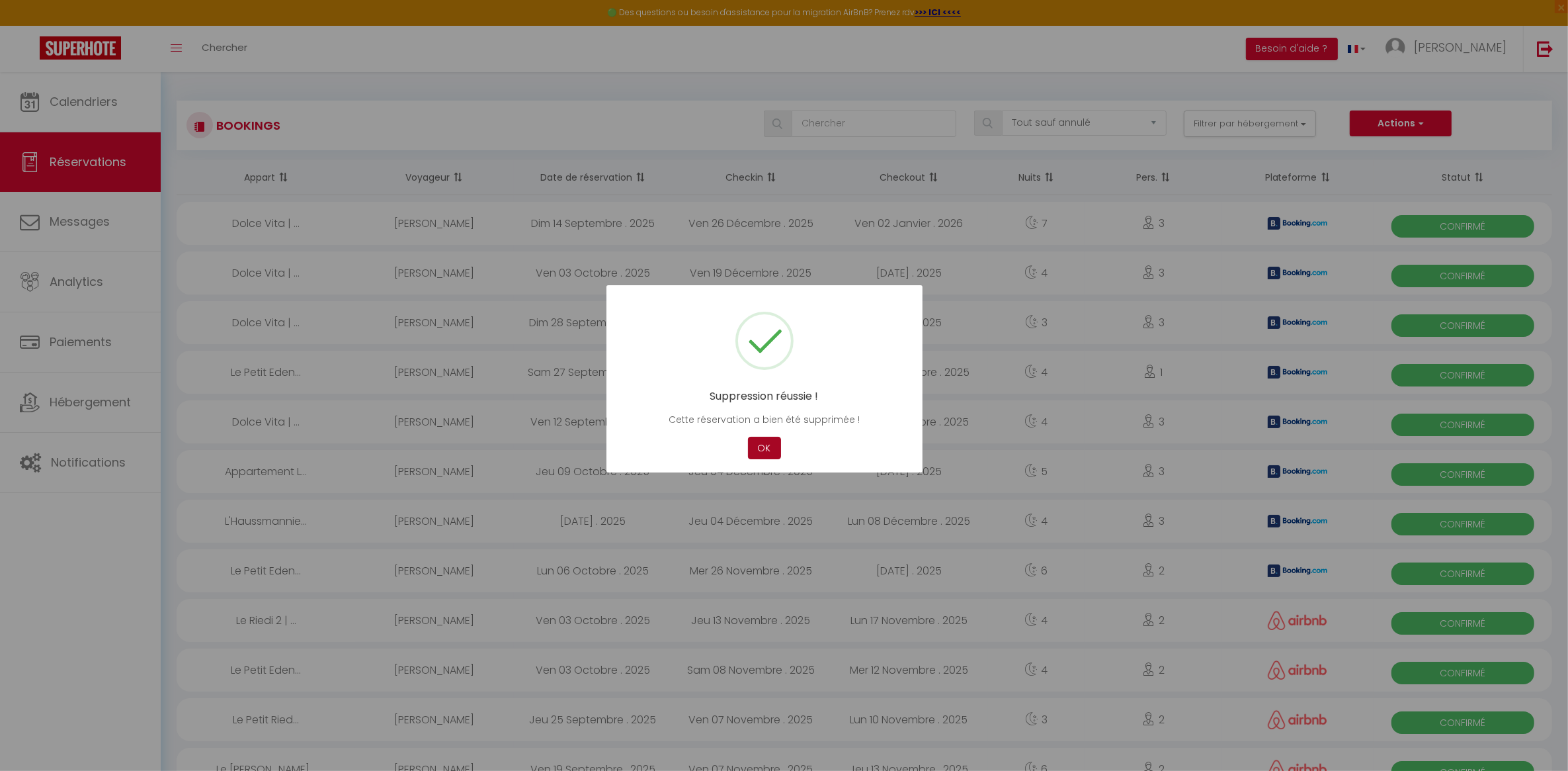
click at [755, 448] on button "OK" at bounding box center [764, 448] width 33 height 23
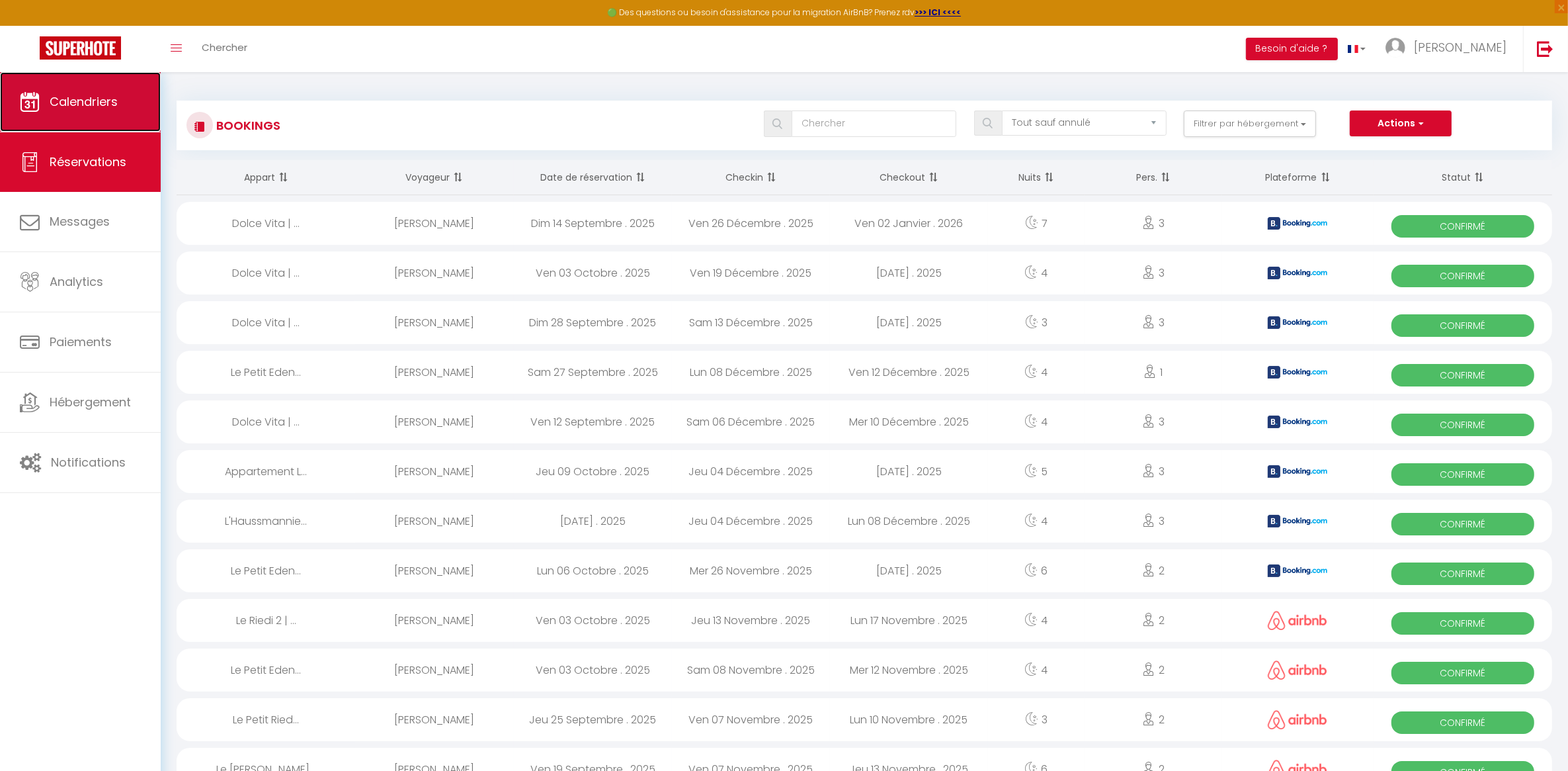
click at [88, 96] on span "Calendriers" at bounding box center [83, 101] width 68 height 16
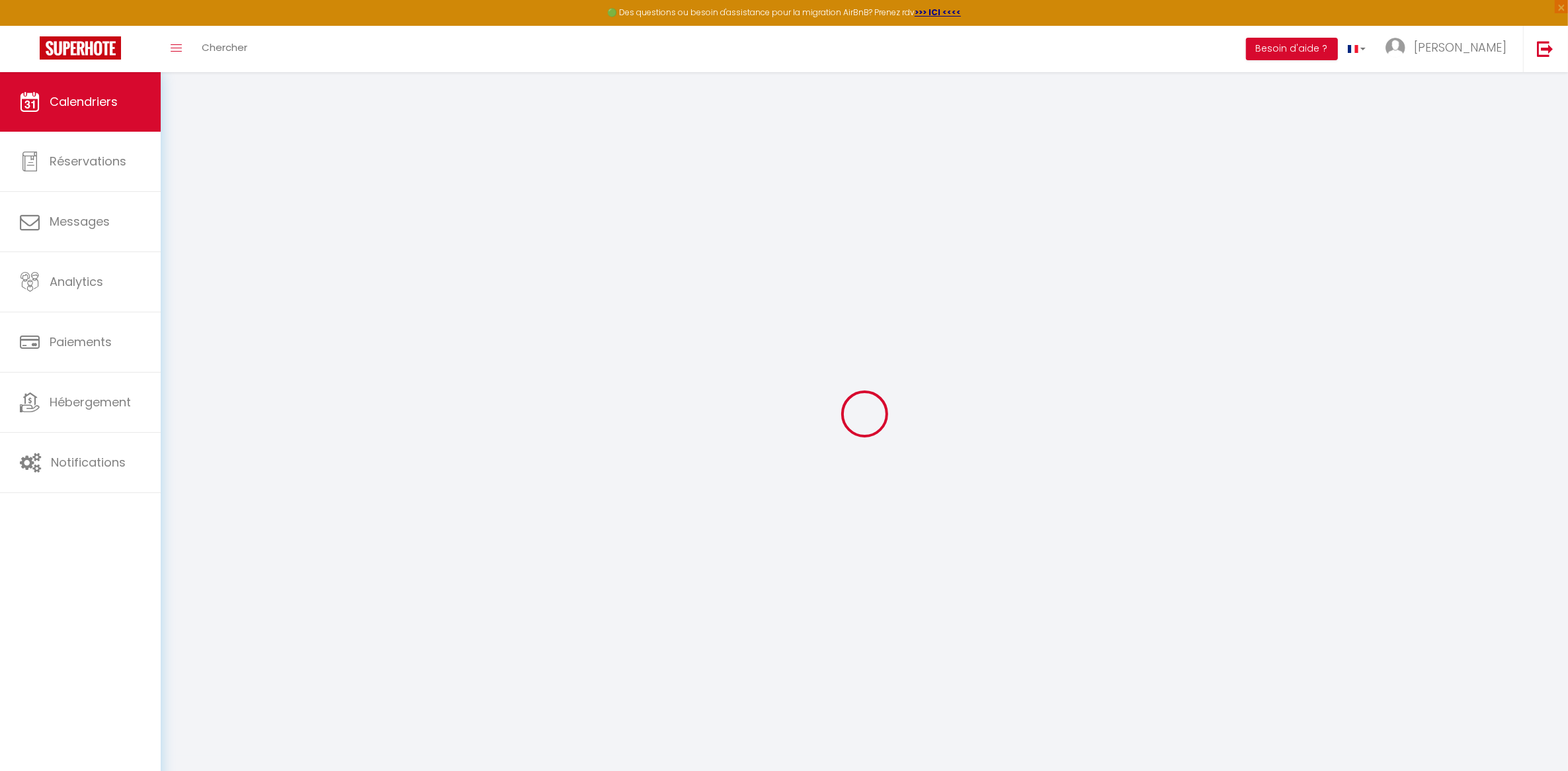
select select
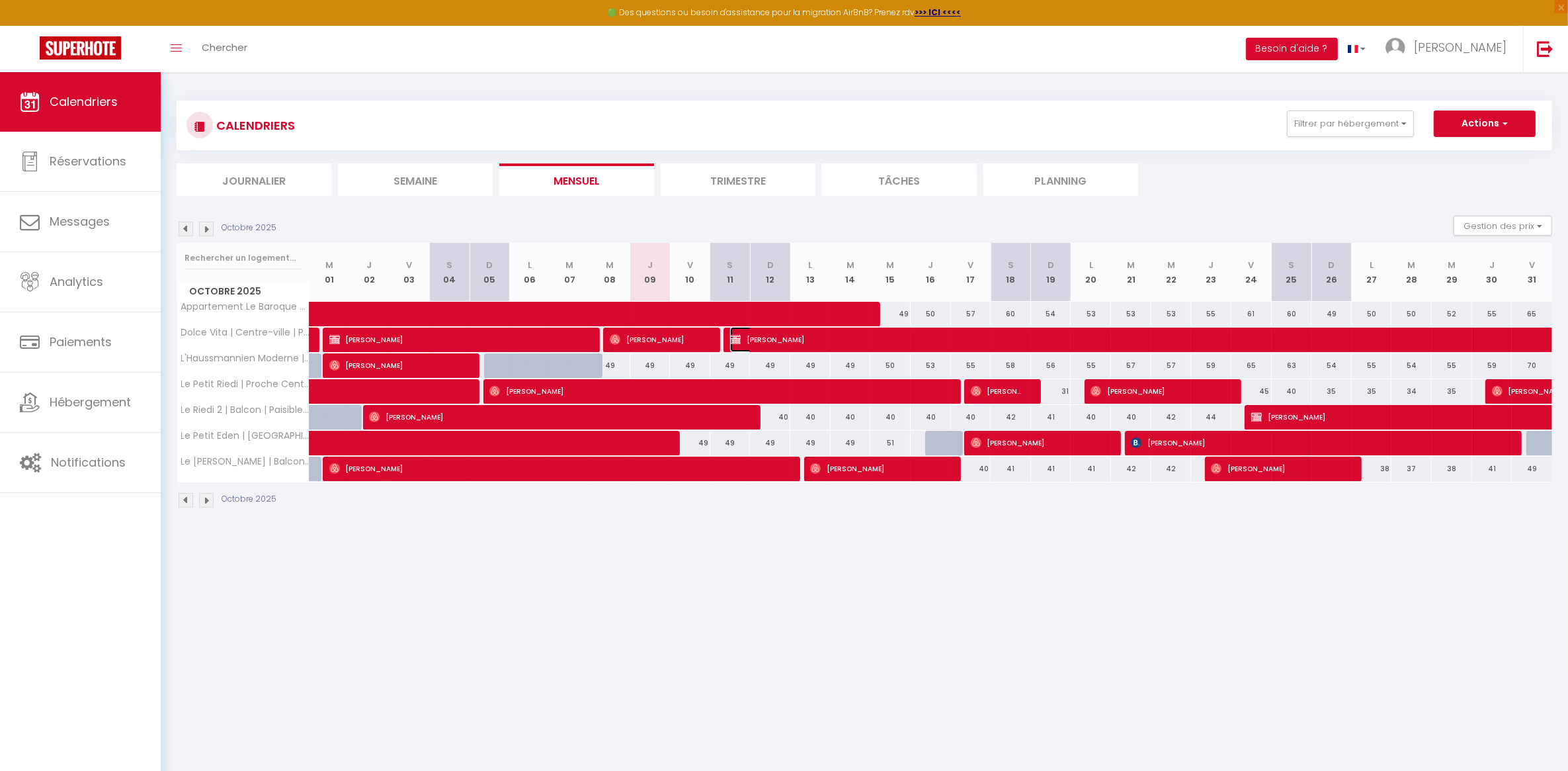
click at [807, 341] on span "[PERSON_NAME]" at bounding box center [1049, 340] width 639 height 25
select select "OK"
select select "KO"
select select "0"
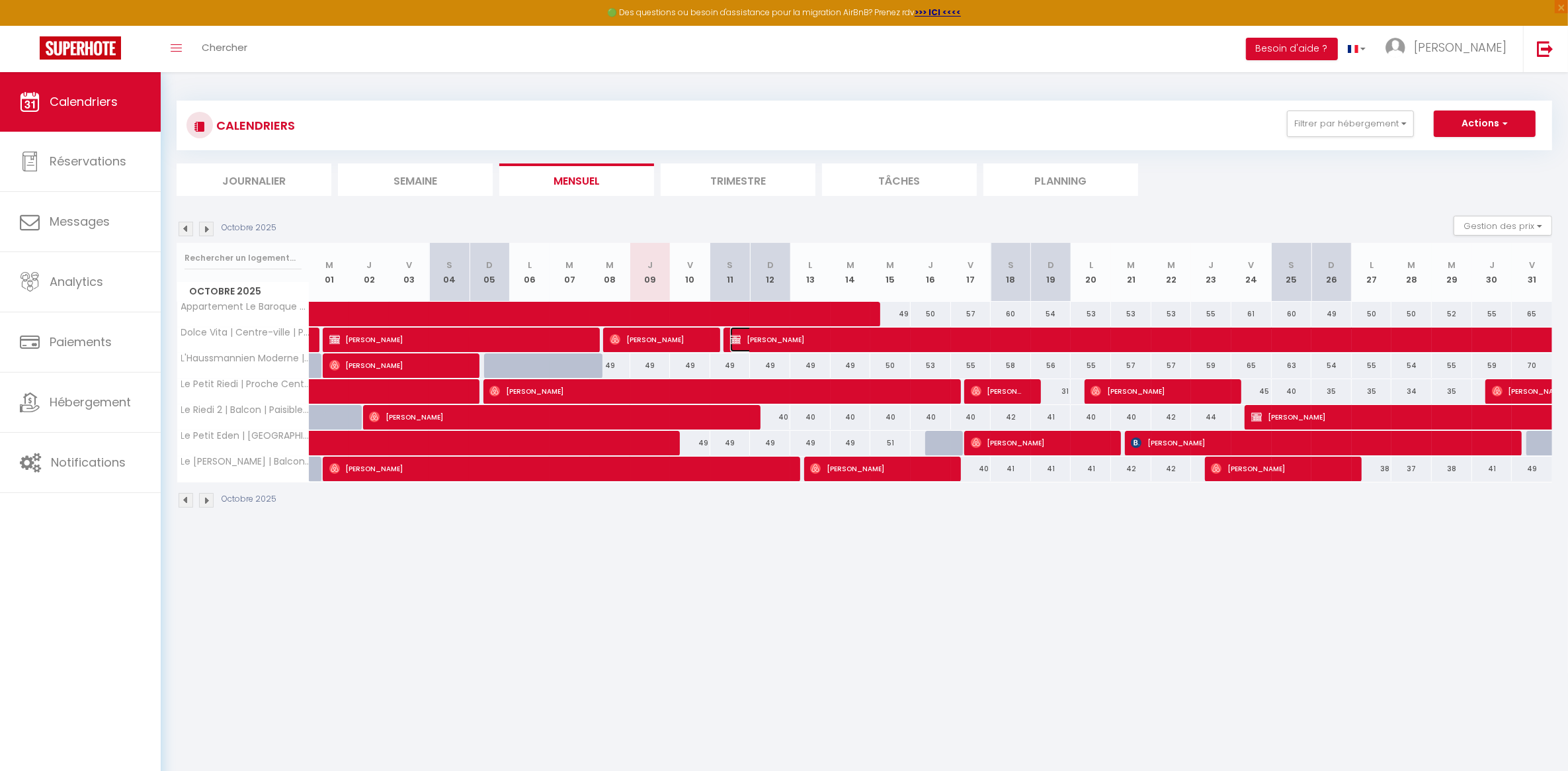
select select "1"
select select
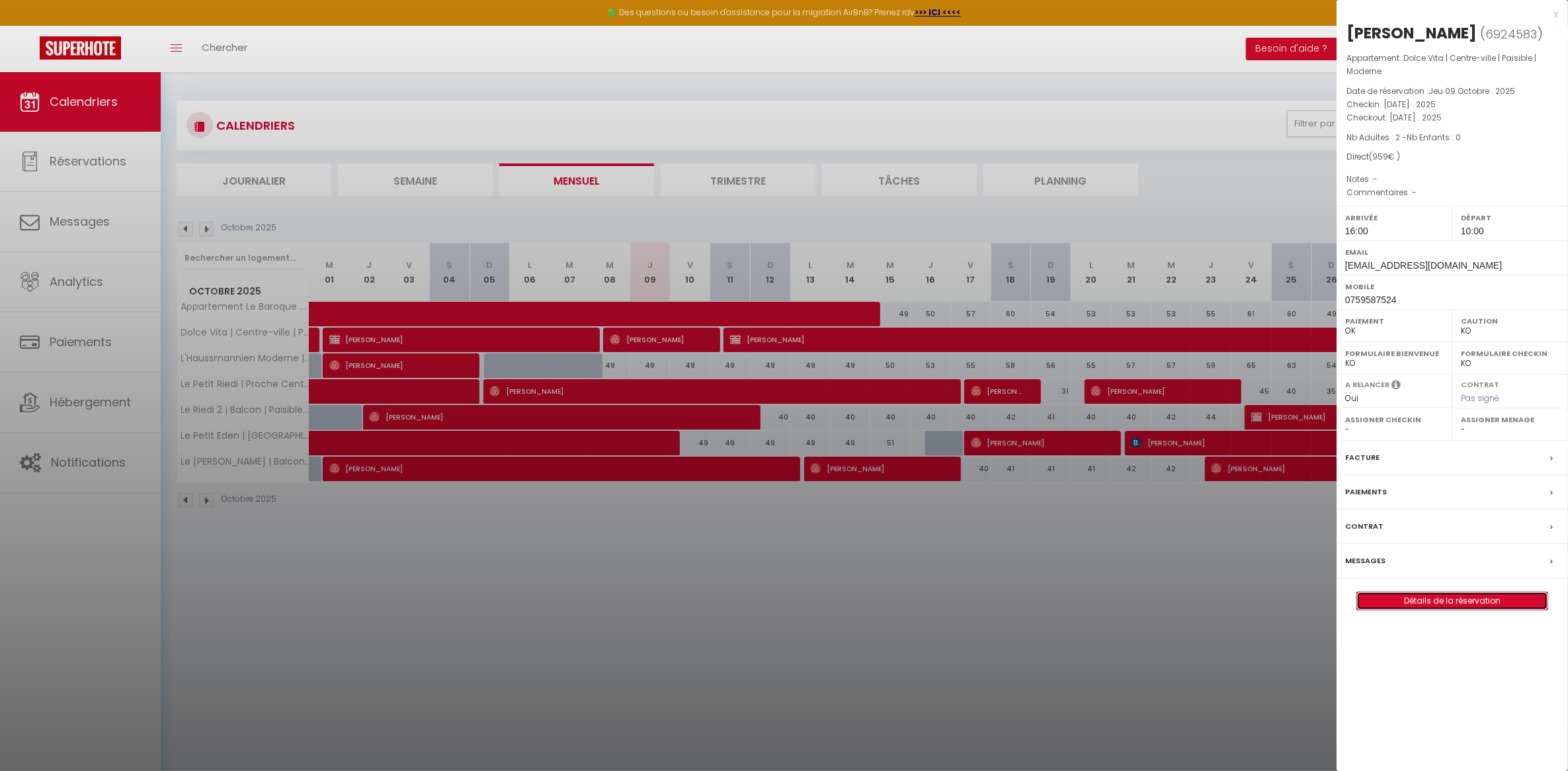
click at [1437, 610] on link "Détails de la réservation" at bounding box center [1452, 601] width 190 height 17
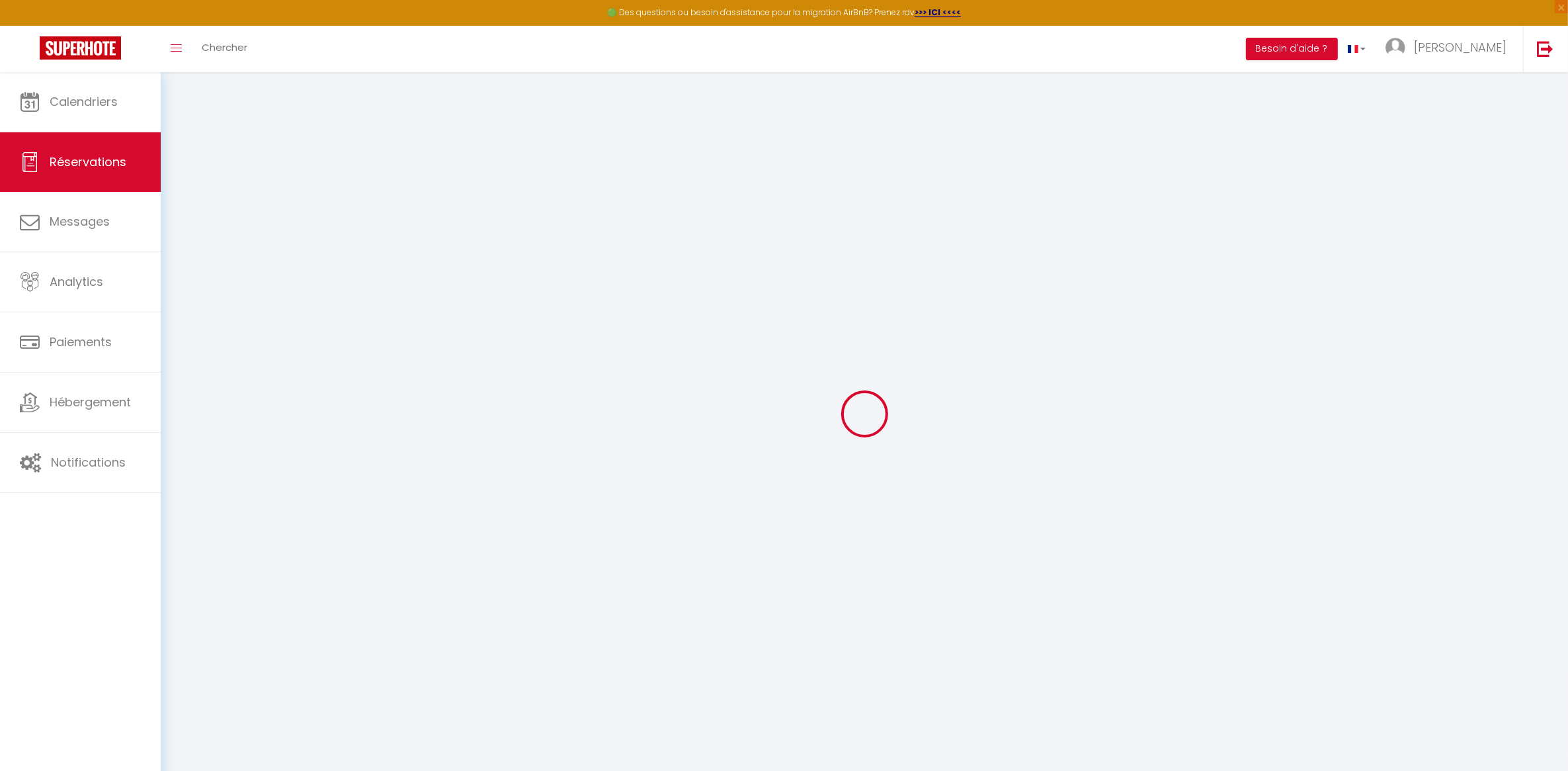
type input "Teona"
type input "[PERSON_NAME]"
type input "[EMAIL_ADDRESS][DOMAIN_NAME]"
type input "0759587524"
type input "4051"
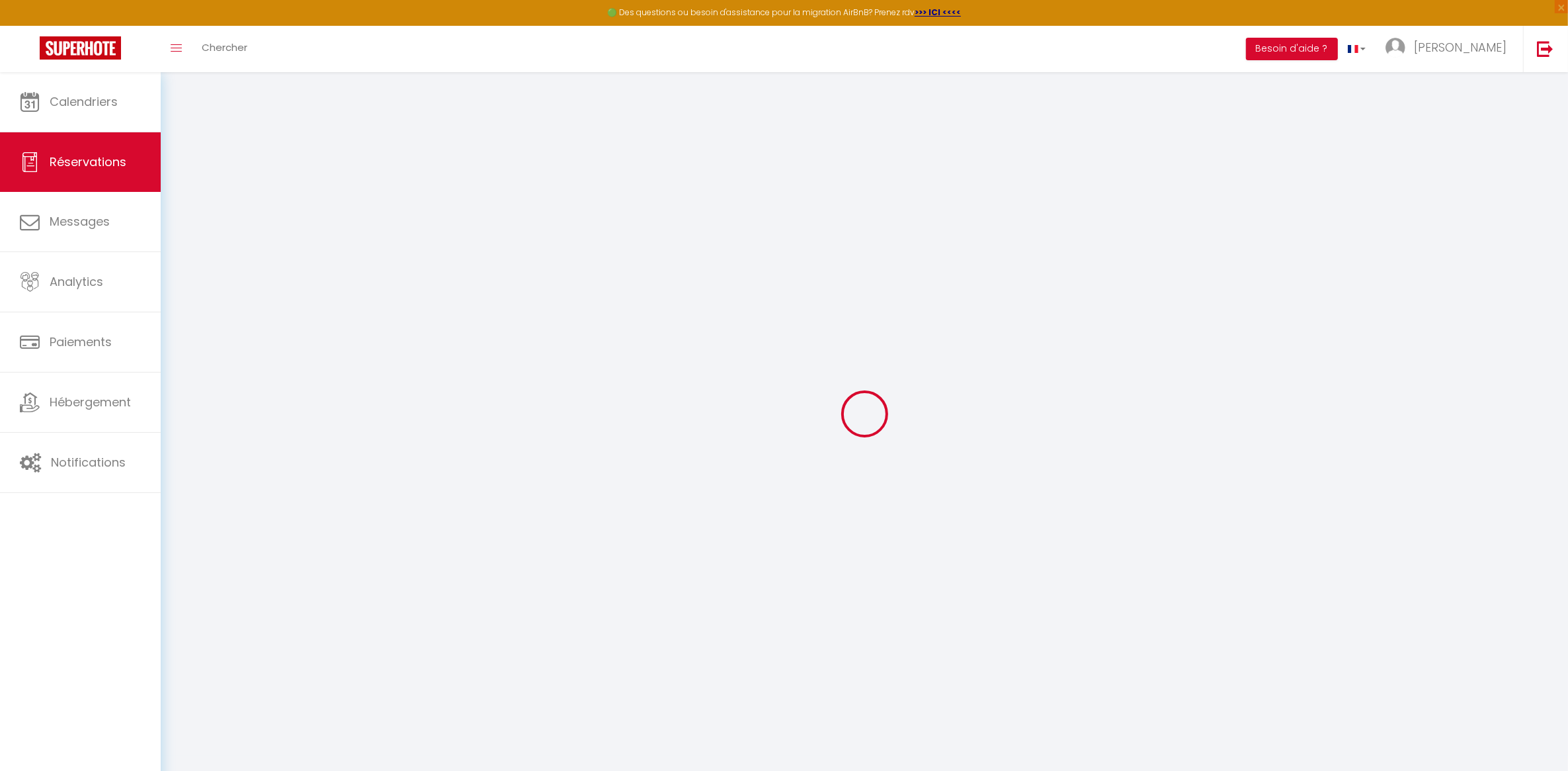
type input "[STREET_ADDRESS]"
type input "[GEOGRAPHIC_DATA]"
select select "CH"
select select "36261"
select select "1"
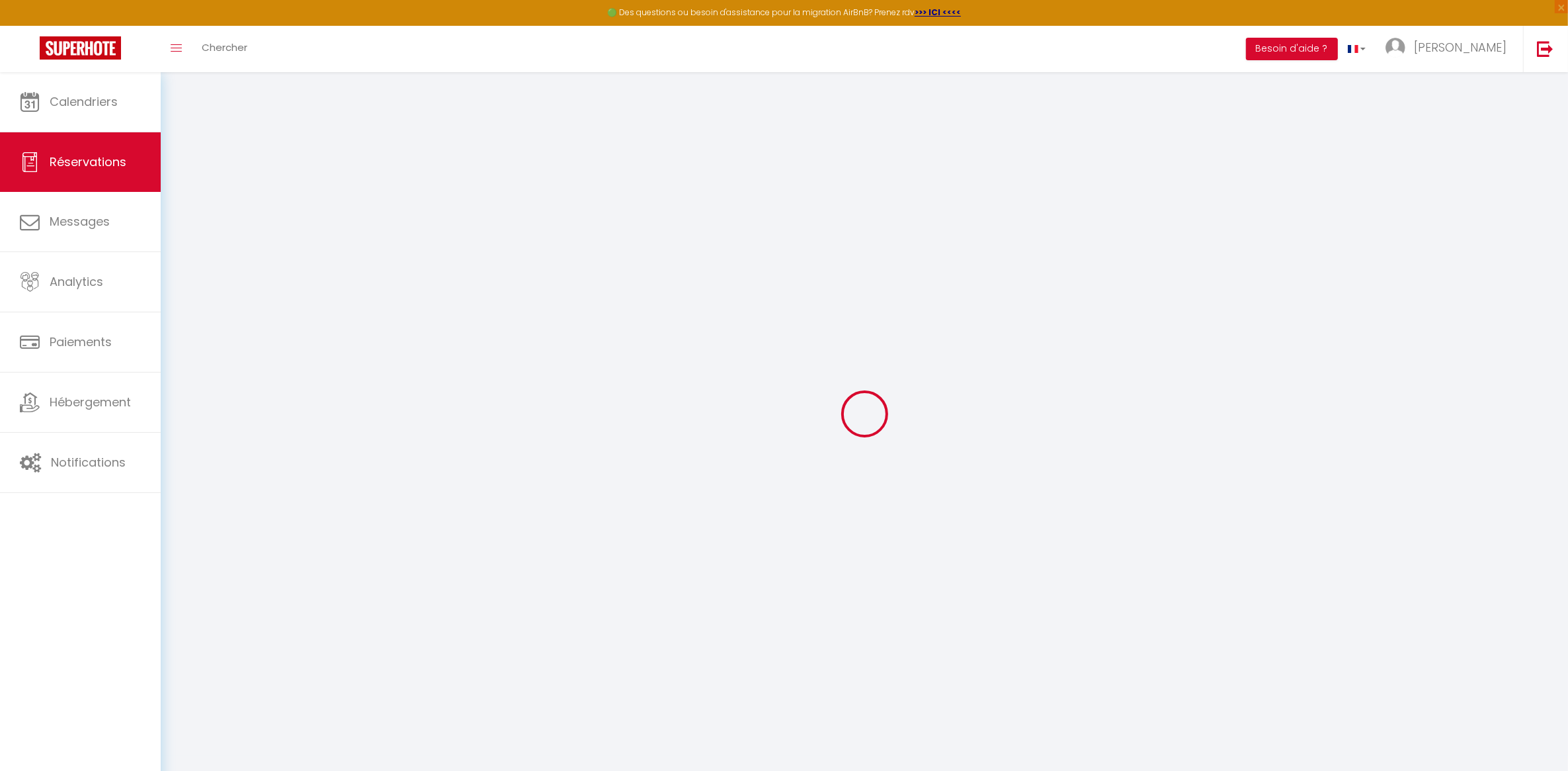
type input "[DATE]"
select select
type input "[DATE]"
select select
type input "2"
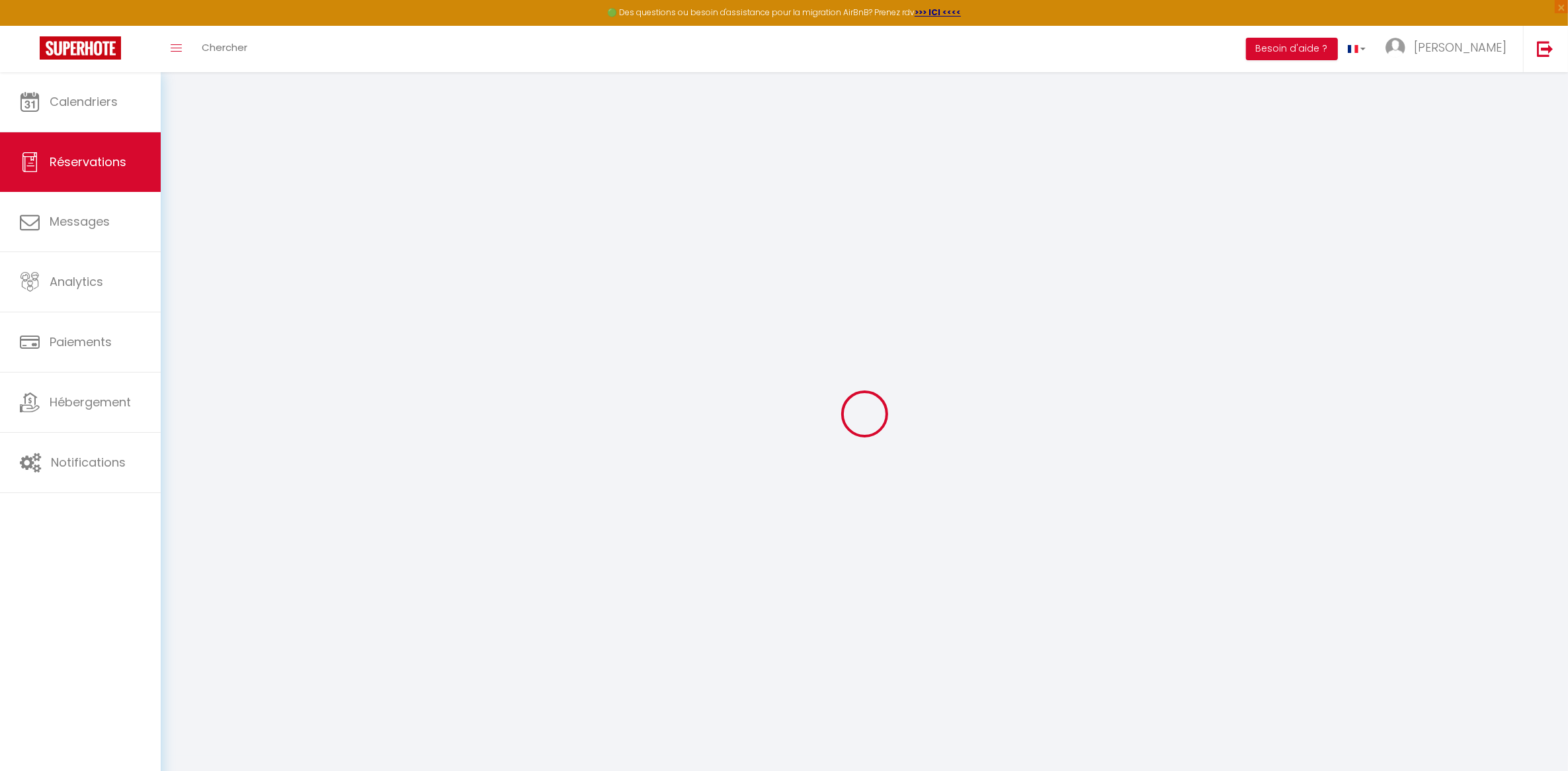
select select "12"
select select
type input "909"
checkbox input "false"
type input "0"
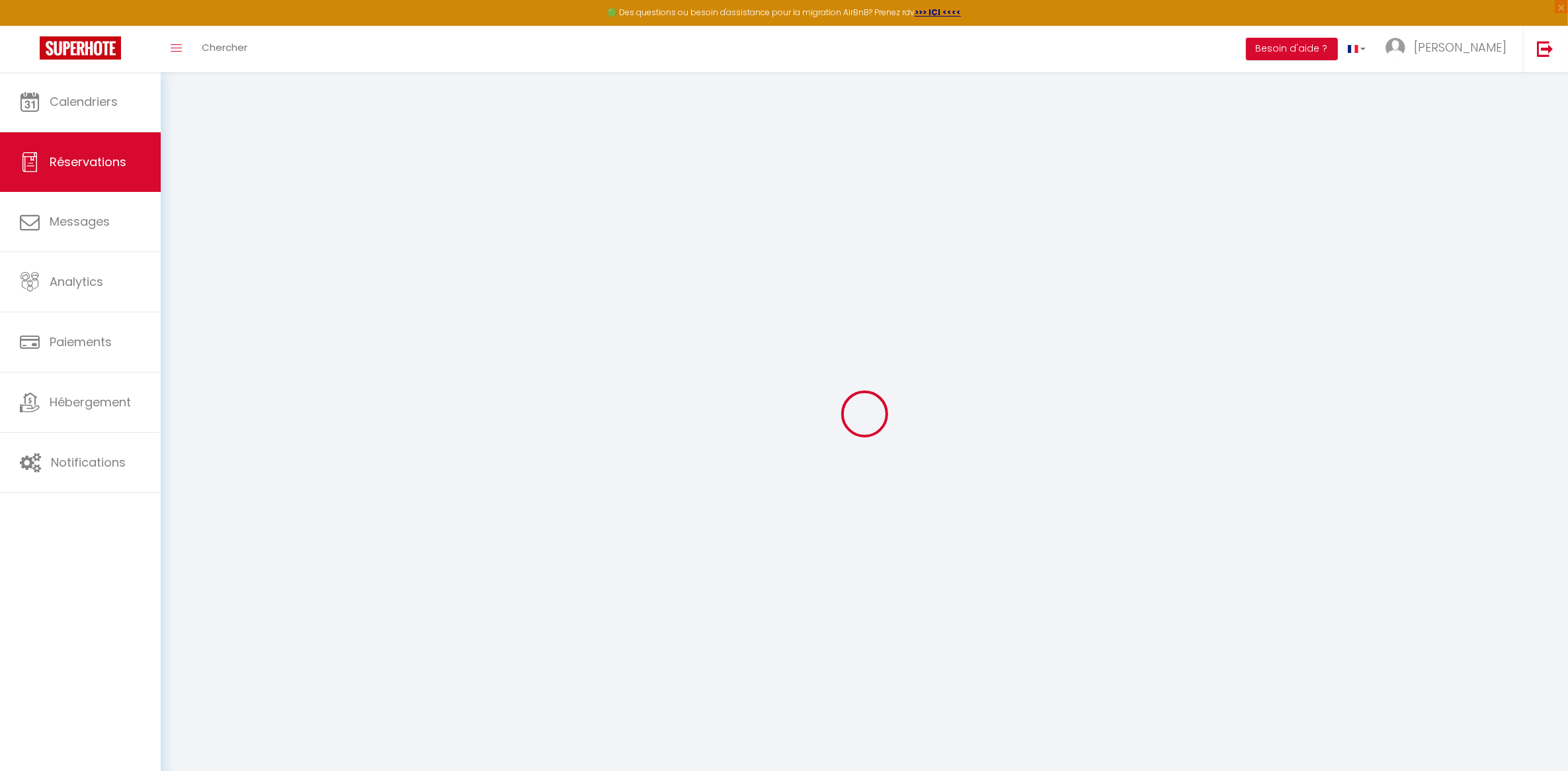
type input "0"
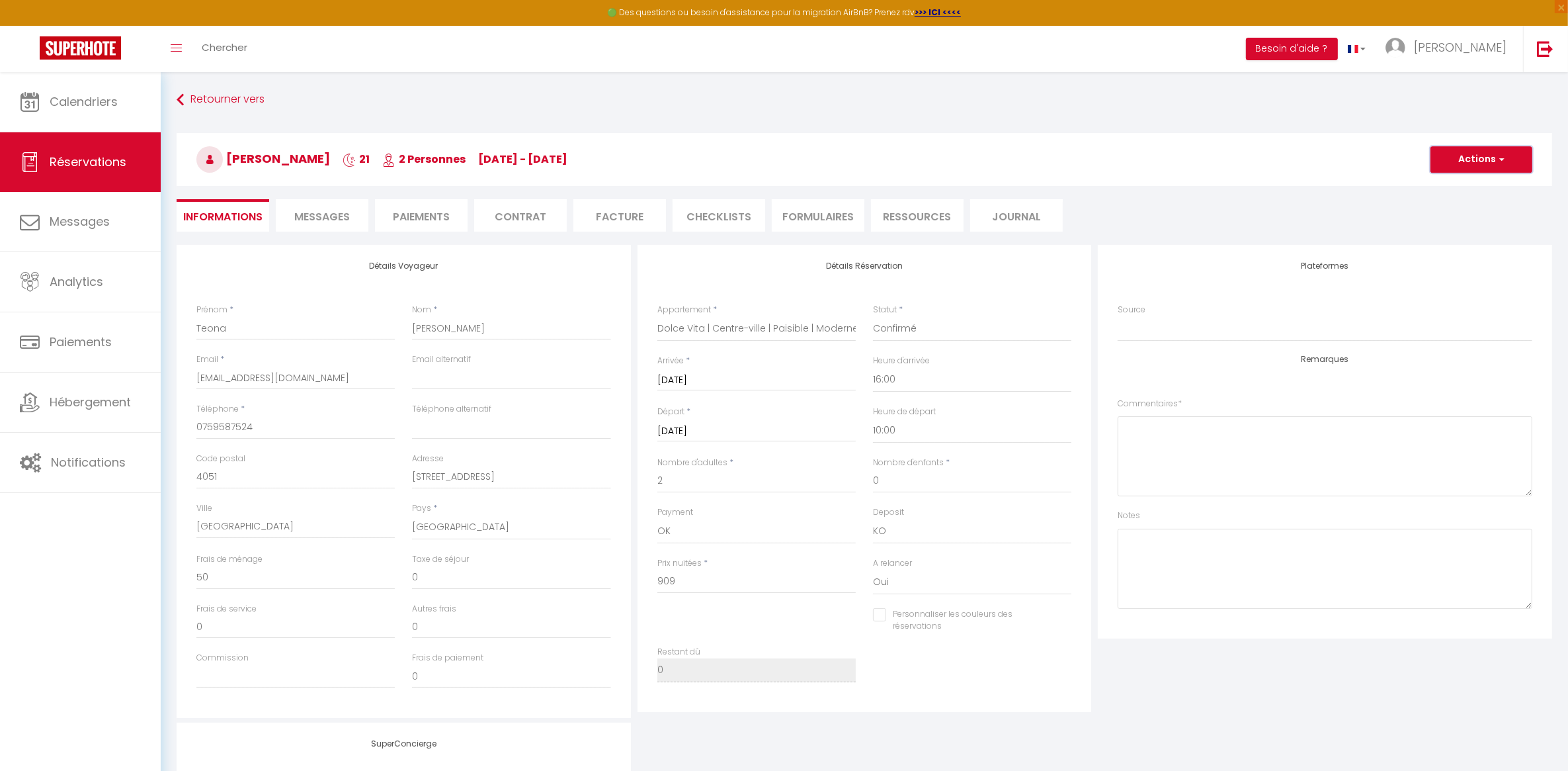
click at [1460, 159] on button "Actions" at bounding box center [1482, 159] width 102 height 26
click at [1463, 200] on link "Dupliquer" at bounding box center [1468, 206] width 105 height 17
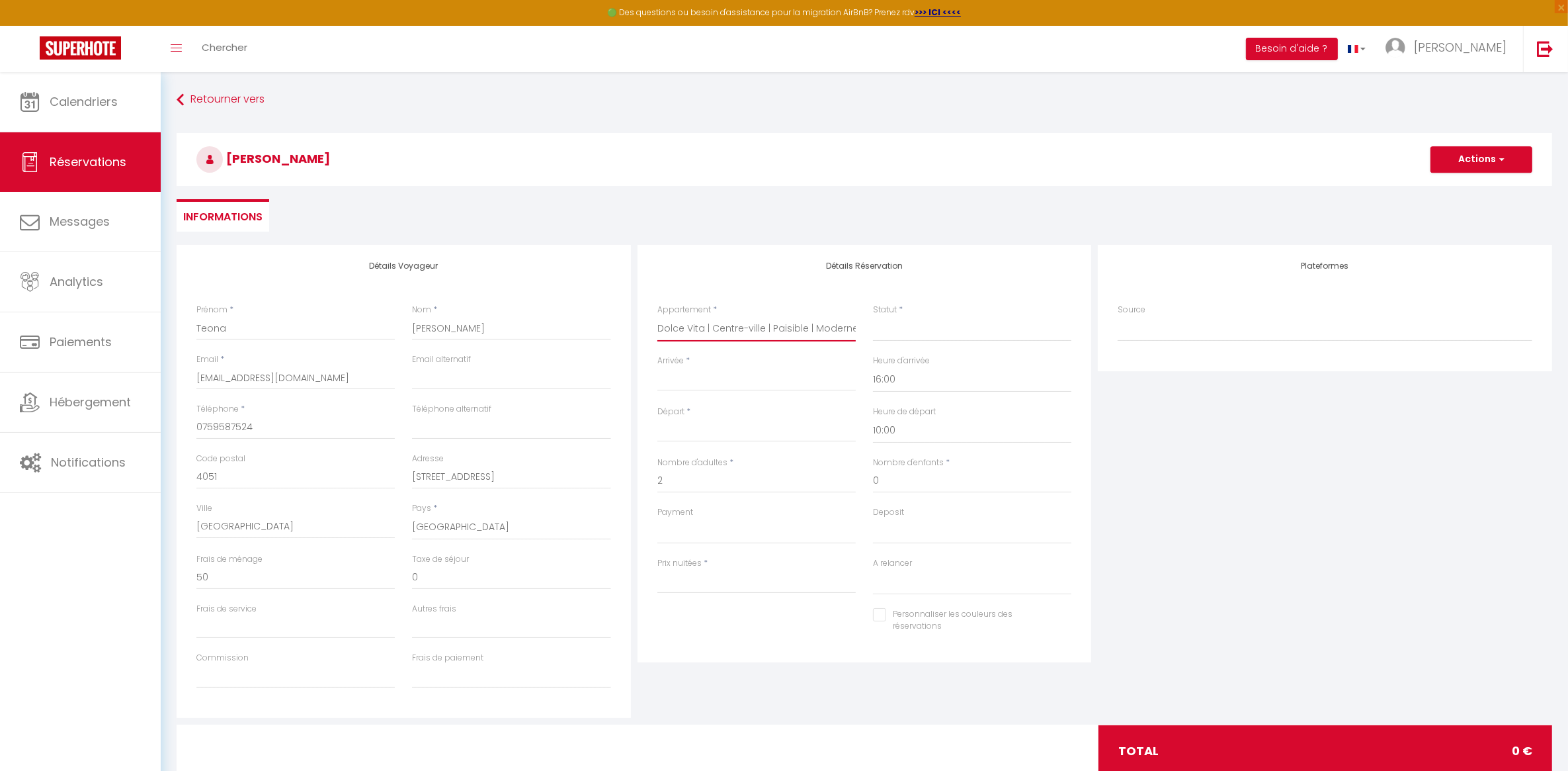
click at [776, 331] on select "L'Haussmannien Moderne | Centre-ville | Elégant [GEOGRAPHIC_DATA][PERSON_NAME] …" at bounding box center [756, 329] width 198 height 25
click at [657, 316] on select "L'Haussmannien Moderne | Centre-ville | Elégant [GEOGRAPHIC_DATA][PERSON_NAME] …" at bounding box center [756, 329] width 198 height 25
click at [904, 336] on select "Confirmé Non Confirmé [PERSON_NAME] par le voyageur No Show Request" at bounding box center [972, 329] width 198 height 25
click at [873, 316] on select "Confirmé Non Confirmé [PERSON_NAME] par le voyageur No Show Request" at bounding box center [972, 329] width 198 height 25
click at [715, 369] on div "< [DATE] > Dim Lun Mar Mer Jeu Ven Sam 1 2 3 4 5 6 7 8 9 10 11 12 13 14 15 16 1…" at bounding box center [756, 379] width 198 height 24
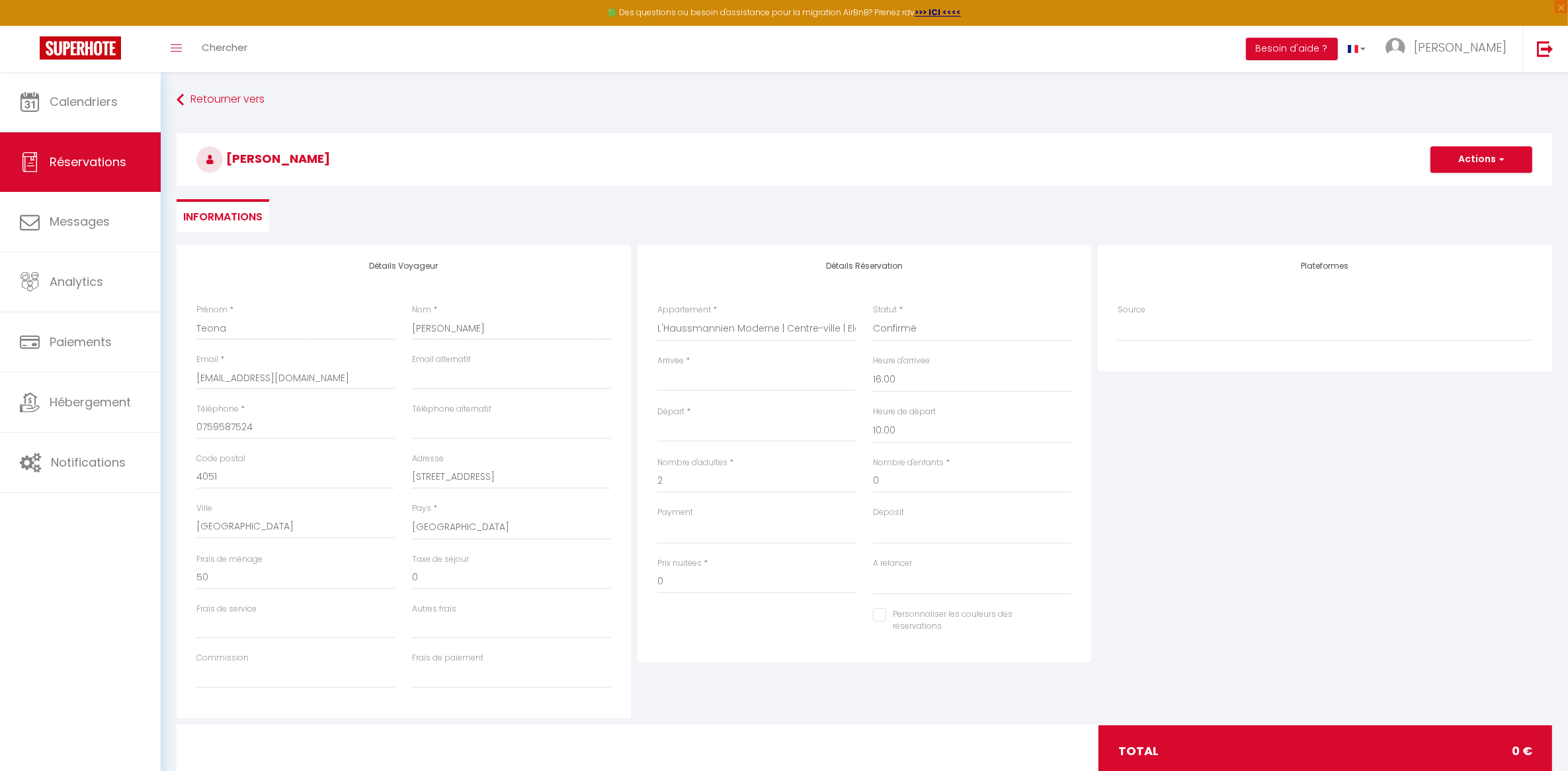
click at [717, 377] on input "Arrivée" at bounding box center [756, 380] width 198 height 17
click at [748, 480] on span "8" at bounding box center [756, 482] width 28 height 26
click at [745, 433] on input "Jeu 09 Octobre 2025" at bounding box center [756, 431] width 198 height 17
click at [836, 532] on span "11" at bounding box center [841, 532] width 28 height 26
click at [689, 581] on input "147" at bounding box center [756, 582] width 198 height 24
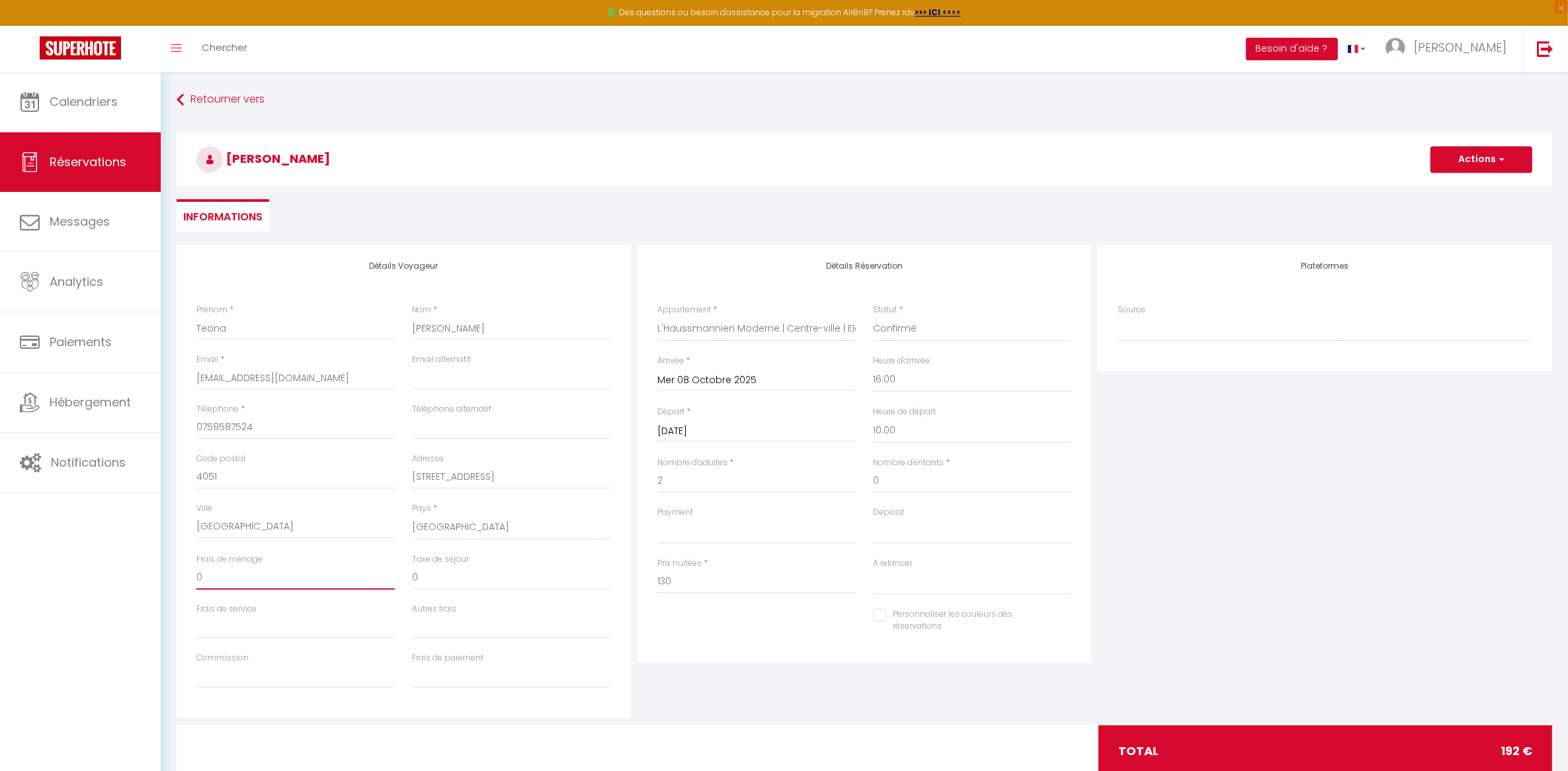
click at [245, 578] on input "0" at bounding box center [296, 578] width 198 height 24
click at [696, 712] on div "Détails Réservation Appartement * L'Haussmannien Moderne | Centre-ville | Eléga…" at bounding box center [865, 481] width 461 height 473
click at [1480, 150] on button "Actions" at bounding box center [1482, 159] width 102 height 26
click at [1473, 185] on link "Enregistrer" at bounding box center [1468, 188] width 105 height 17
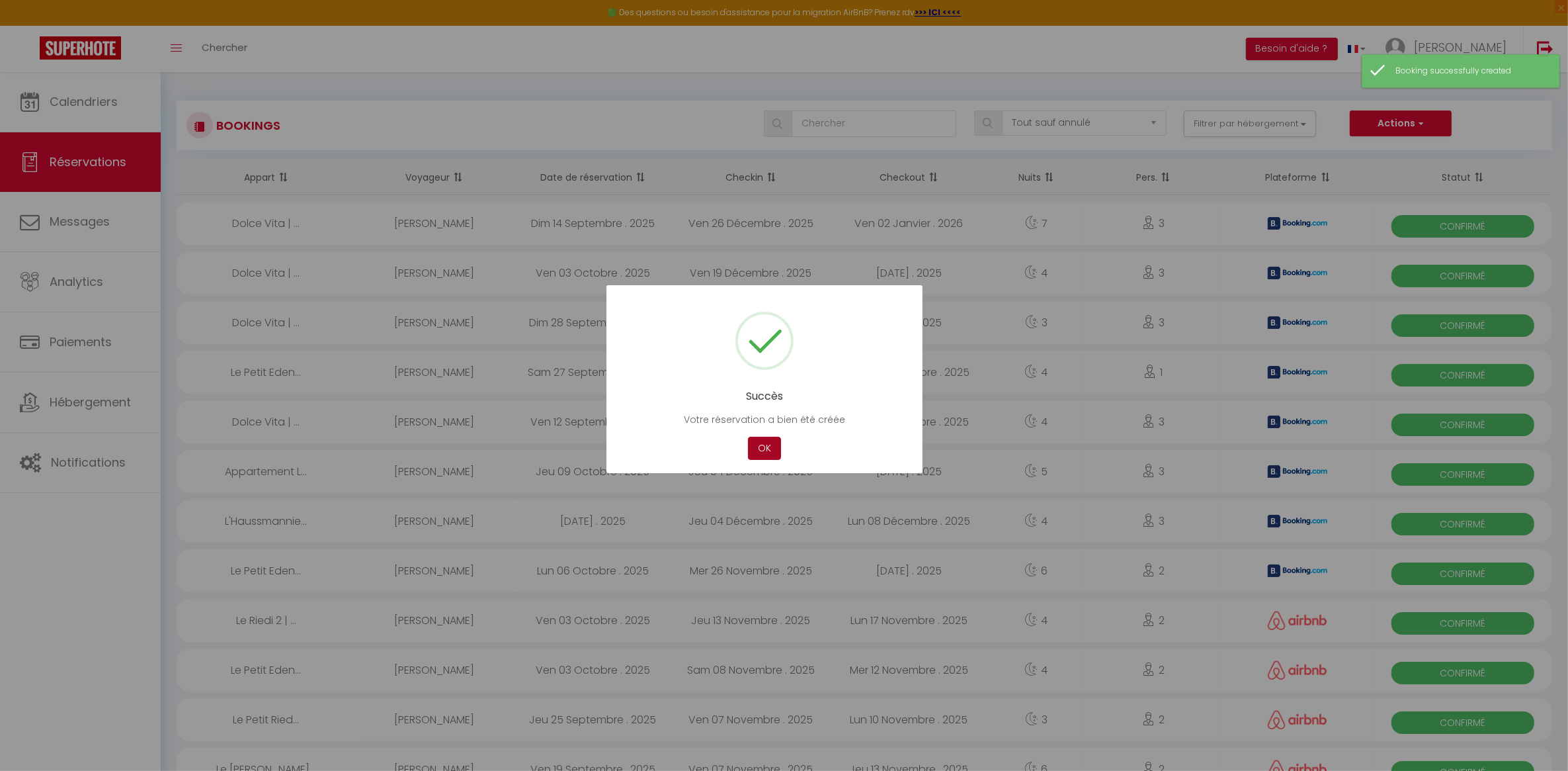
drag, startPoint x: 769, startPoint y: 447, endPoint x: 781, endPoint y: 448, distance: 12.0
click at [769, 447] on button "OK" at bounding box center [764, 448] width 33 height 23
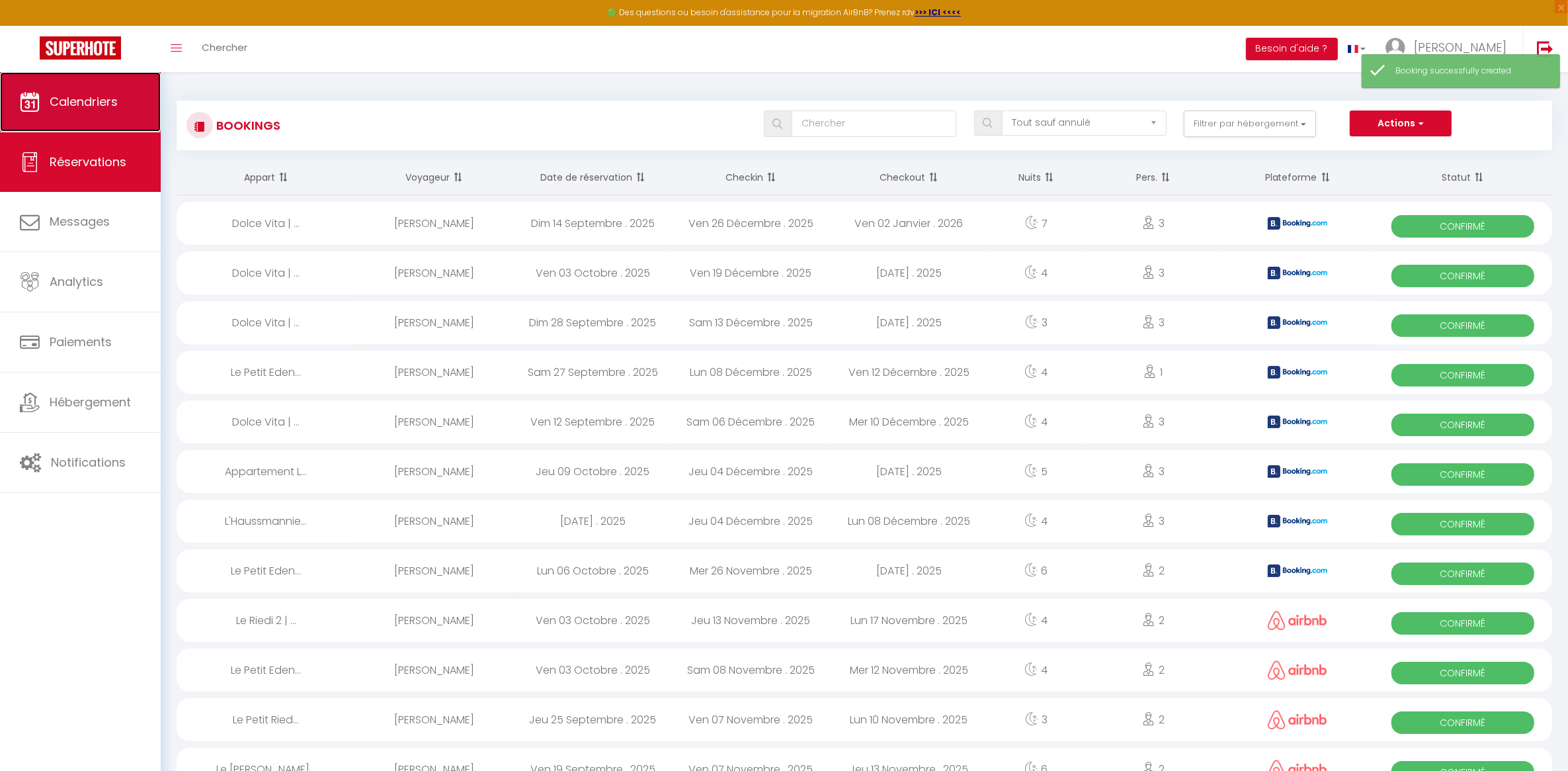
click at [67, 100] on span "Calendriers" at bounding box center [83, 101] width 68 height 16
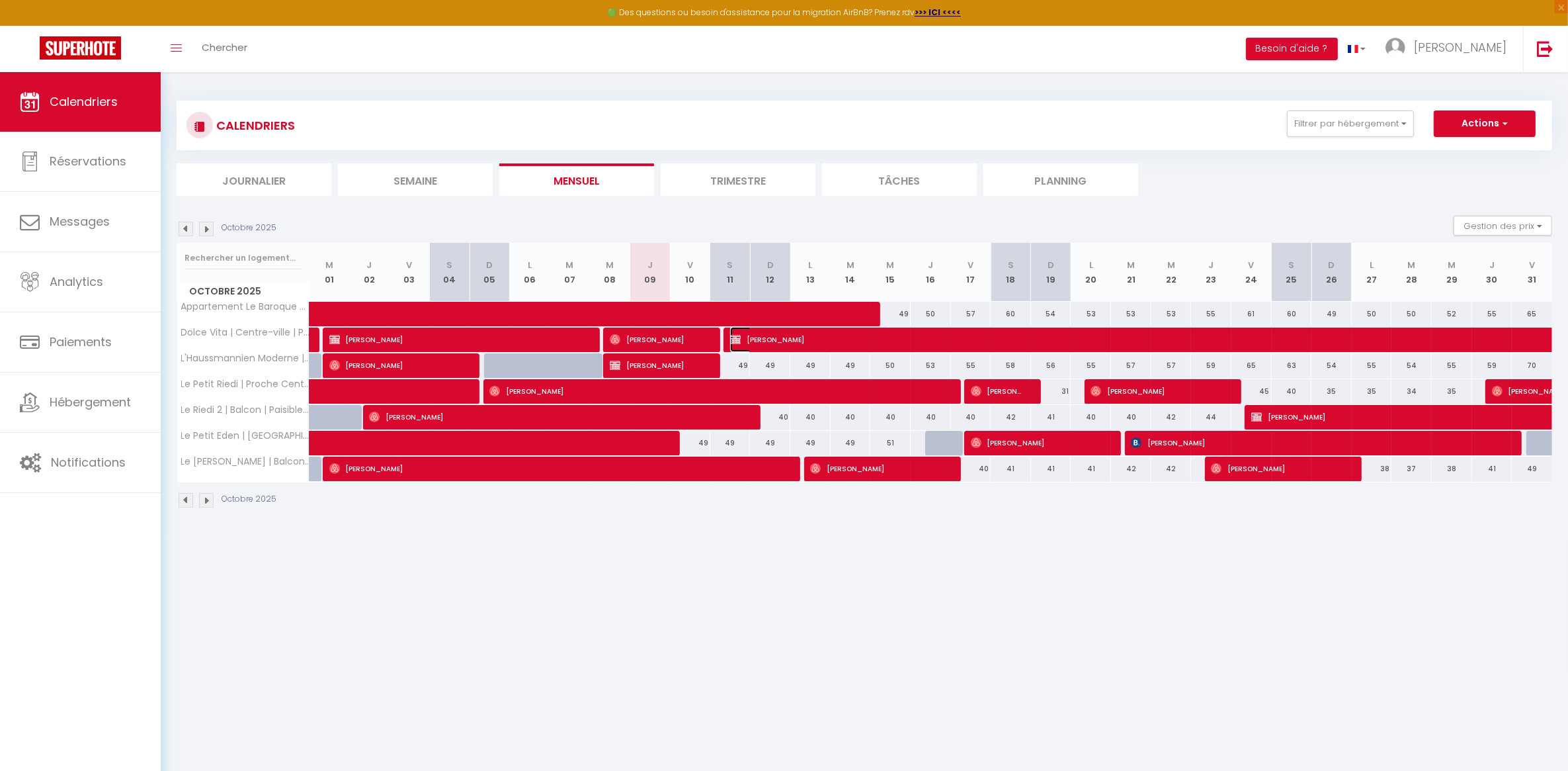
click at [783, 341] on span "[PERSON_NAME]" at bounding box center [1049, 340] width 639 height 25
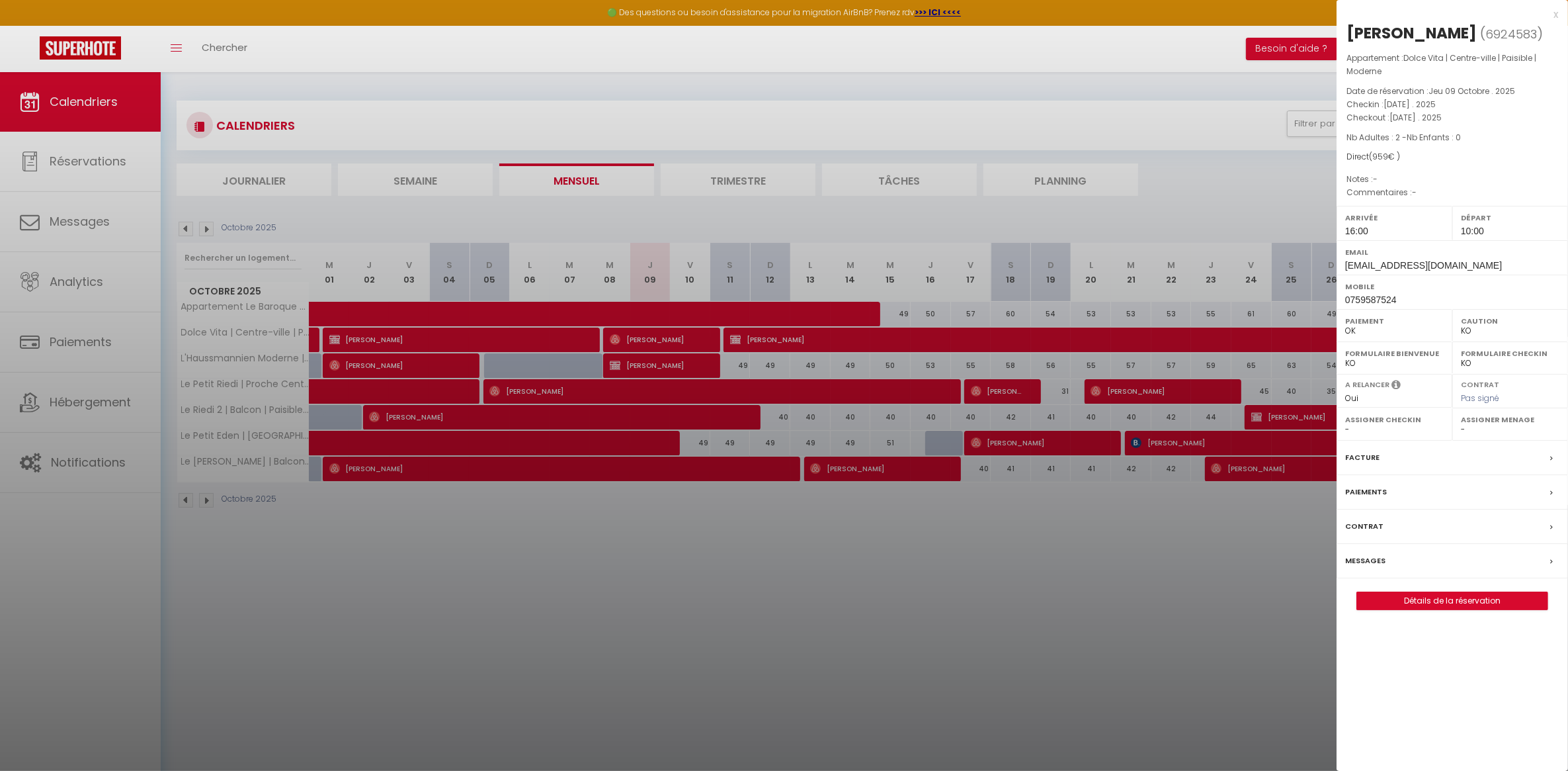
click at [1499, 435] on select "- [PERSON_NAME] [PERSON_NAME] [PERSON_NAME] [PERSON_NAME]" at bounding box center [1510, 429] width 98 height 12
click at [1461, 435] on select "- [PERSON_NAME] [PERSON_NAME] [PERSON_NAME] [PERSON_NAME]" at bounding box center [1510, 429] width 98 height 12
click at [981, 527] on div at bounding box center [784, 385] width 1568 height 771
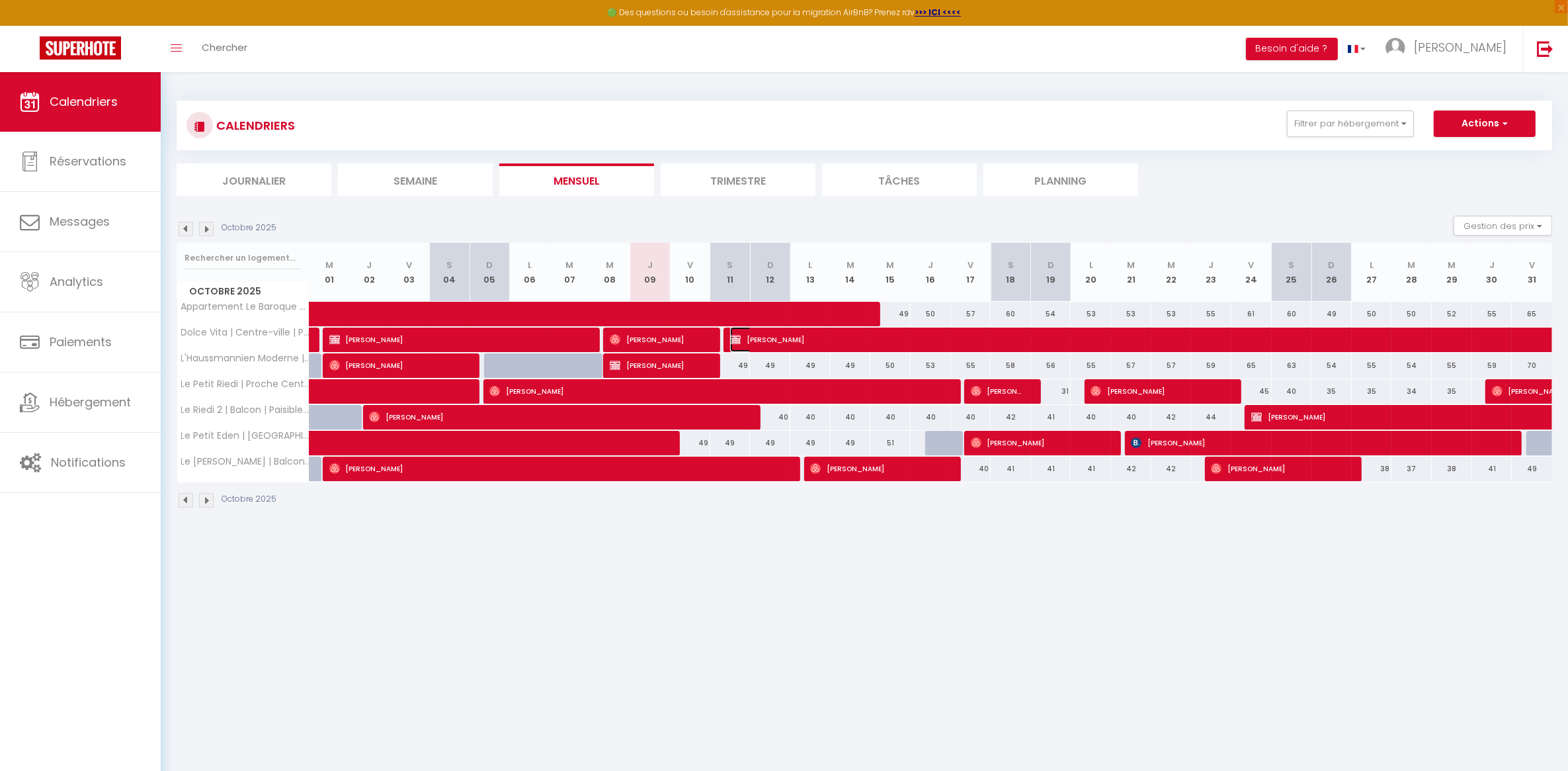
click at [935, 329] on span "[PERSON_NAME]" at bounding box center [1049, 340] width 639 height 25
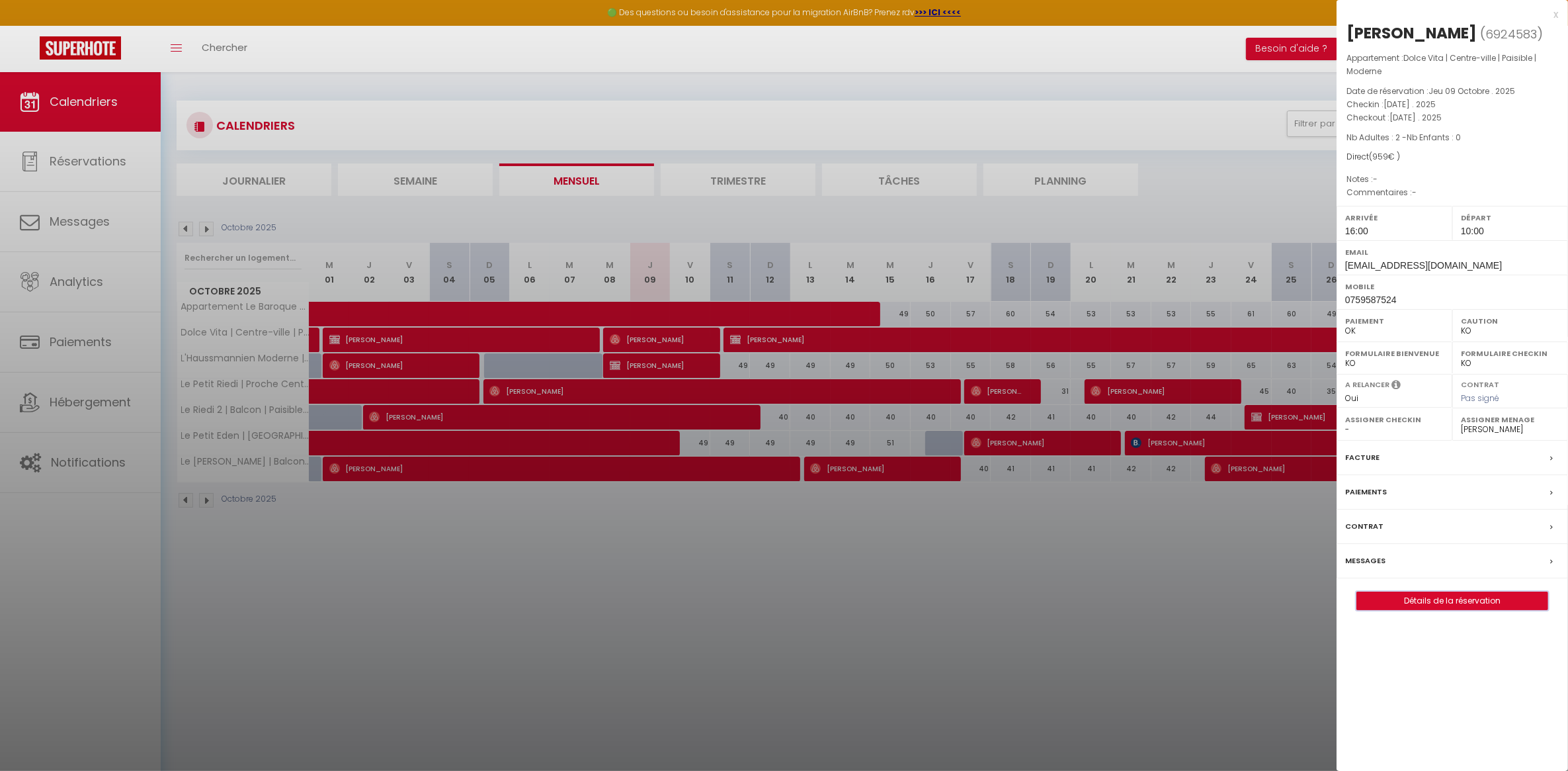
click at [1439, 610] on button "Détails de la réservation" at bounding box center [1452, 601] width 192 height 18
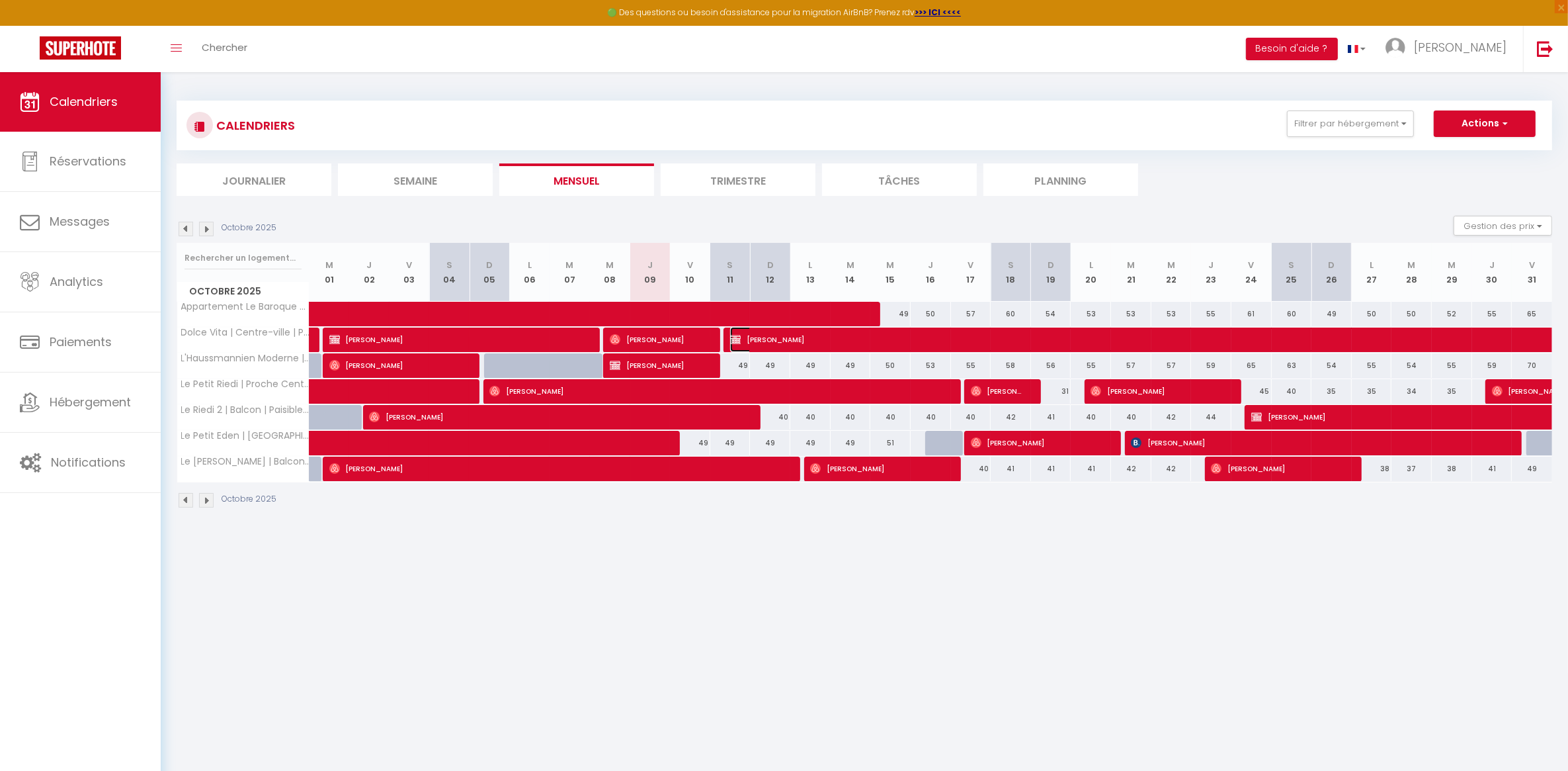
click at [774, 336] on span "[PERSON_NAME]" at bounding box center [1049, 340] width 639 height 25
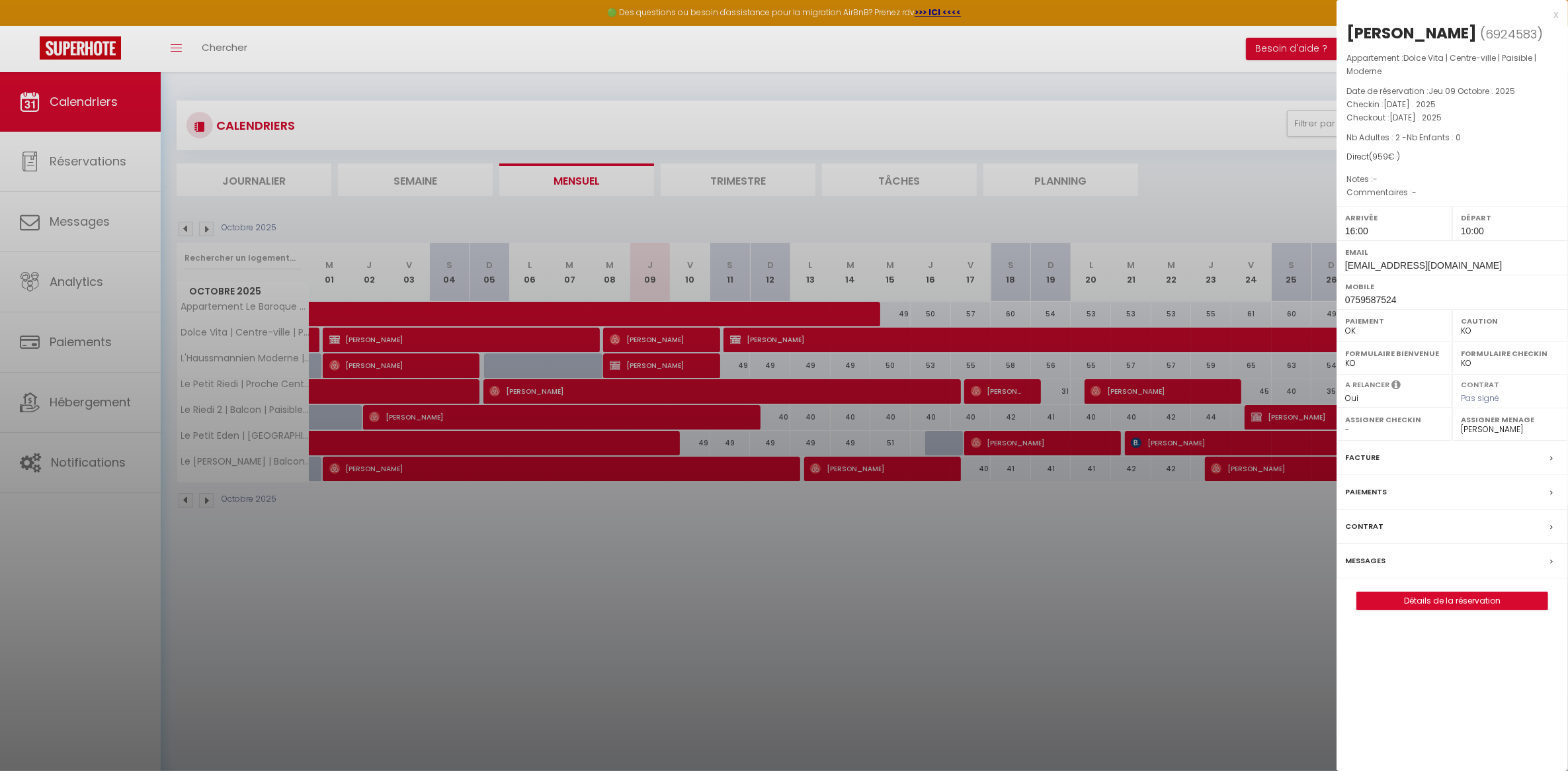
click at [1424, 510] on div "Paiements" at bounding box center [1452, 492] width 231 height 35
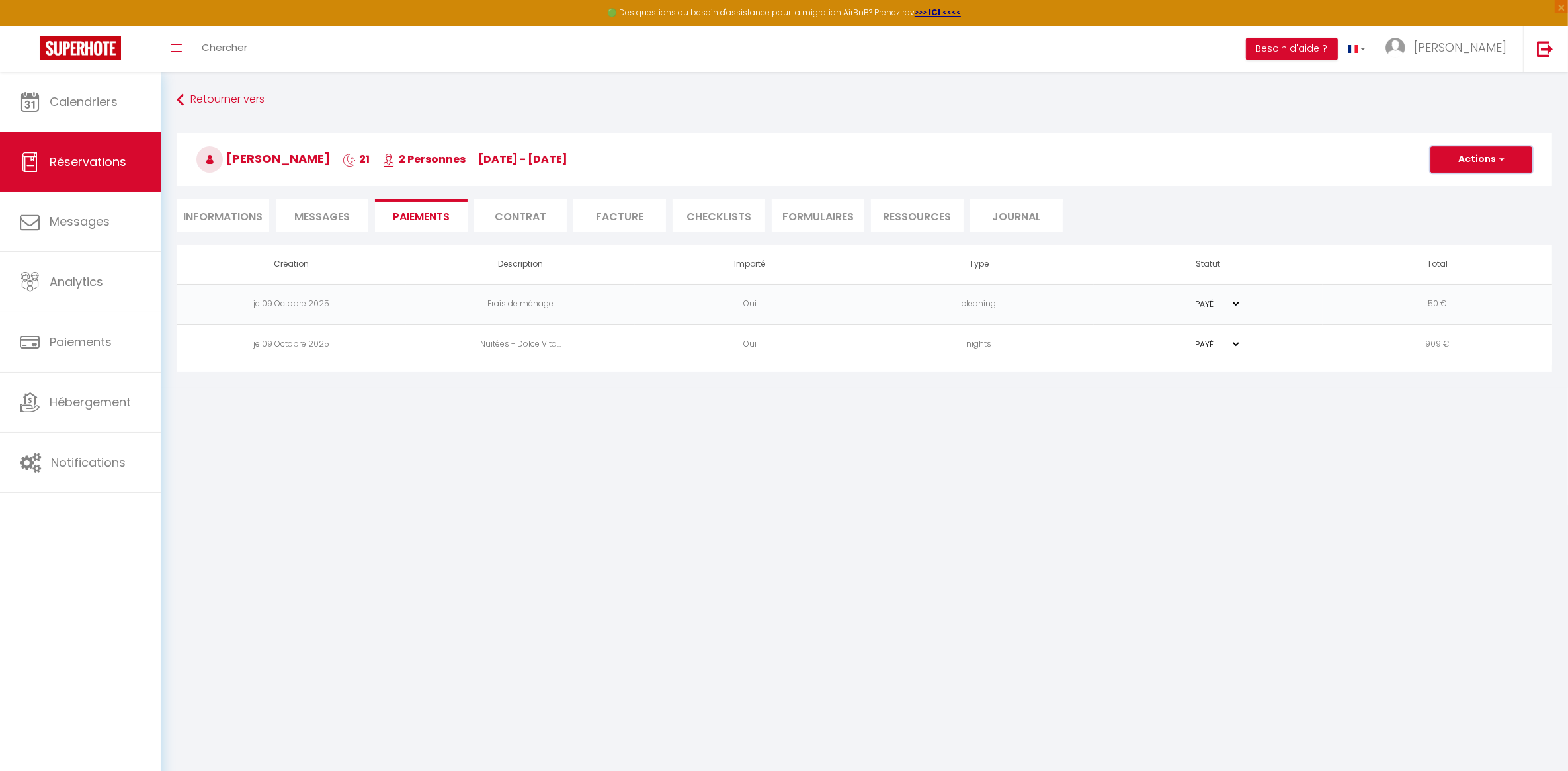
click at [1501, 157] on span "button" at bounding box center [1499, 159] width 8 height 12
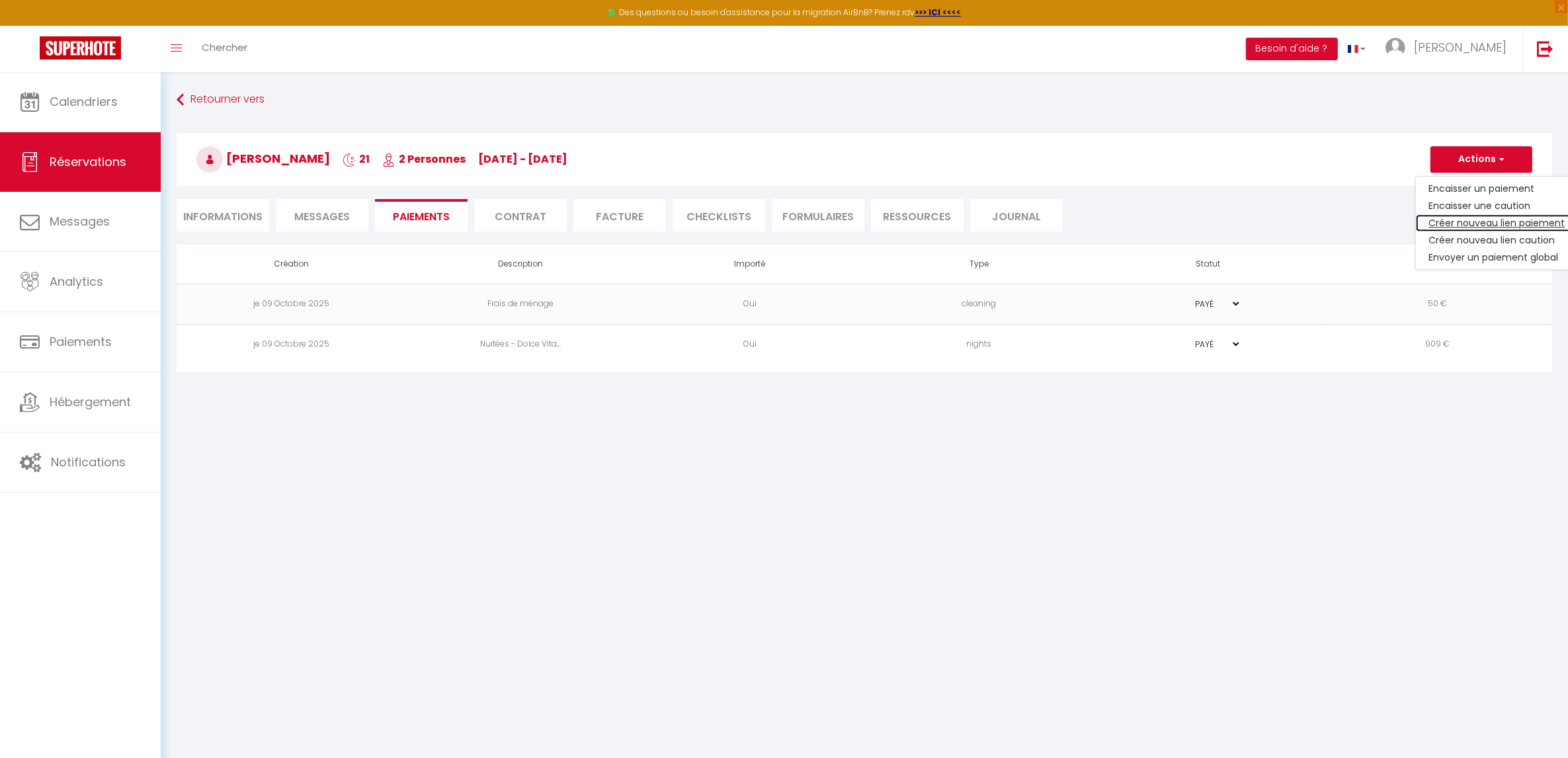
click at [1503, 226] on link "Créer nouveau lien paiement" at bounding box center [1497, 223] width 163 height 17
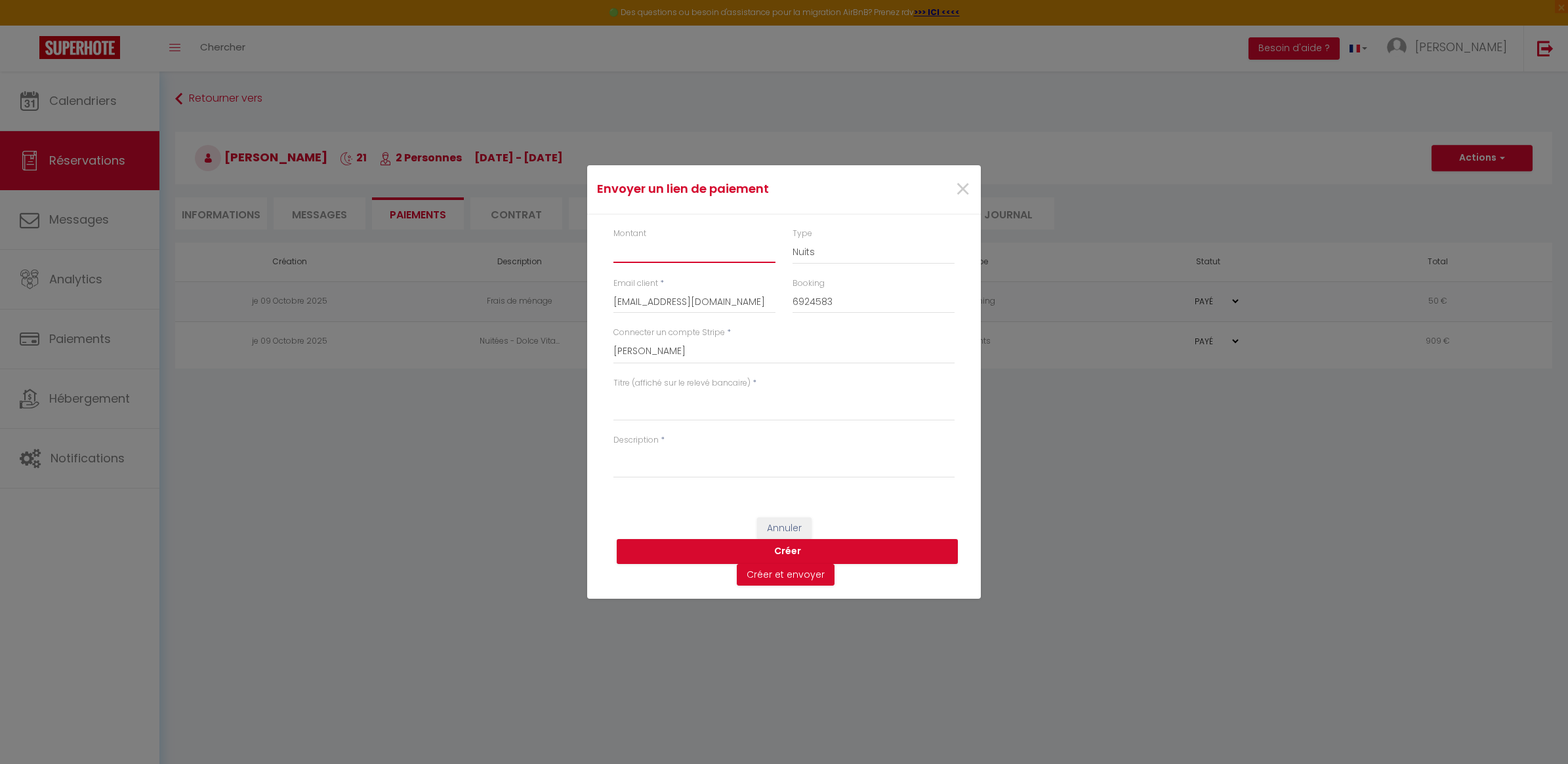
click at [724, 251] on input "Montant" at bounding box center [694, 251] width 162 height 24
click at [856, 259] on select "Nuits Frais de ménage Taxe de séjour [GEOGRAPHIC_DATA]" at bounding box center [873, 252] width 162 height 25
click at [792, 239] on select "Nuits Frais de ménage Taxe de séjour [GEOGRAPHIC_DATA]" at bounding box center [873, 252] width 162 height 25
click at [702, 406] on textarea "Titre (affiché sur le relevé bancaire)" at bounding box center [784, 405] width 341 height 32
click at [702, 406] on textarea "Cleaning Fees" at bounding box center [784, 405] width 341 height 32
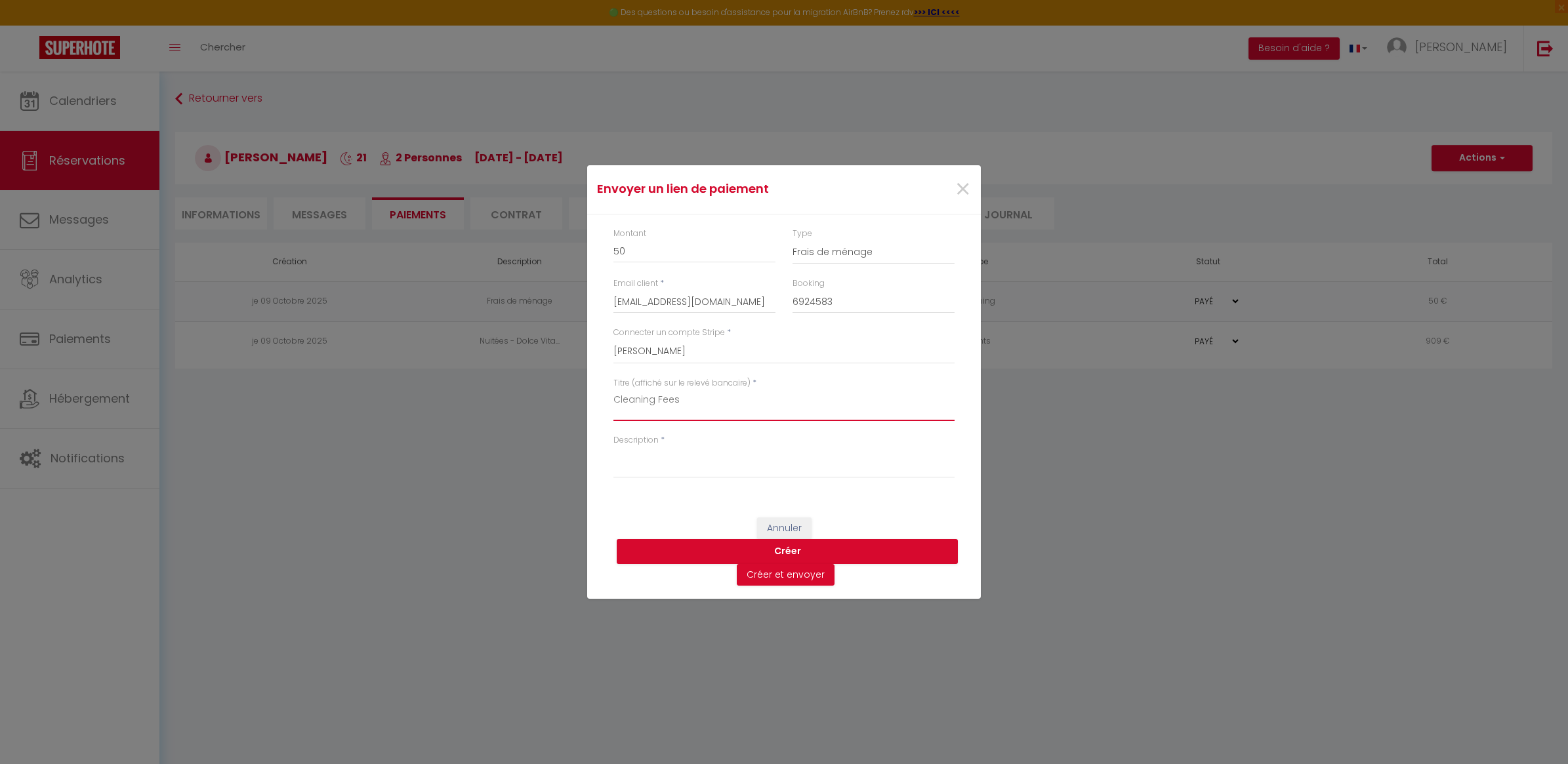
click at [702, 406] on textarea "Cleaning Fees" at bounding box center [784, 405] width 341 height 32
click at [660, 406] on div at bounding box center [660, 406] width 0 height 0
click at [804, 392] on textarea "Cleaning Fees" at bounding box center [784, 405] width 341 height 32
click at [761, 405] on textarea "Cleaning Fees - Dolce Vita - [DATE]" at bounding box center [784, 405] width 341 height 32
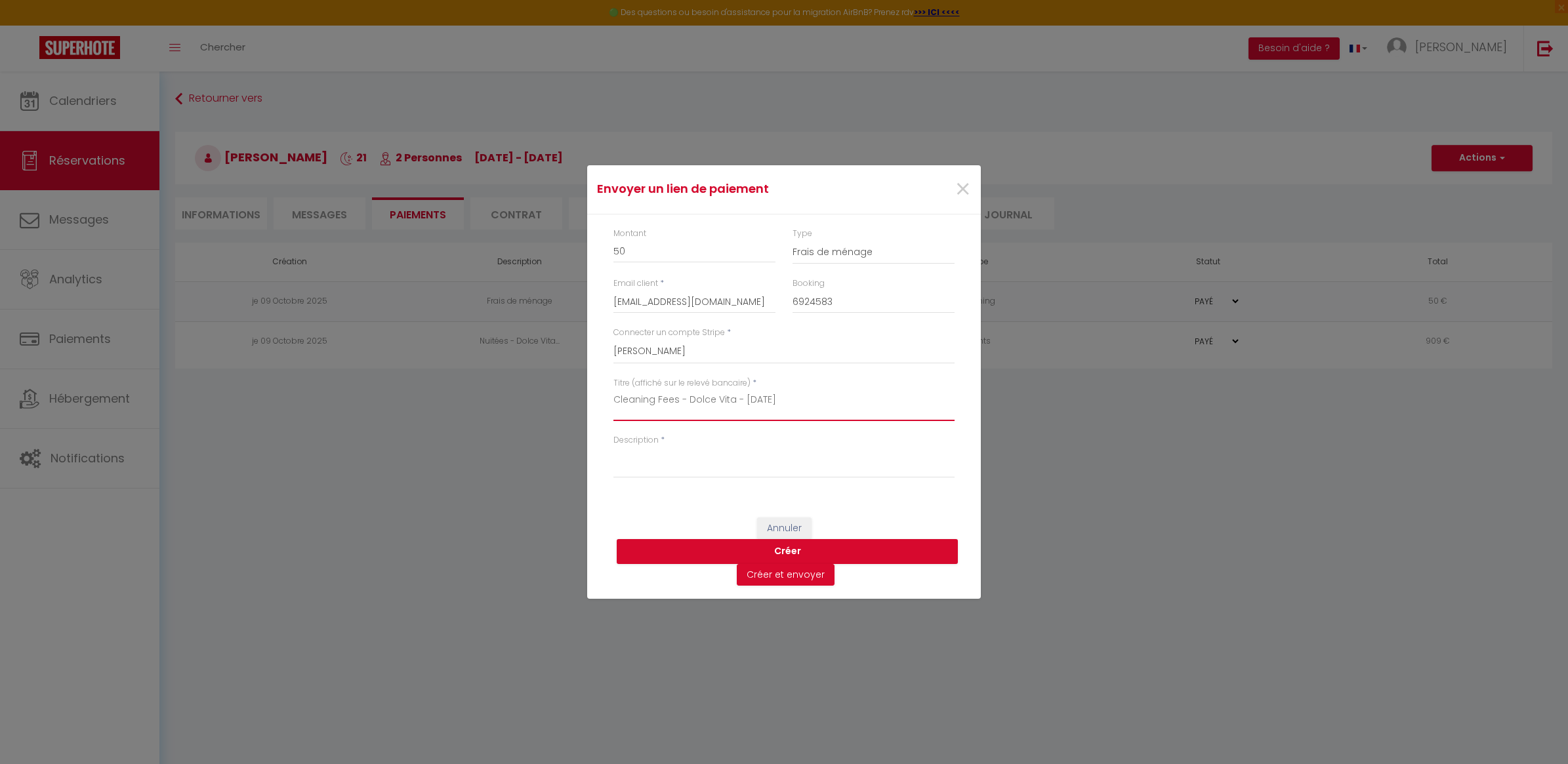
click at [761, 405] on textarea "Cleaning Fees - Dolce Vita - [DATE]" at bounding box center [784, 405] width 341 height 32
click at [710, 448] on textarea "Description" at bounding box center [784, 462] width 341 height 32
paste textarea "Cleaning Fees - Dolce Vita - [DATE]"
click at [799, 551] on button "Créer" at bounding box center [788, 551] width 341 height 25
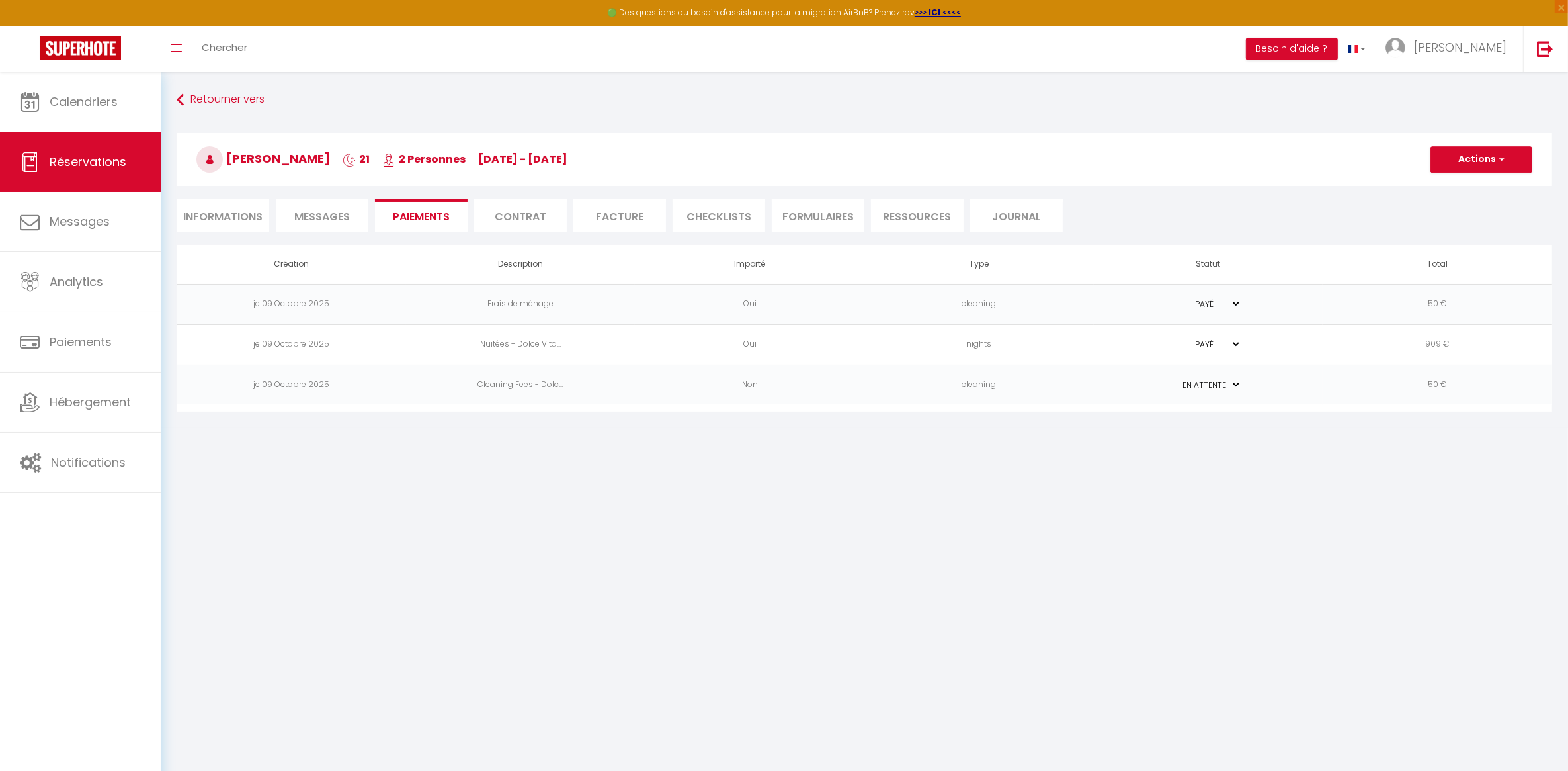
click at [1249, 391] on td "PAYÉ EN ATTENTE" at bounding box center [1209, 384] width 229 height 40
